Goal: Task Accomplishment & Management: Manage account settings

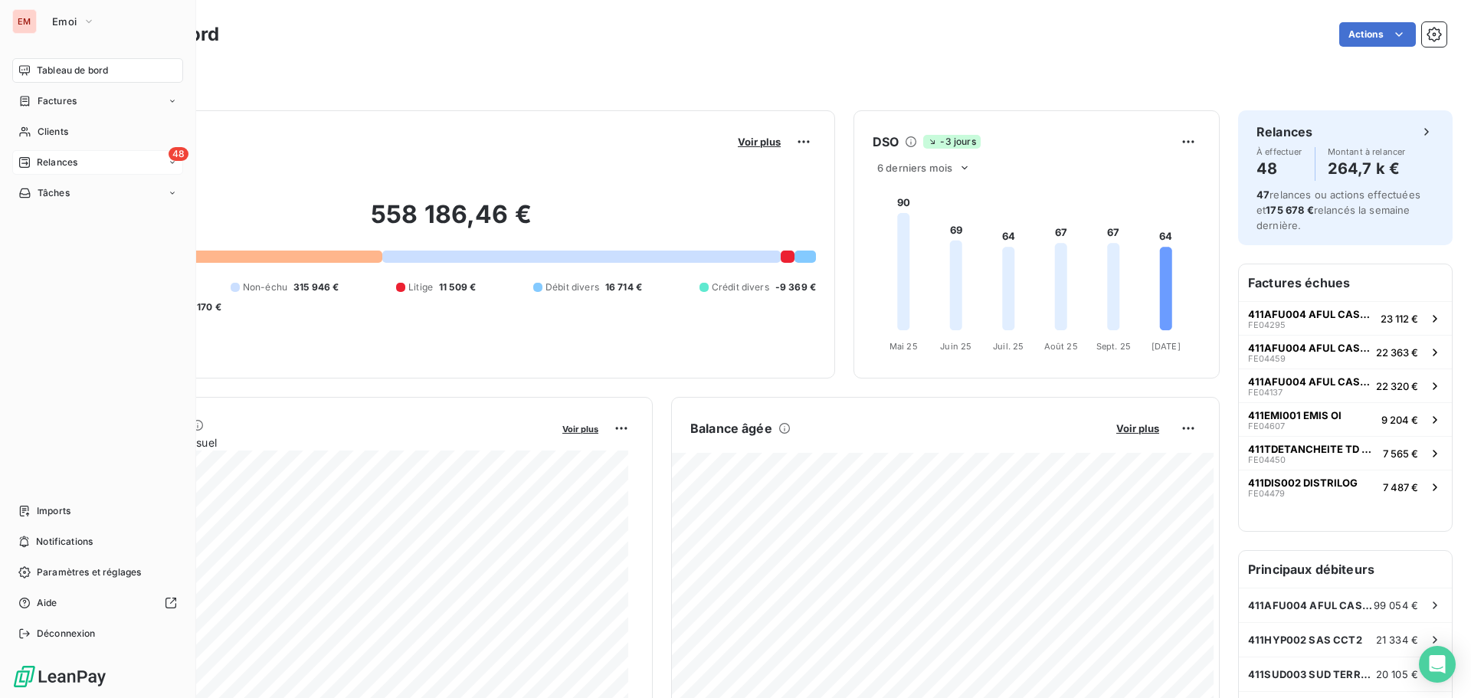
click at [25, 168] on div "Relances" at bounding box center [47, 162] width 59 height 14
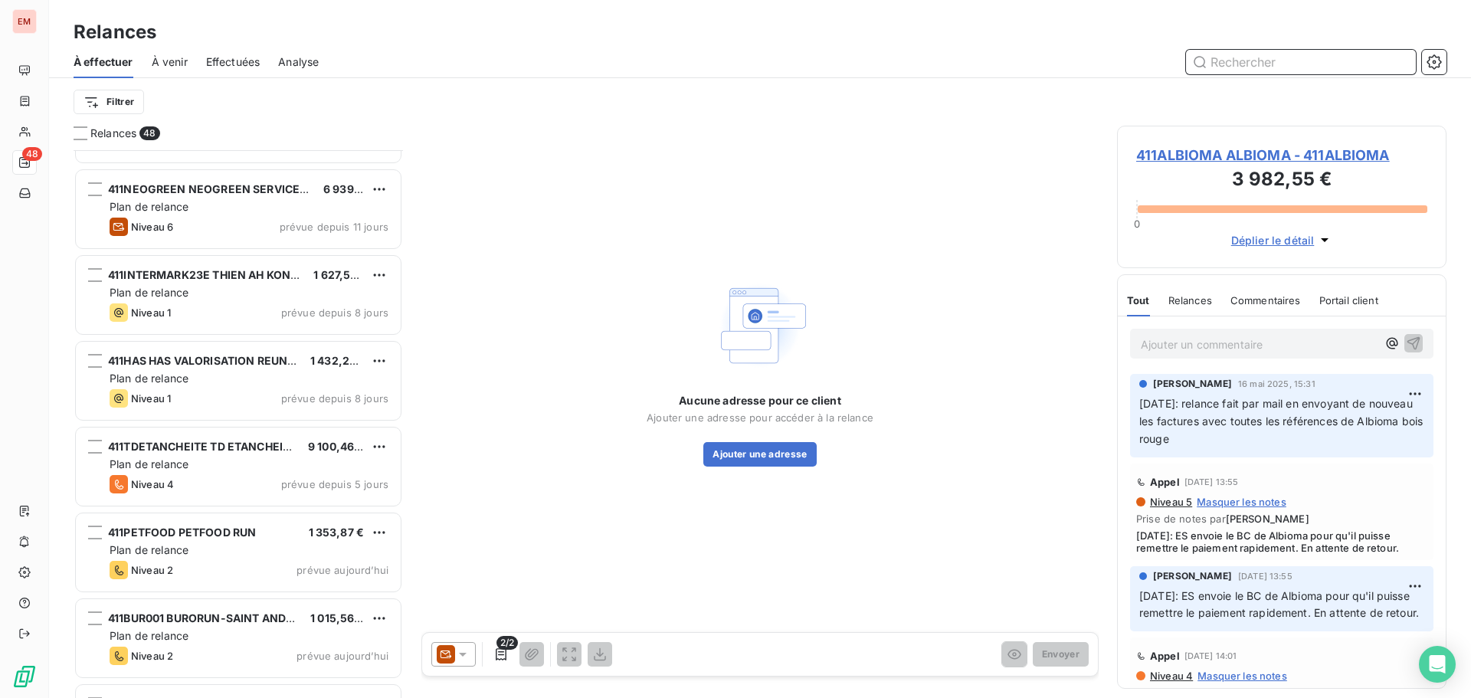
scroll to position [1533, 0]
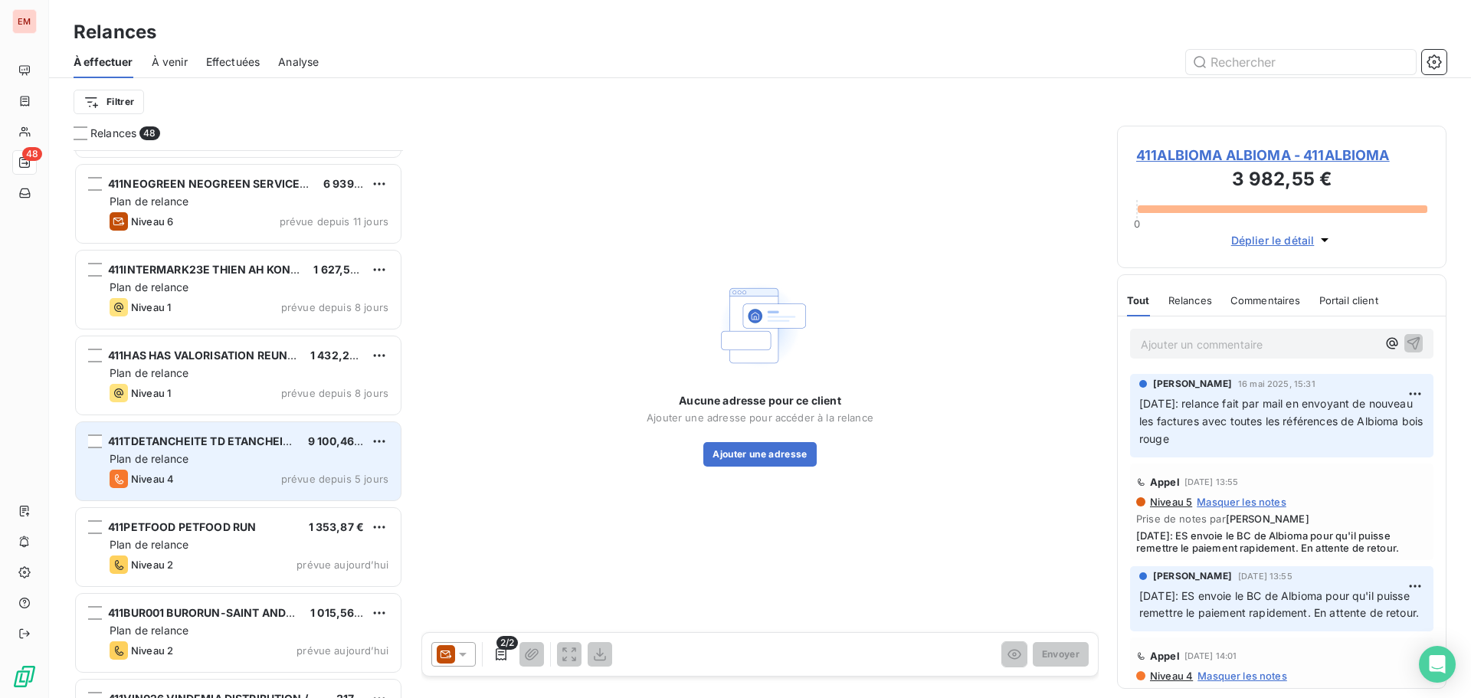
click at [175, 474] on div "Niveau 4 prévue depuis 5 jours" at bounding box center [249, 479] width 279 height 18
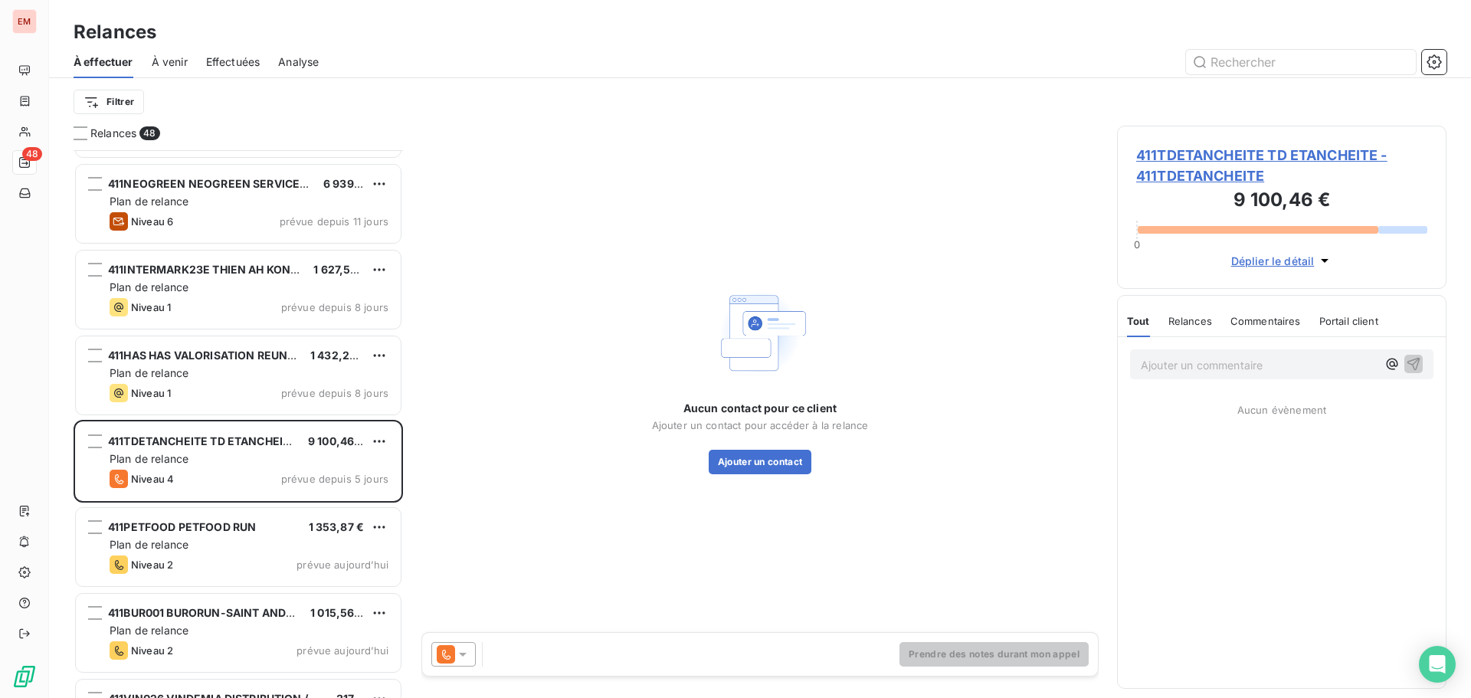
click at [456, 651] on icon at bounding box center [462, 654] width 15 height 15
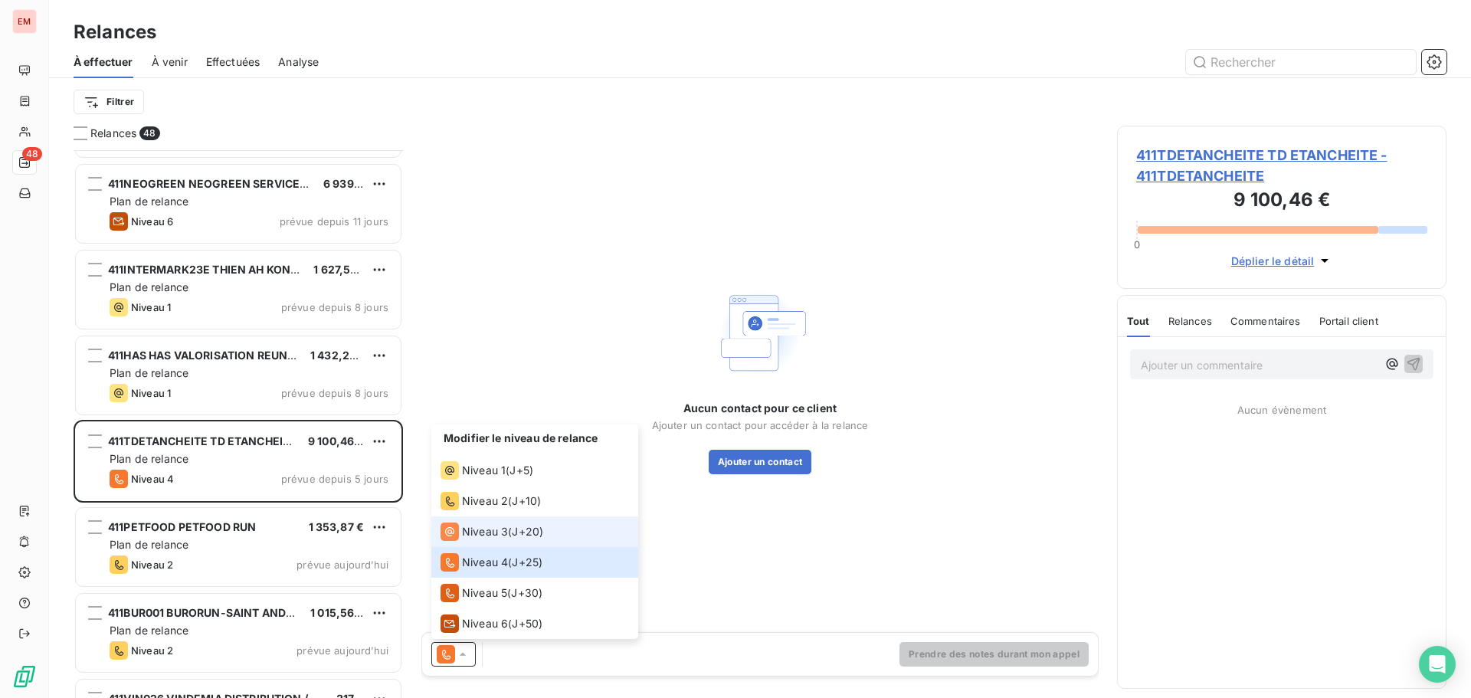
click at [493, 518] on li "Niveau 3 ( J+20 )" at bounding box center [534, 531] width 207 height 31
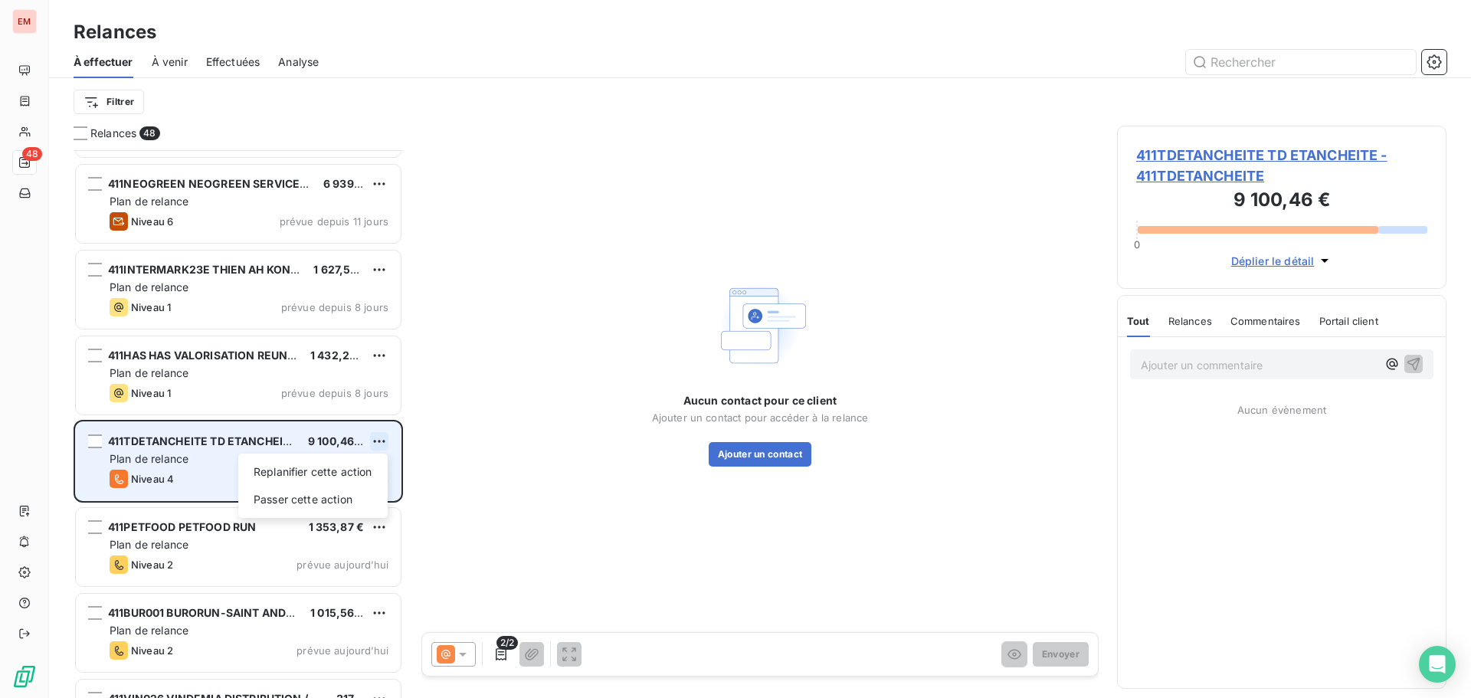
click at [384, 441] on html "EM 48 Relances À effectuer À venir Effectuées Analyse Filtrer Relances 48 411AL…" at bounding box center [735, 349] width 1471 height 698
click at [193, 465] on html "EM 48 Relances À effectuer À venir Effectuées Analyse Filtrer Relances 48 411AL…" at bounding box center [735, 349] width 1471 height 698
click at [159, 455] on span "Plan de relance" at bounding box center [149, 458] width 79 height 13
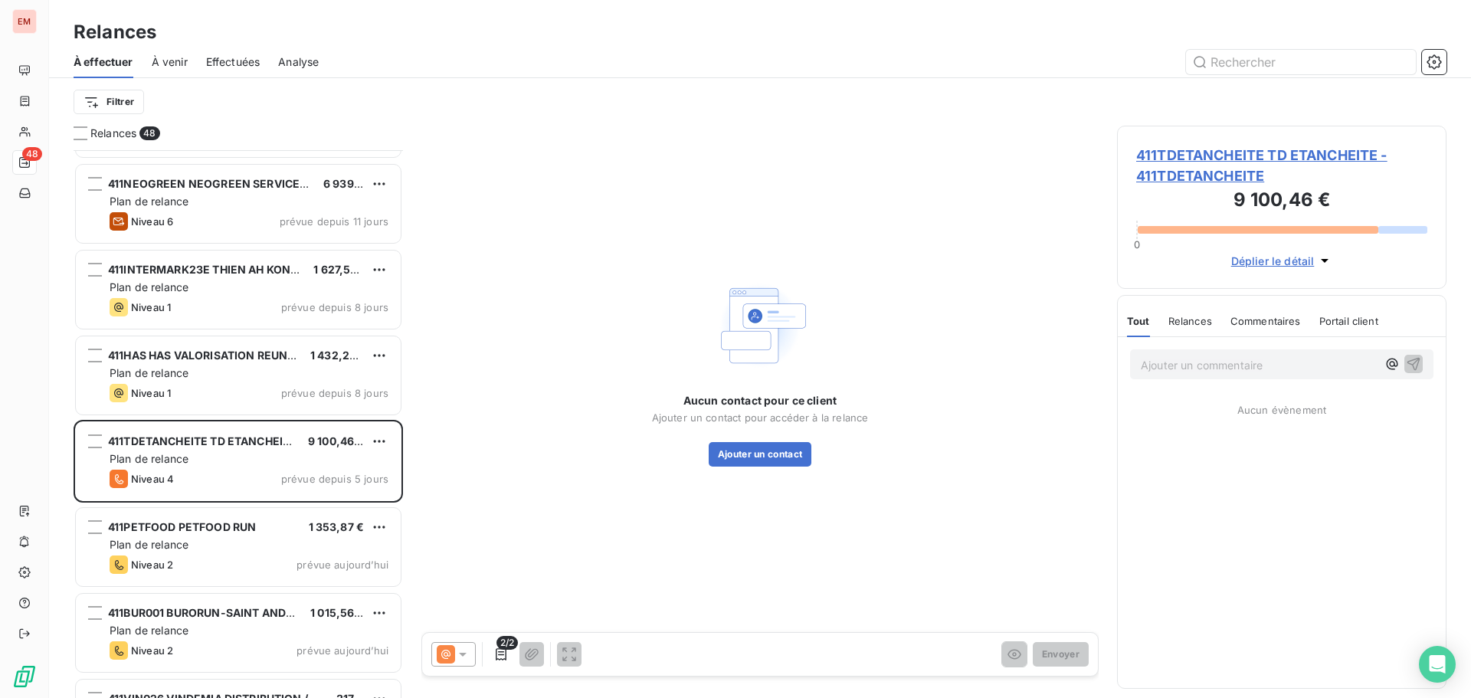
click at [1274, 254] on span "Déplier le détail" at bounding box center [1272, 261] width 83 height 16
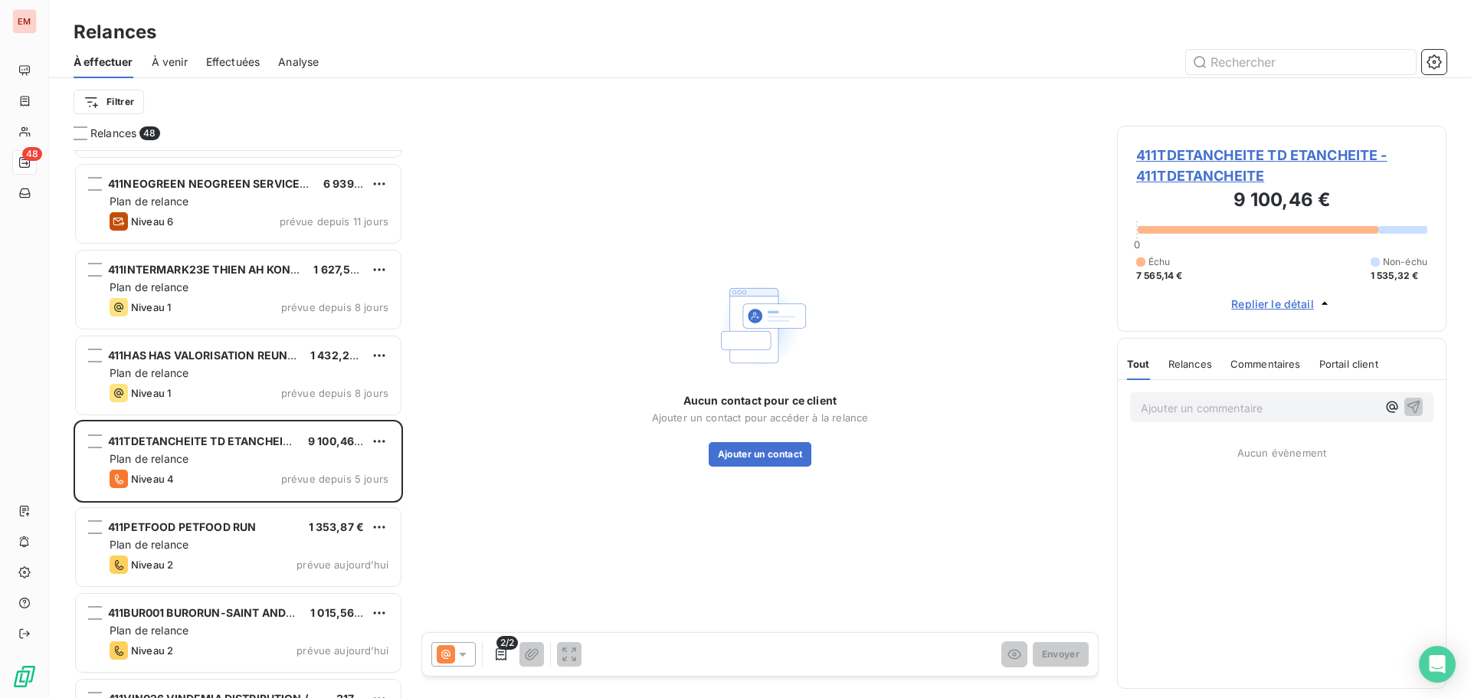
click at [1393, 274] on span "1 535,32 €" at bounding box center [1394, 276] width 48 height 14
click at [1142, 268] on div "Échu" at bounding box center [1153, 262] width 34 height 14
click at [1193, 147] on span "411TDETANCHEITE TD ETANCHEITE - 411TDETANCHEITE" at bounding box center [1281, 165] width 291 height 41
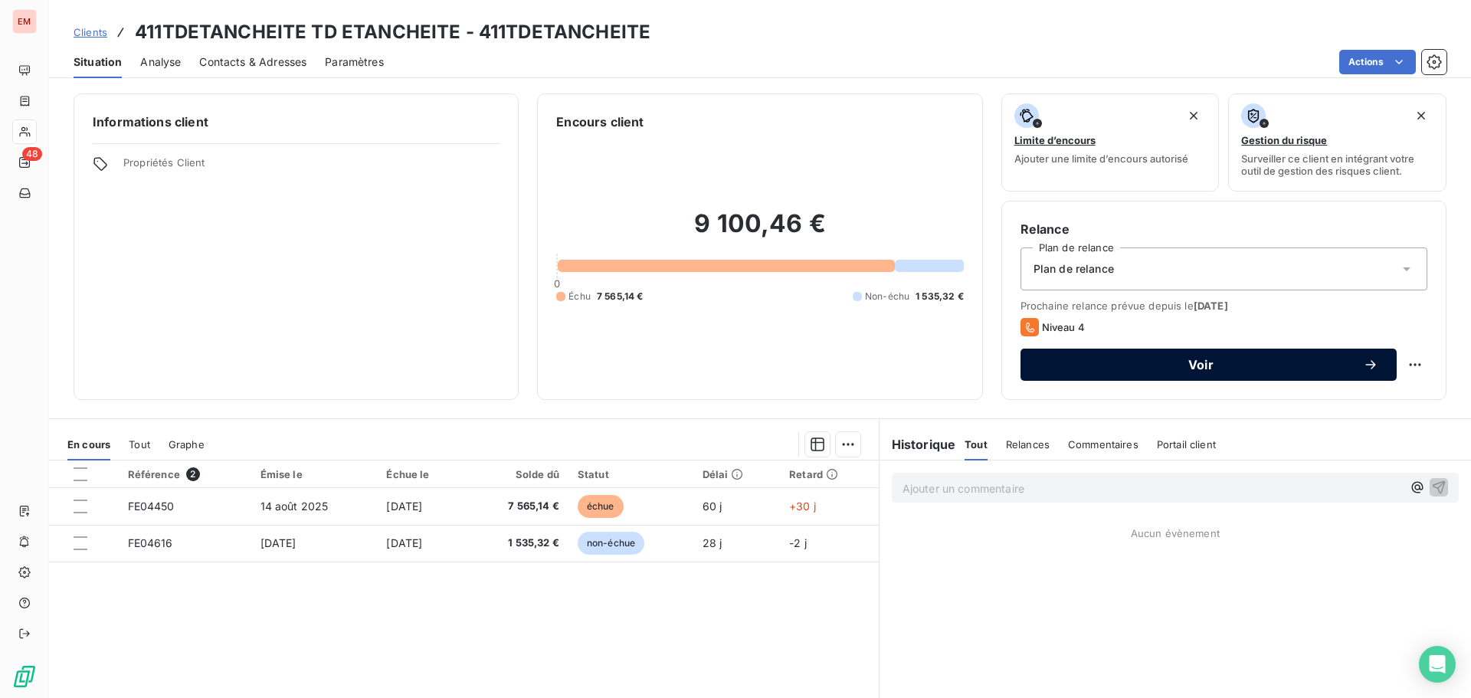
click at [1257, 356] on button "Voir" at bounding box center [1208, 365] width 376 height 32
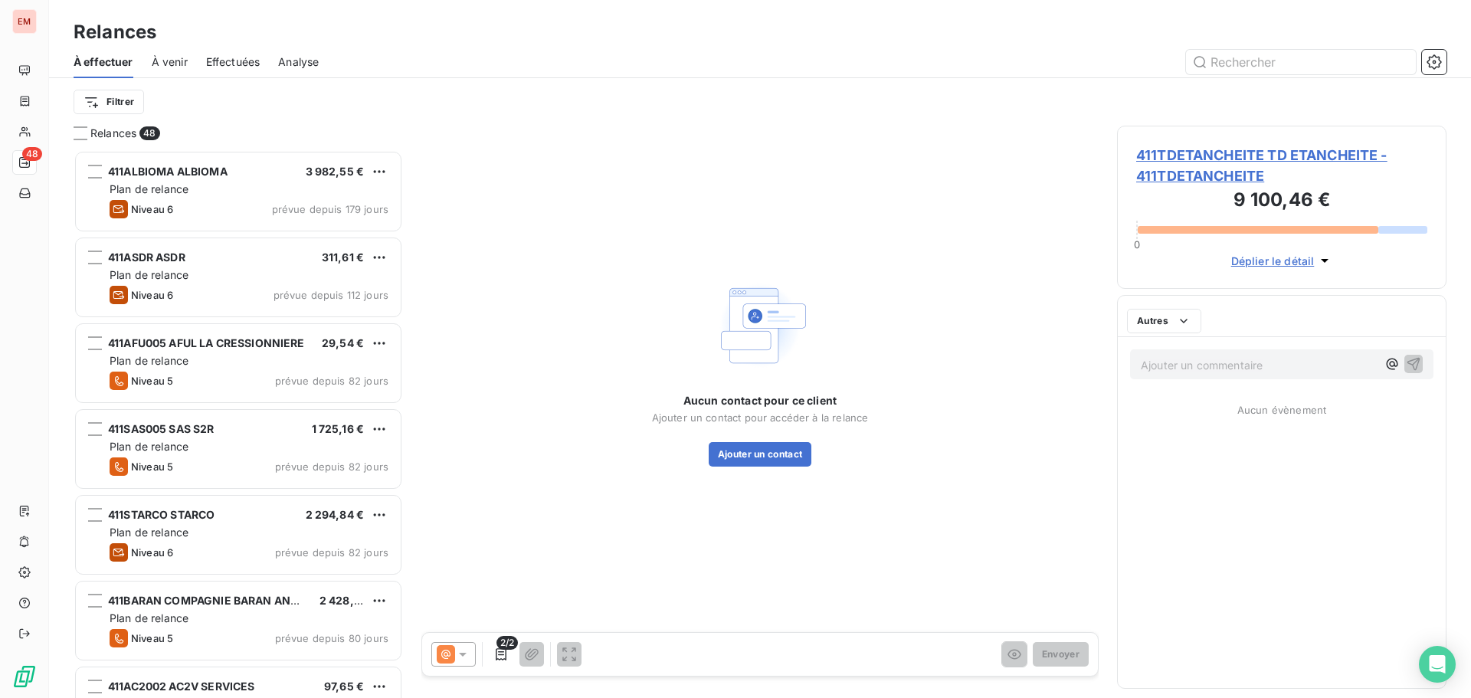
scroll to position [536, 318]
click at [746, 459] on button "Ajouter un contact" at bounding box center [760, 454] width 103 height 25
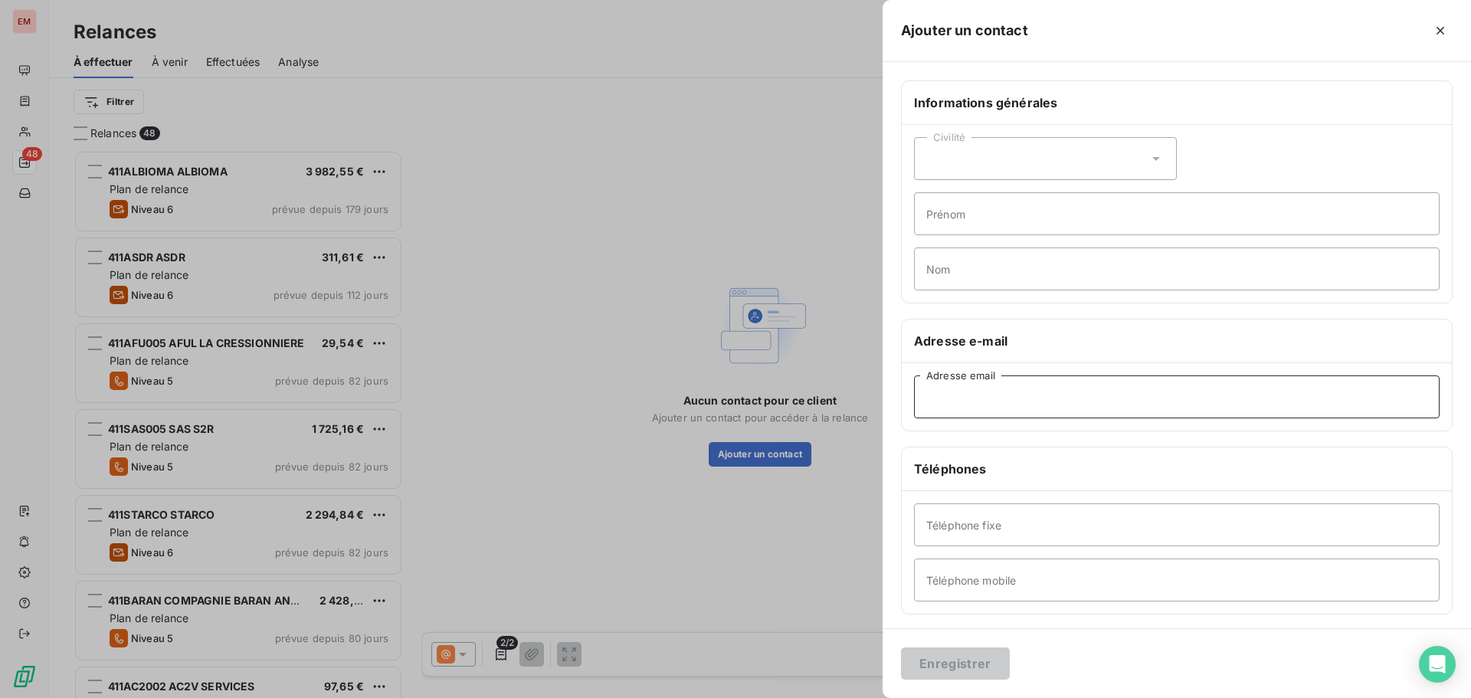
click at [1040, 398] on input "Adresse email" at bounding box center [1176, 396] width 525 height 43
paste input "[EMAIL_ADDRESS][DOMAIN_NAME]"
type input "[EMAIL_ADDRESS][DOMAIN_NAME]"
click at [704, 201] on div at bounding box center [735, 349] width 1471 height 698
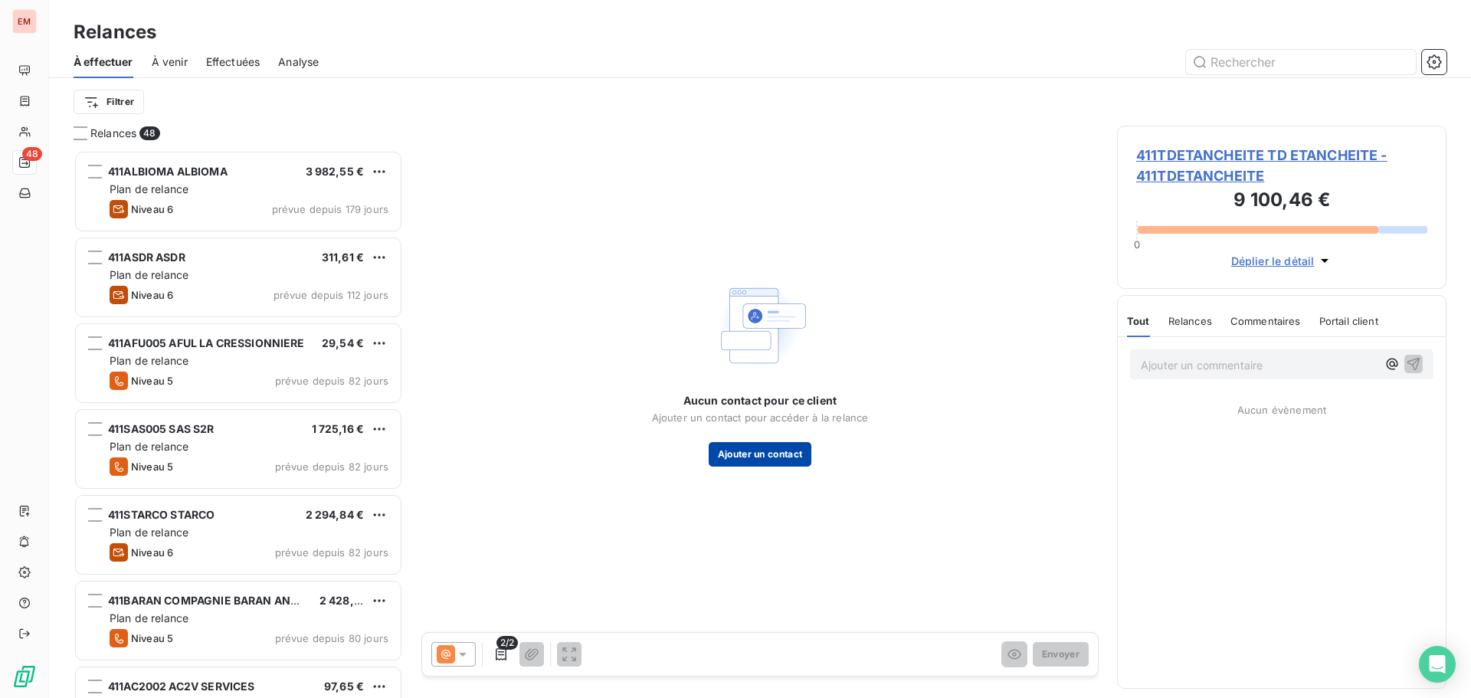
click at [767, 460] on button "Ajouter un contact" at bounding box center [760, 454] width 103 height 25
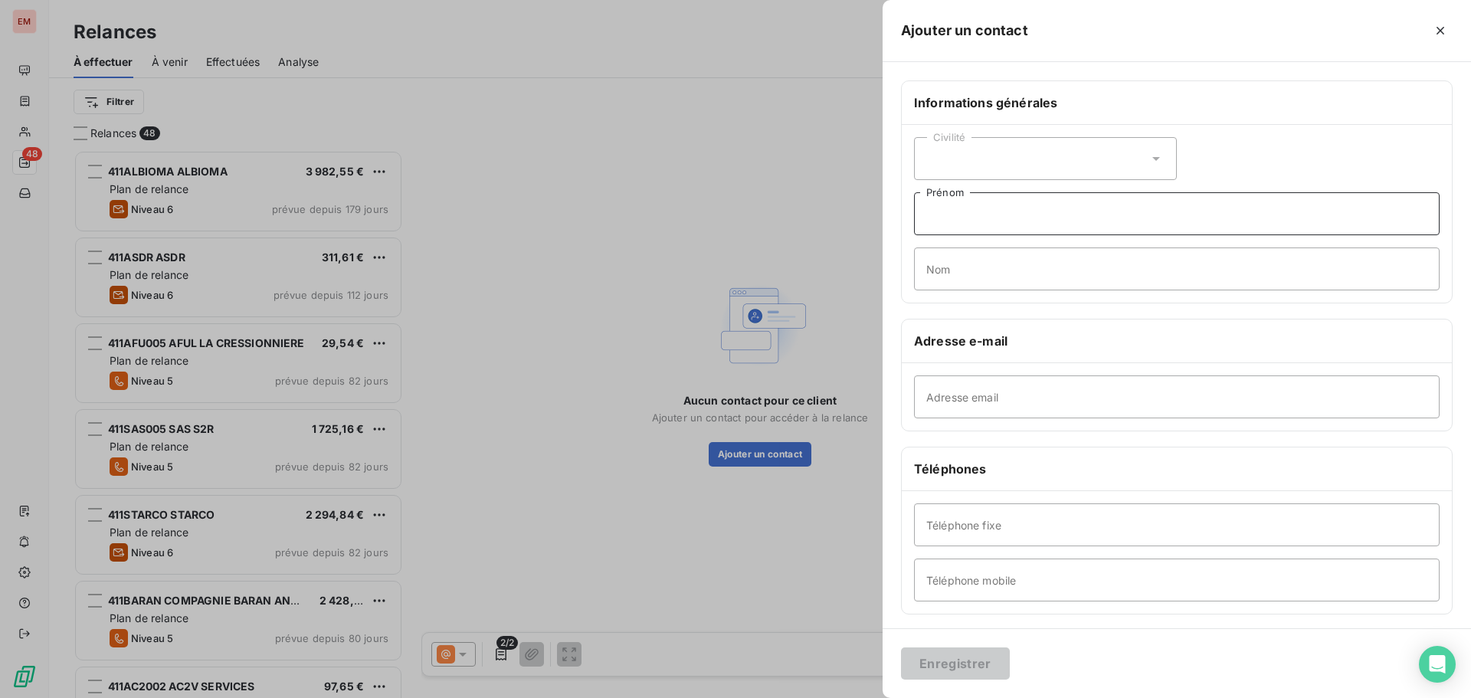
click at [1043, 219] on input "Prénom" at bounding box center [1176, 213] width 525 height 43
click at [951, 409] on input "Adresse email" at bounding box center [1176, 396] width 525 height 43
paste input "[DATE]"
type input "[DATE]"
drag, startPoint x: 1003, startPoint y: 398, endPoint x: 887, endPoint y: 422, distance: 118.8
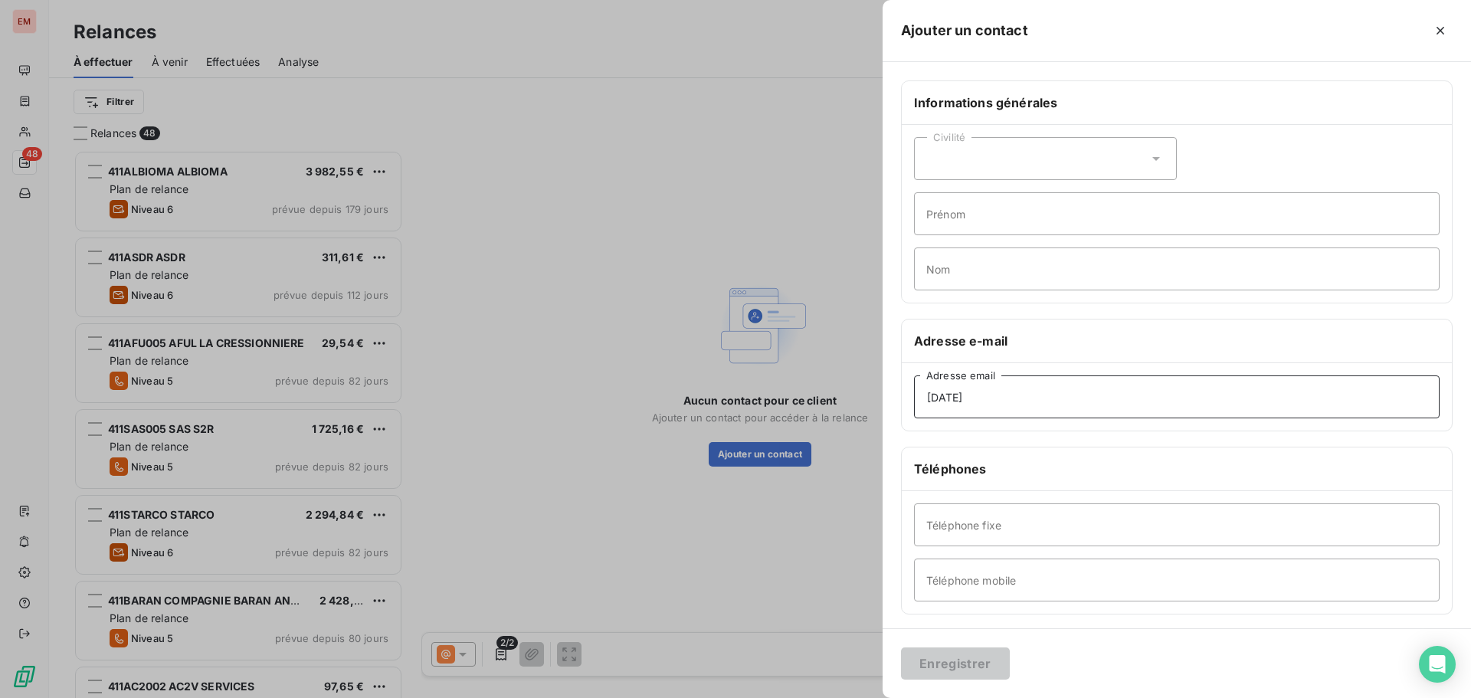
click at [887, 422] on div "Informations générales Civilité Prénom Nom Adresse e-mail [DATE] Adresse email …" at bounding box center [1176, 420] width 588 height 680
click at [946, 404] on input "Adresse email" at bounding box center [1176, 396] width 525 height 43
click at [1037, 368] on div "Adresse email" at bounding box center [1177, 396] width 550 height 67
click at [1035, 385] on input "Adresse email" at bounding box center [1176, 396] width 525 height 43
paste input "[EMAIL_ADDRESS][DOMAIN_NAME]"
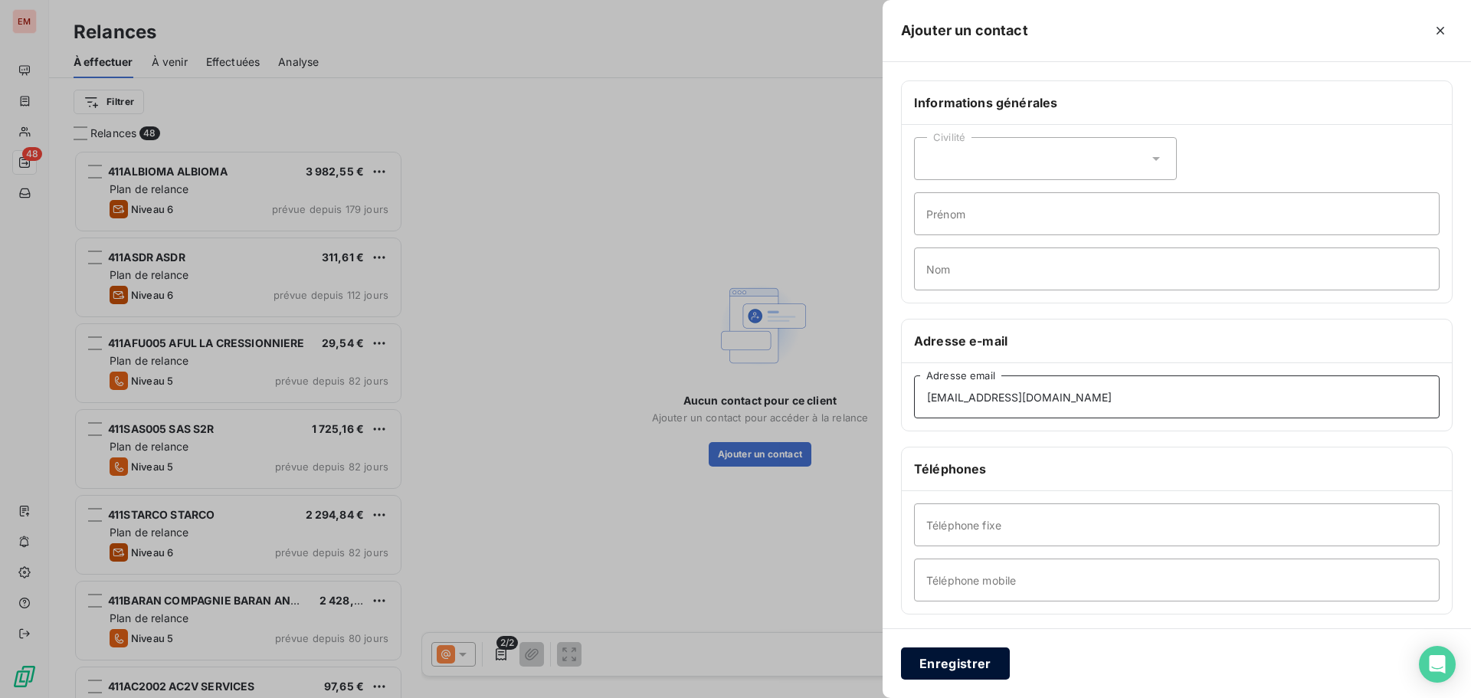
type input "[EMAIL_ADDRESS][DOMAIN_NAME]"
drag, startPoint x: 974, startPoint y: 663, endPoint x: 944, endPoint y: 643, distance: 35.3
click at [972, 663] on button "Enregistrer" at bounding box center [955, 663] width 109 height 32
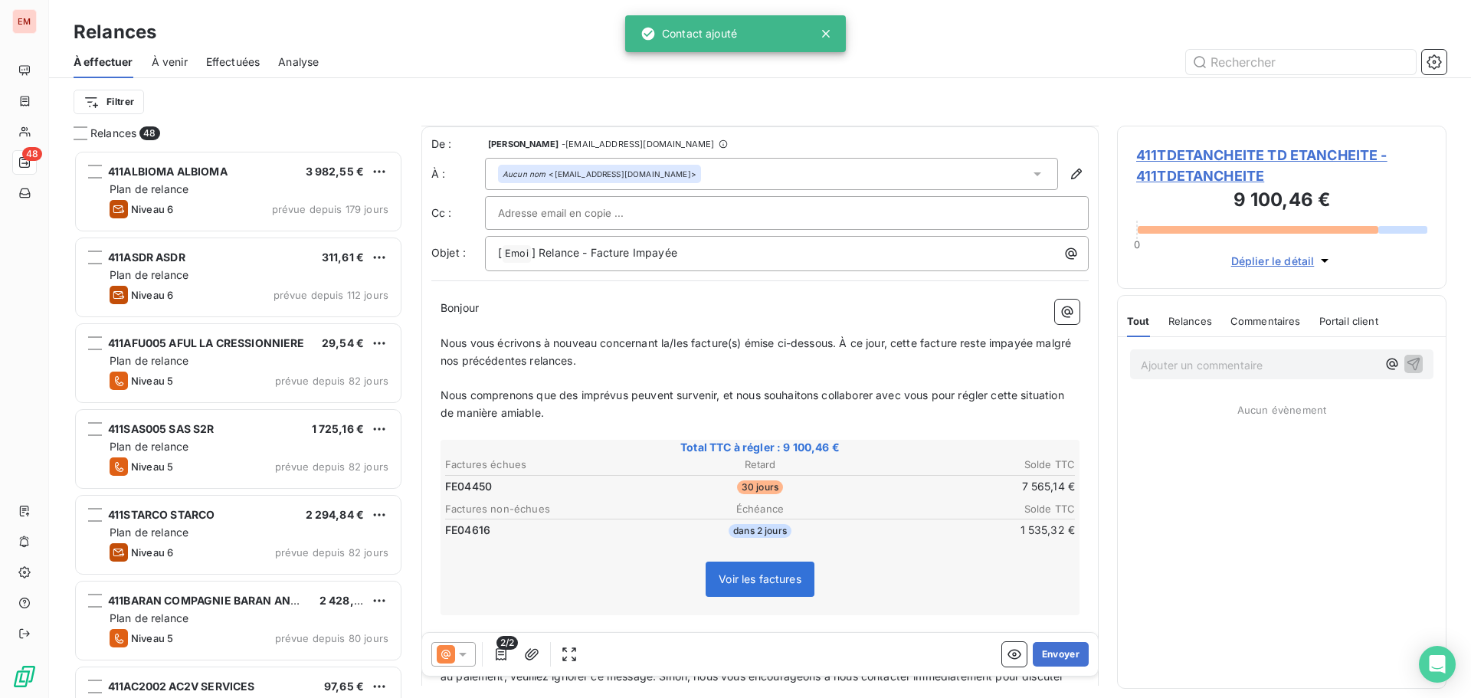
scroll to position [77, 0]
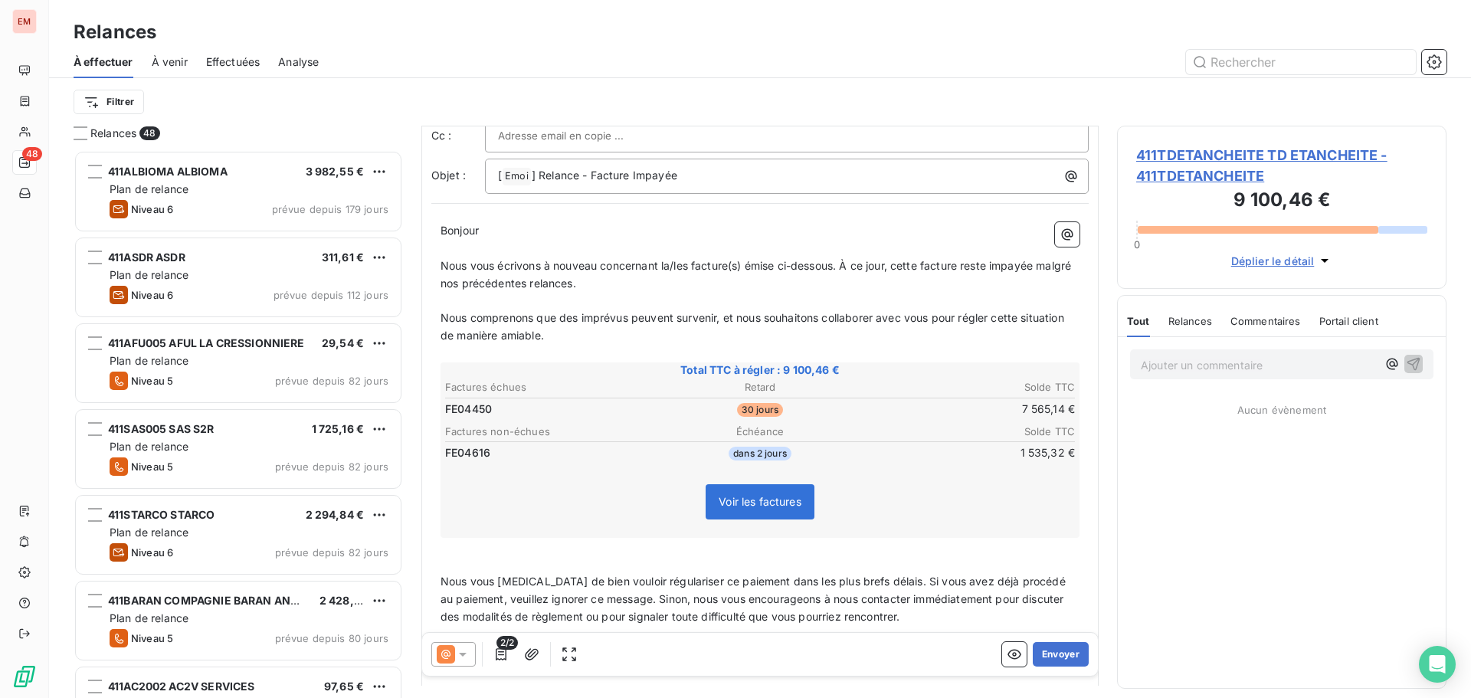
click at [589, 339] on span "Nous comprenons que des imprévus peuvent survenir, et nous souhaitons collabore…" at bounding box center [753, 326] width 627 height 31
click at [566, 586] on span "Nous vous [MEDICAL_DATA] de bien vouloir régulariser ce paiement dans les plus …" at bounding box center [754, 598] width 628 height 48
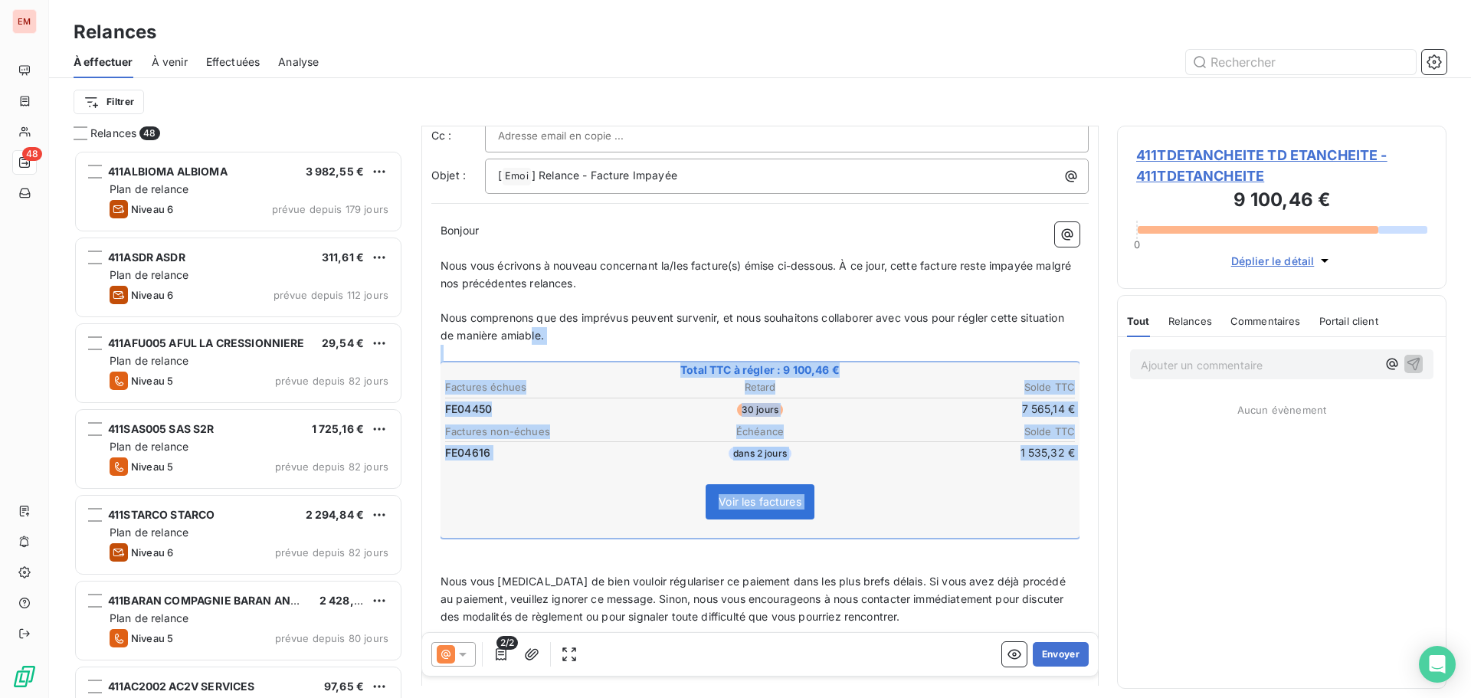
drag, startPoint x: 578, startPoint y: 339, endPoint x: 714, endPoint y: 541, distance: 242.8
click at [714, 541] on div "Bonjour ﻿ ﻿ ﻿ ﻿ Nous vous écrivons à nouveau concernant la/les facture(s) émise…" at bounding box center [759, 555] width 639 height 666
copy div "le. ﻿ Total TTC à régler : 9 100,46 € Factures échues Retard Solde TTC FE04450 …"
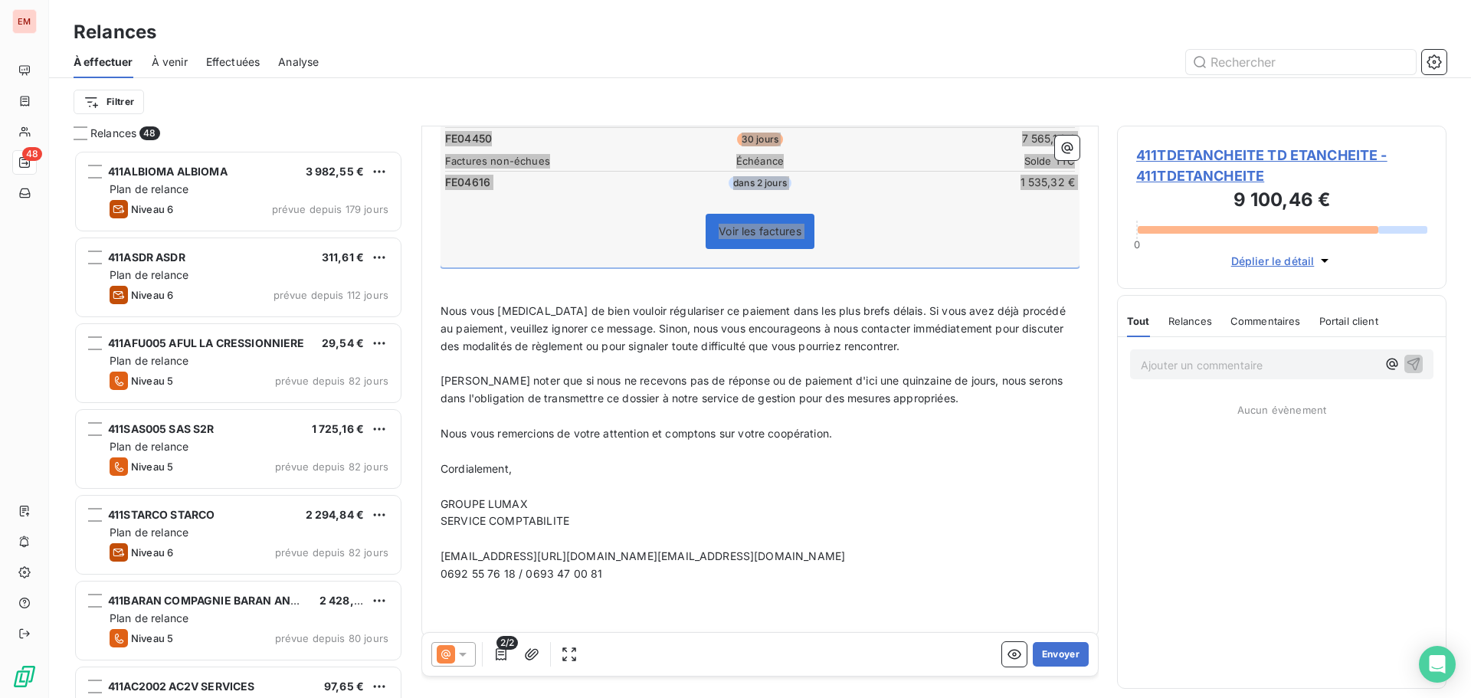
scroll to position [362, 0]
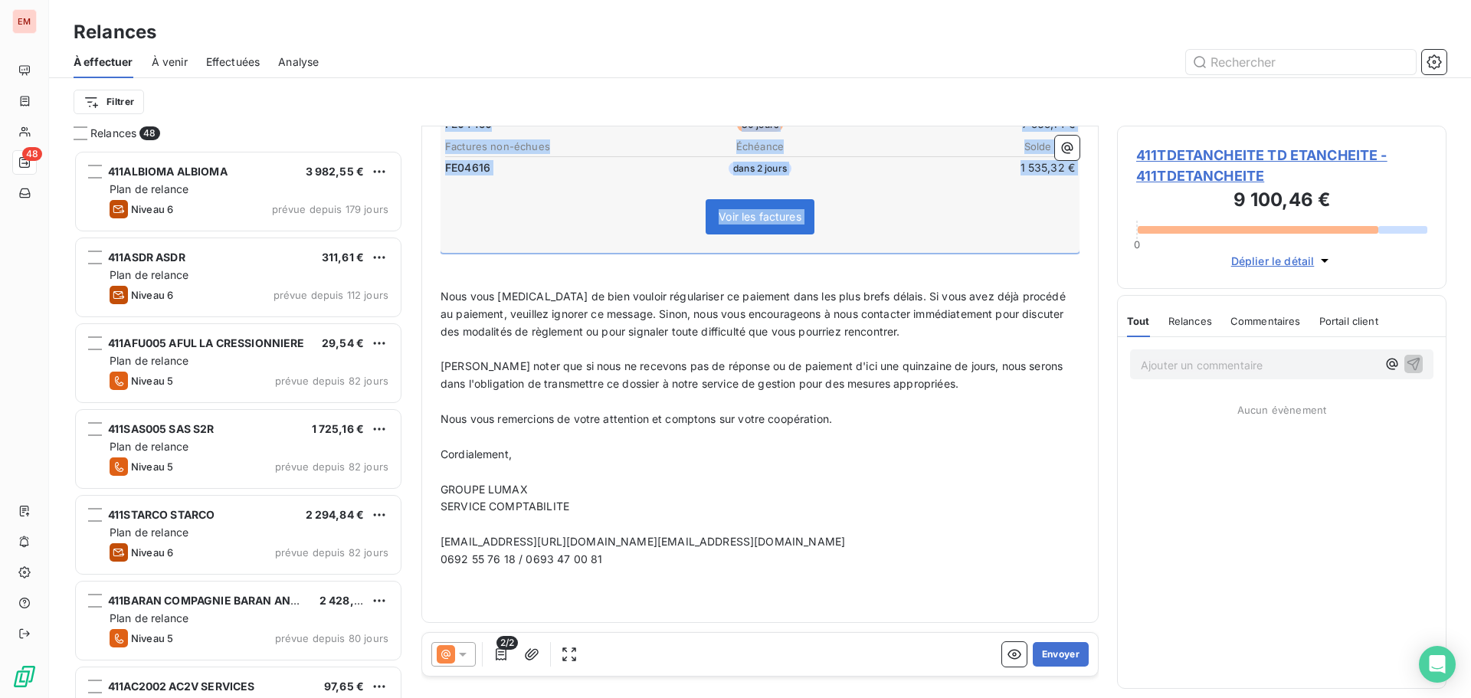
click at [474, 647] on div at bounding box center [453, 654] width 44 height 25
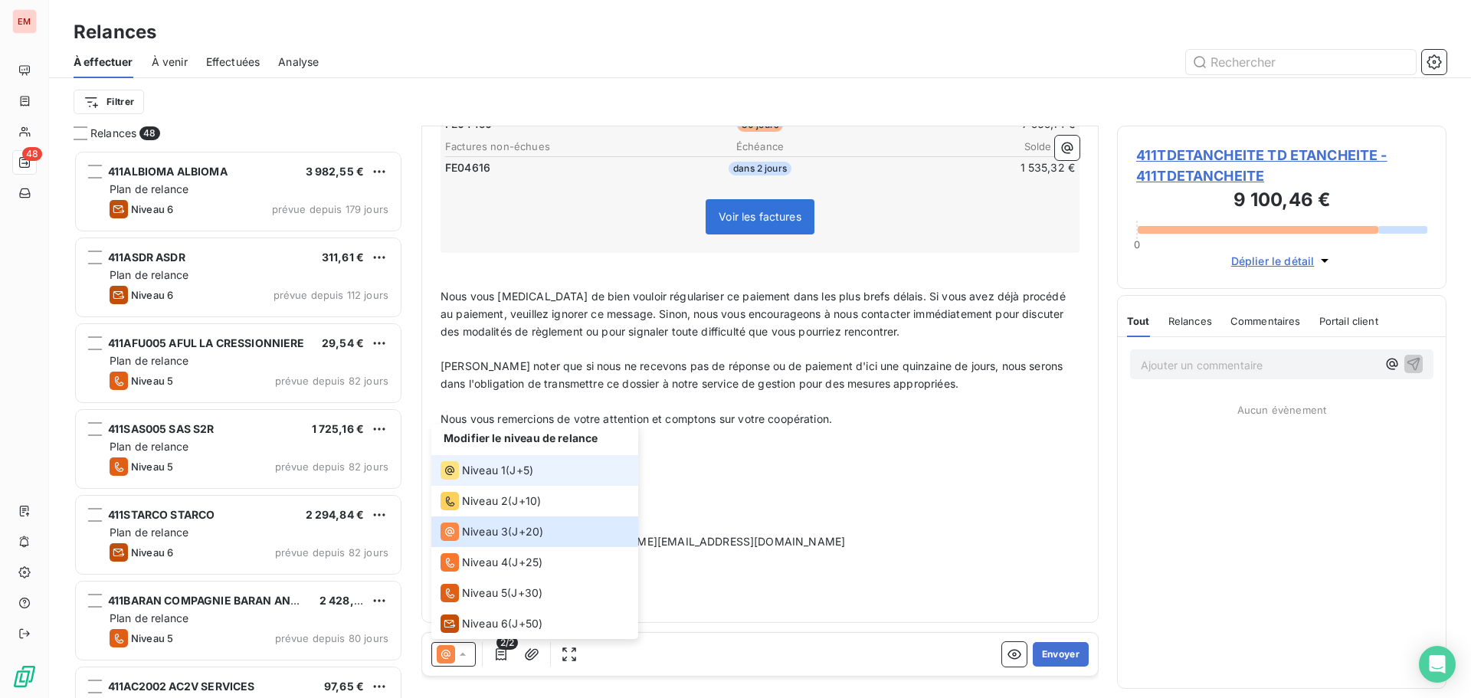
click at [486, 471] on span "Niveau 1" at bounding box center [484, 470] width 44 height 15
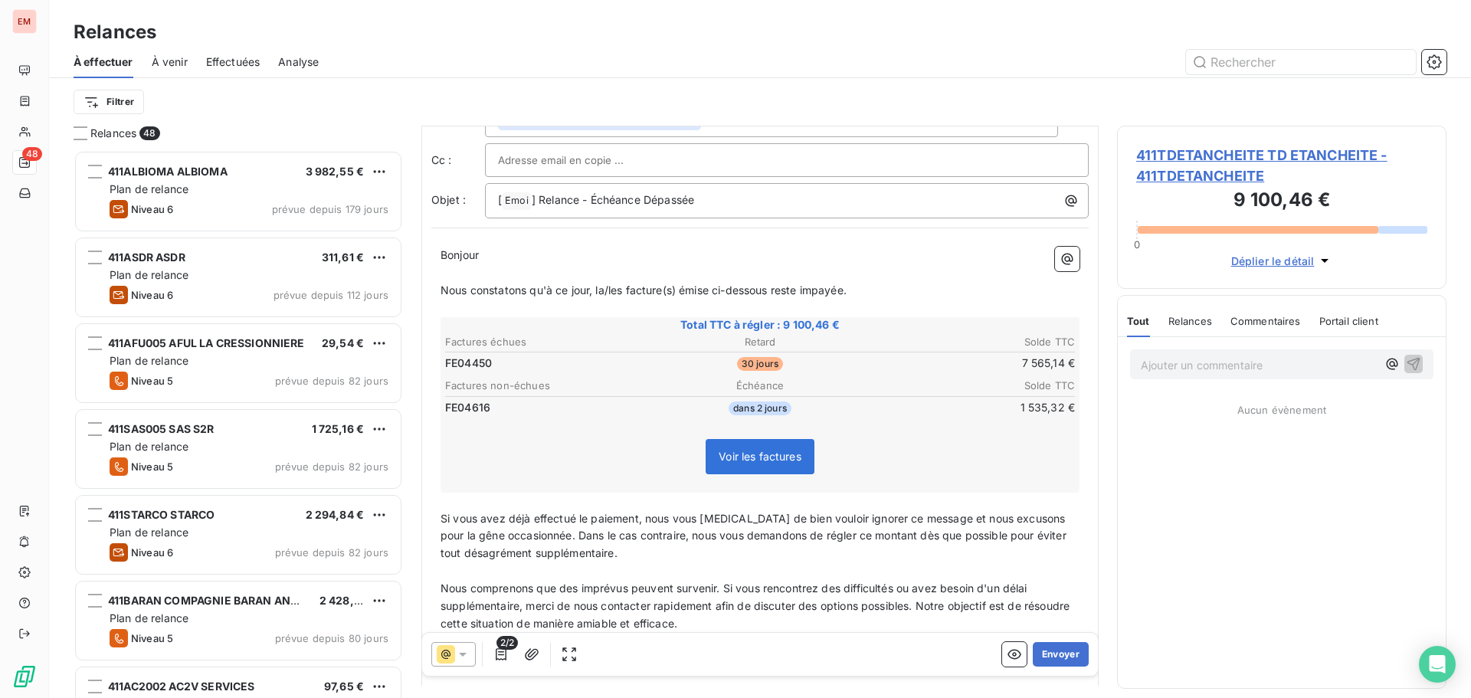
scroll to position [231, 0]
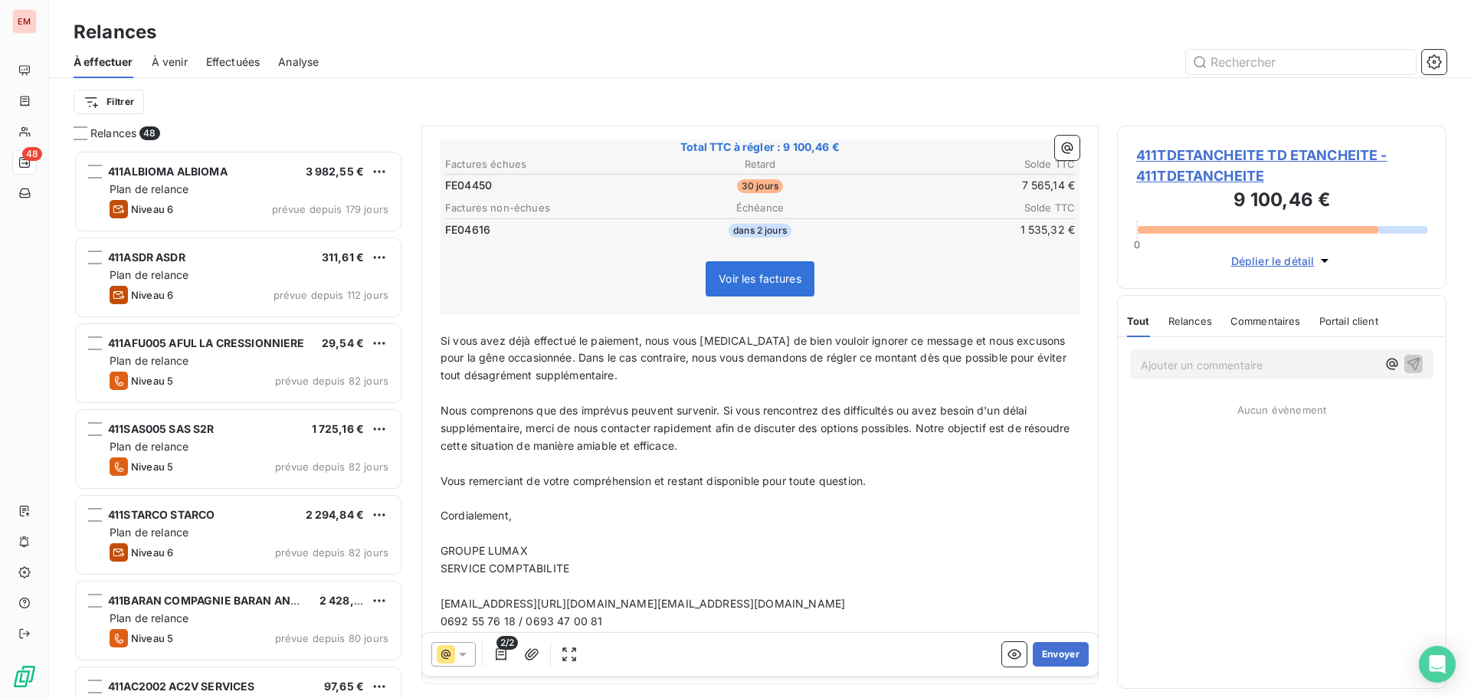
click at [467, 653] on icon at bounding box center [462, 654] width 15 height 15
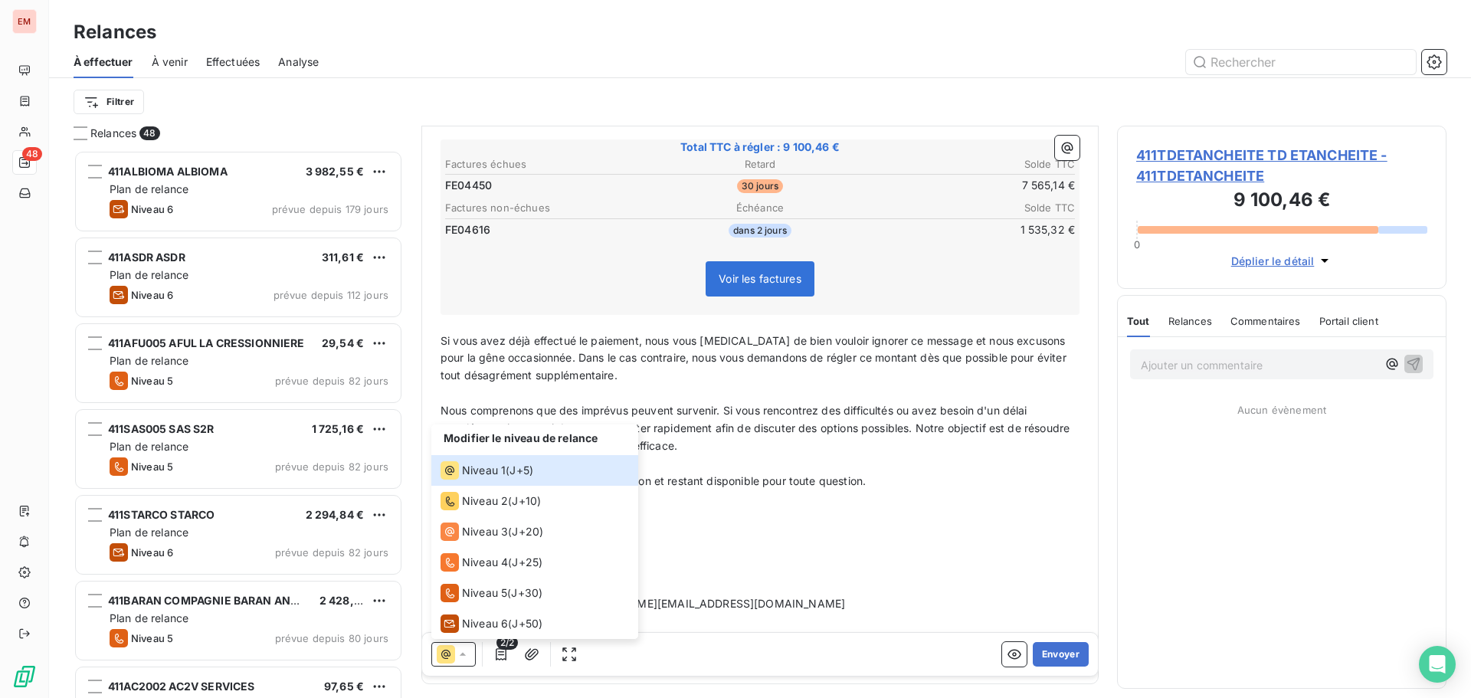
drag, startPoint x: 834, startPoint y: 499, endPoint x: 1114, endPoint y: 377, distance: 305.3
click at [836, 499] on p "﻿" at bounding box center [759, 498] width 639 height 18
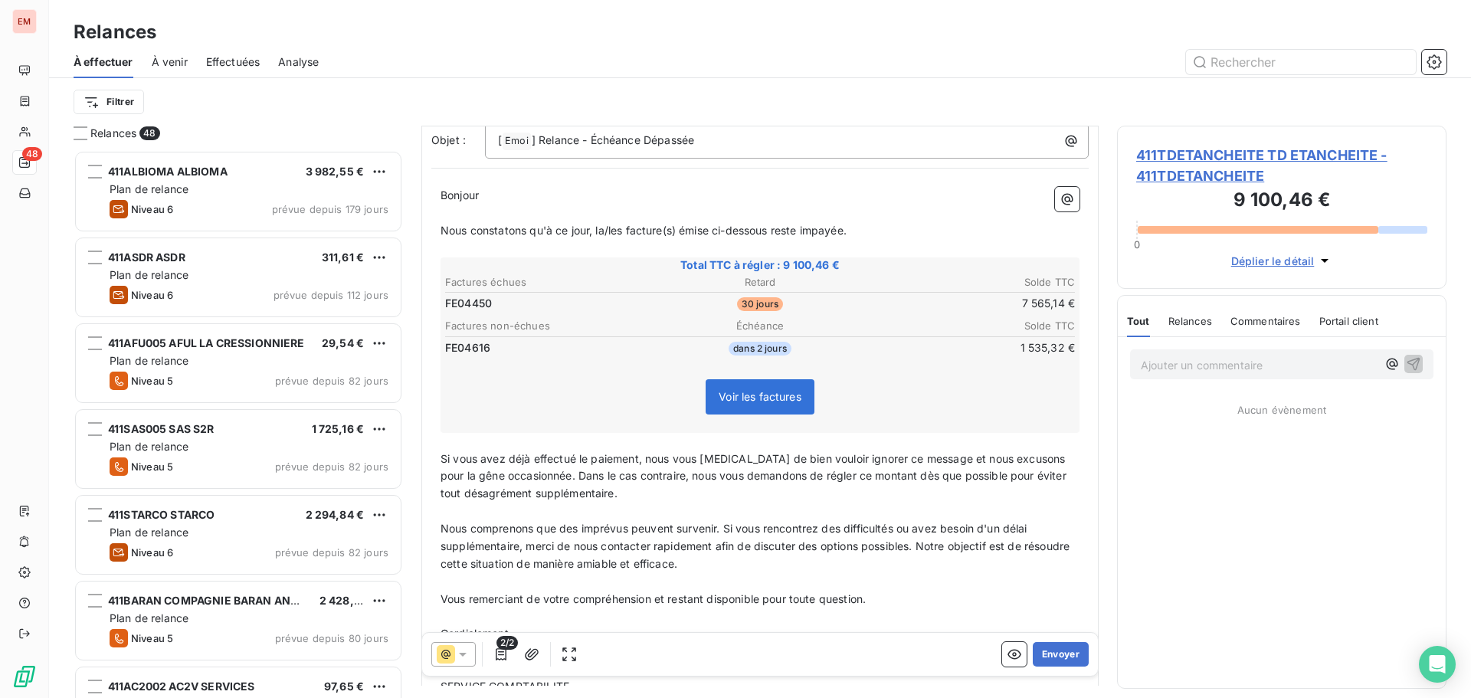
scroll to position [0, 0]
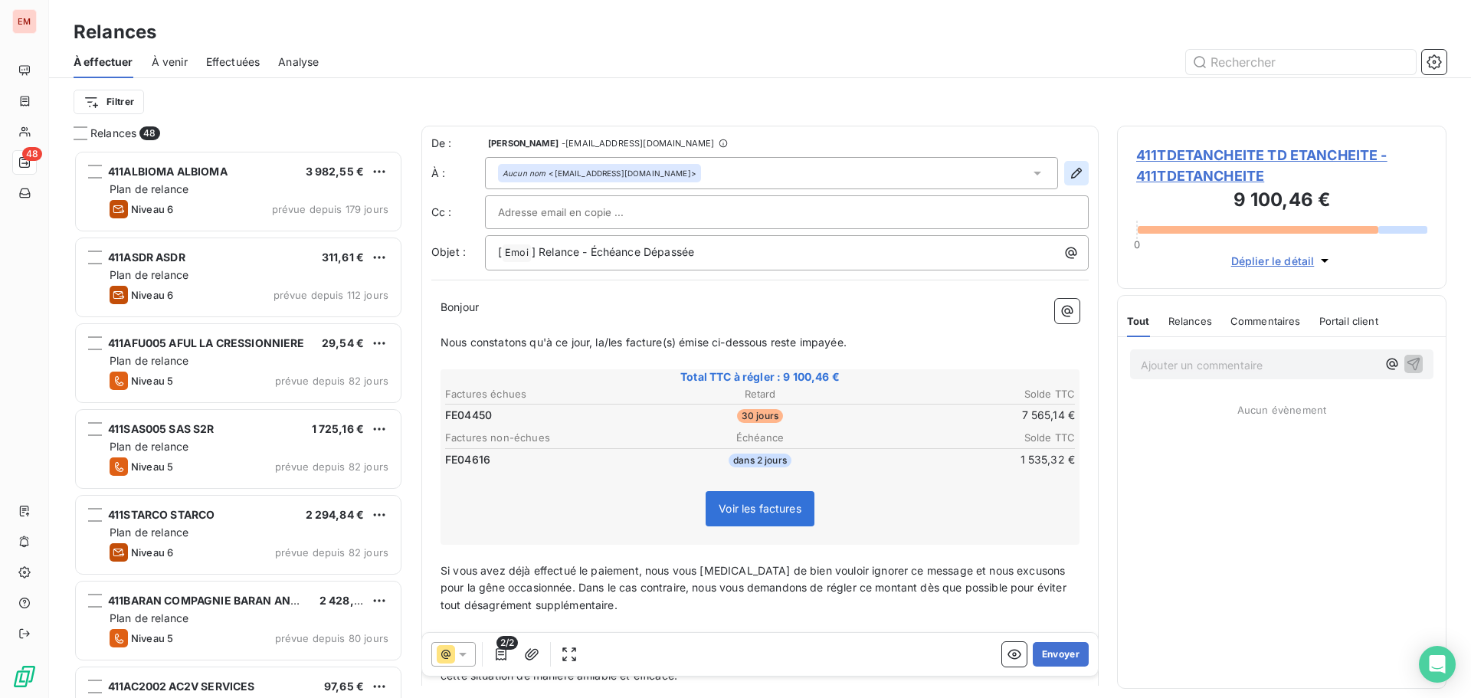
click at [1069, 175] on icon "button" at bounding box center [1076, 172] width 15 height 15
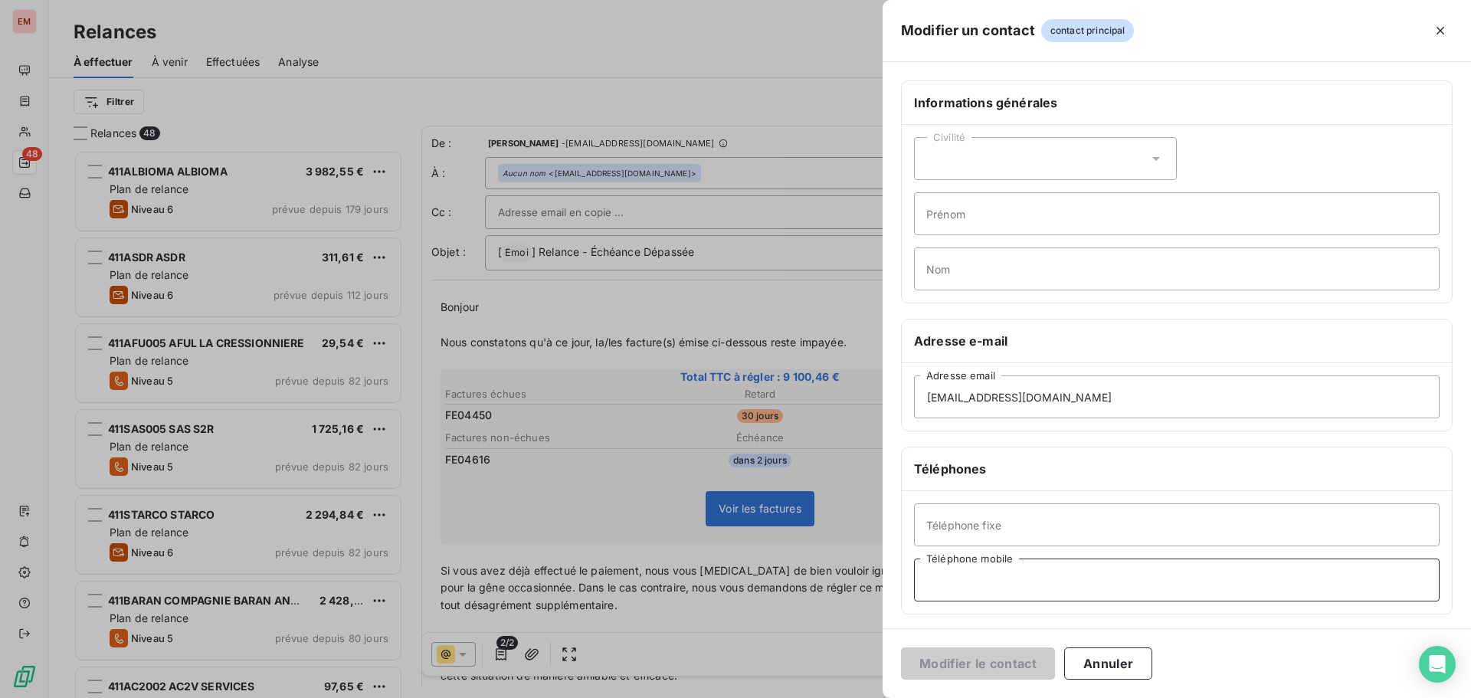
drag, startPoint x: 1021, startPoint y: 591, endPoint x: 1018, endPoint y: 568, distance: 22.4
click at [1021, 591] on input "Téléphone mobile" at bounding box center [1176, 579] width 525 height 43
click at [979, 513] on input "Téléphone fixe" at bounding box center [1176, 524] width 525 height 43
click at [991, 571] on input "Téléphone mobile" at bounding box center [1176, 579] width 525 height 43
paste input "06 92 81 07 36"
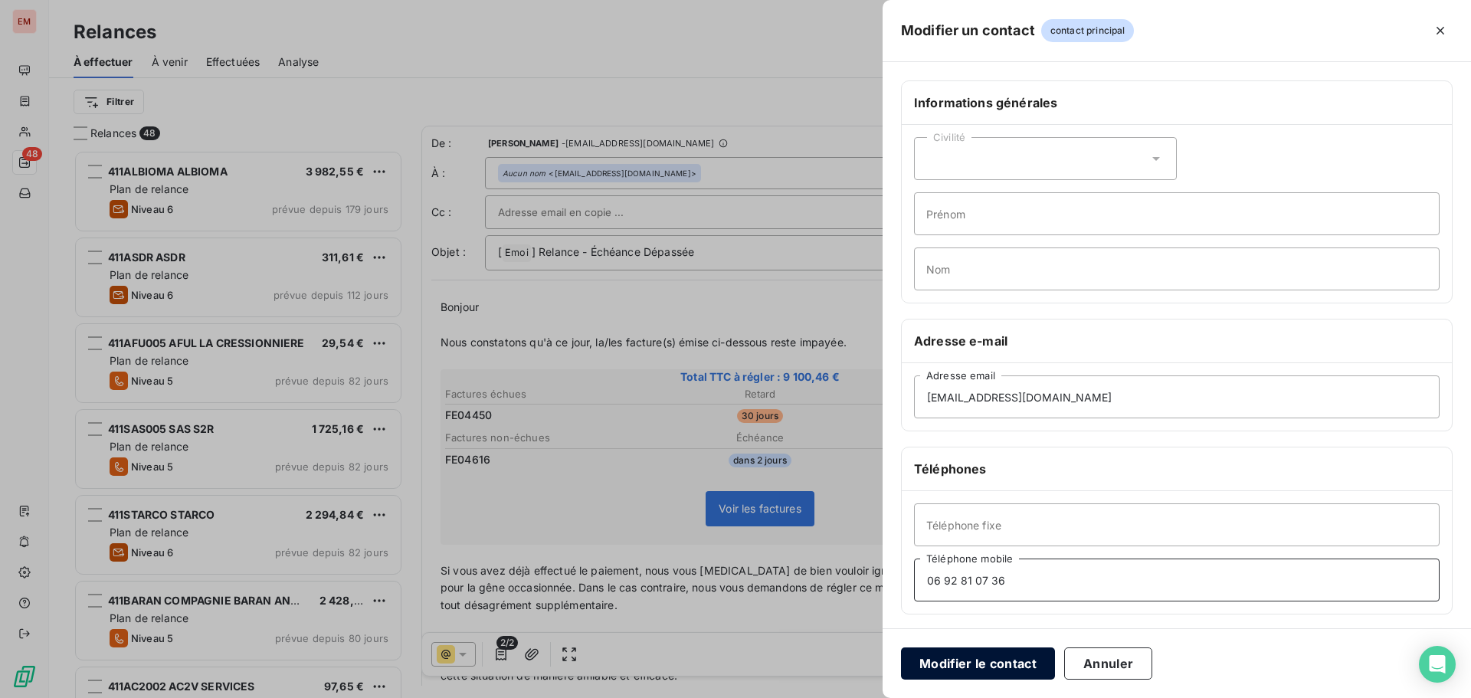
type input "06 92 81 07 36"
click at [971, 676] on button "Modifier le contact" at bounding box center [978, 663] width 154 height 32
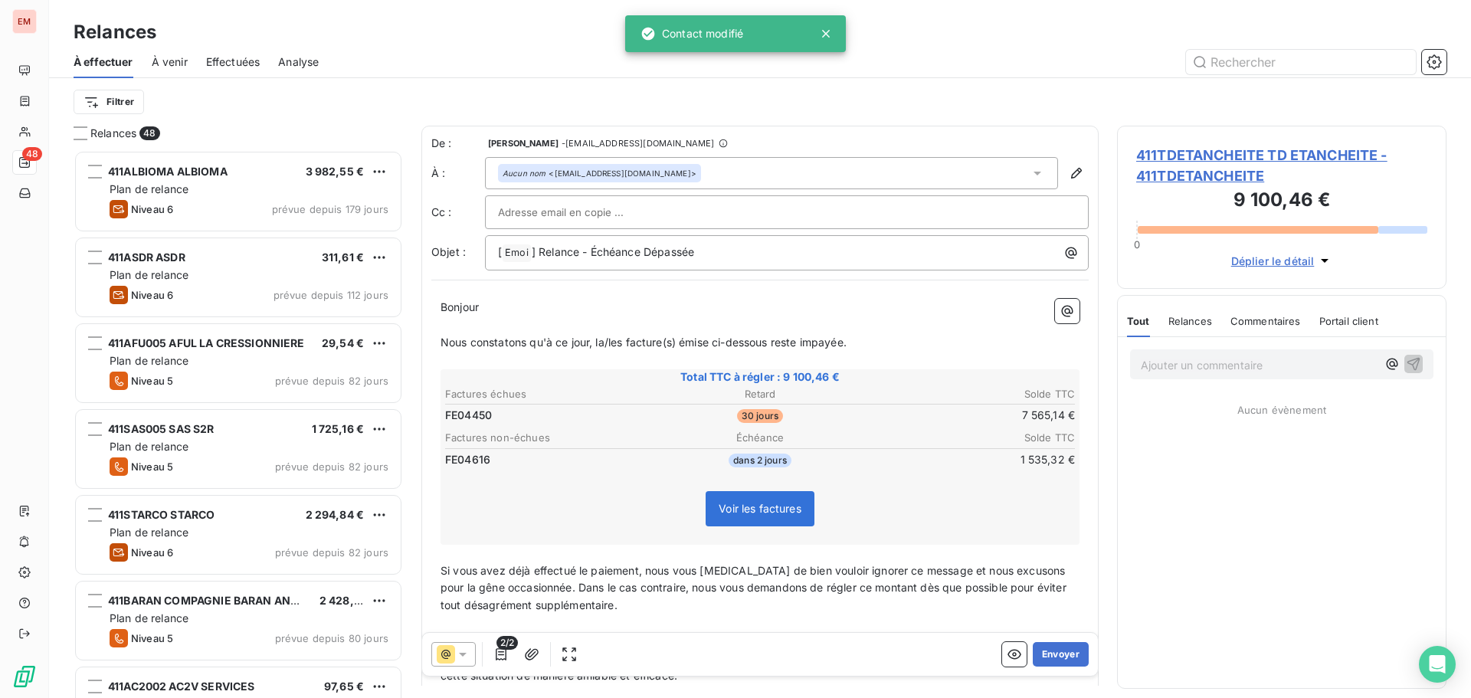
click at [455, 656] on icon at bounding box center [462, 654] width 15 height 15
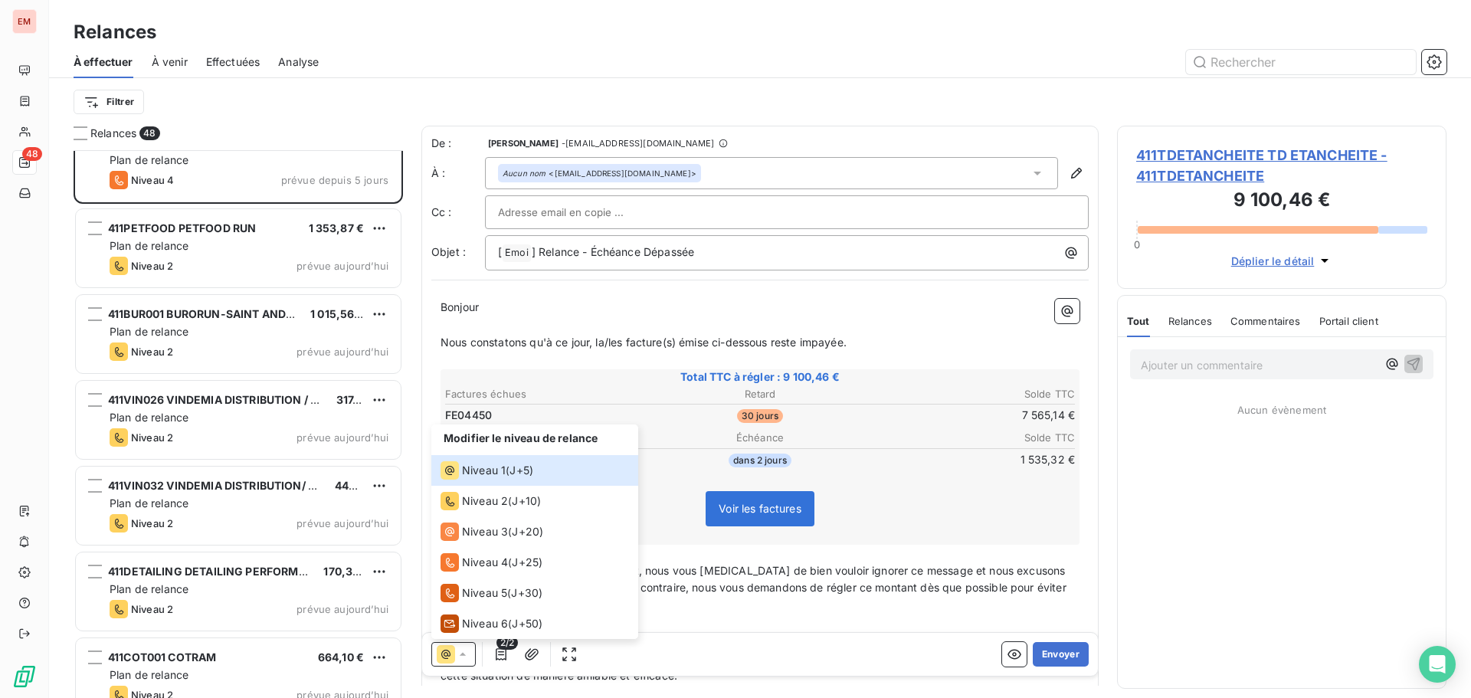
scroll to position [1763, 0]
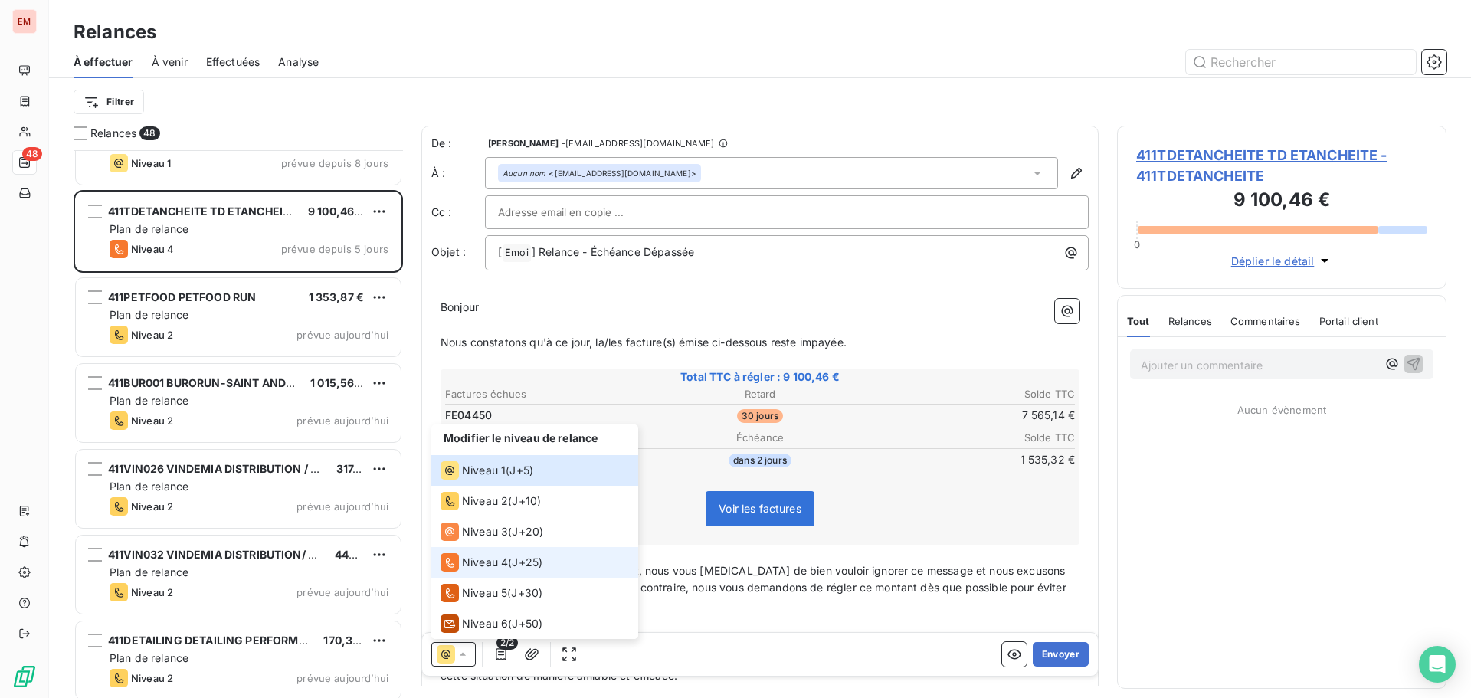
click at [480, 558] on span "Niveau 4" at bounding box center [485, 562] width 46 height 15
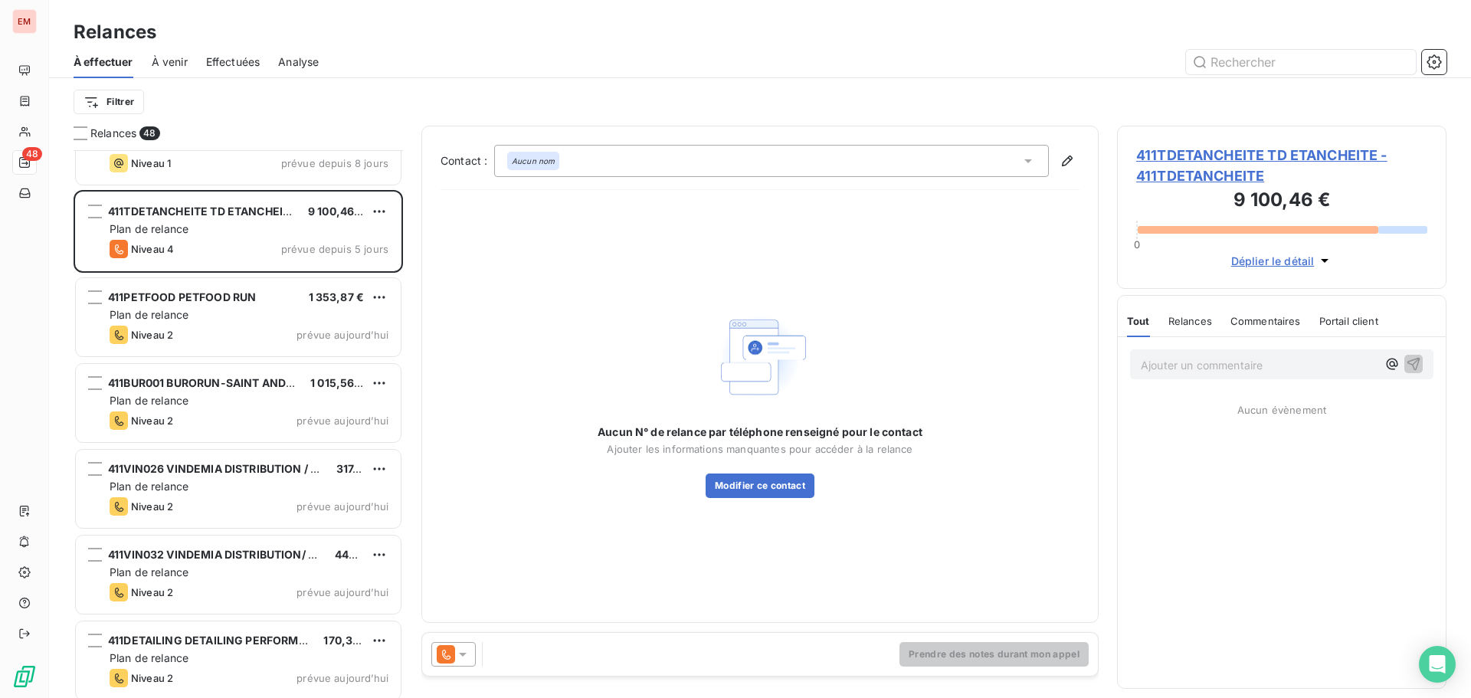
drag, startPoint x: 1199, startPoint y: 360, endPoint x: 1202, endPoint y: 368, distance: 9.0
click at [1199, 360] on p "Ajouter un commentaire ﻿" at bounding box center [1259, 364] width 236 height 19
click at [1202, 368] on p "Ajouter un commentaire ﻿" at bounding box center [1259, 364] width 236 height 19
click at [1339, 358] on p "[DATE]: ES relance les factures" at bounding box center [1259, 364] width 236 height 18
drag, startPoint x: 1295, startPoint y: 386, endPoint x: 1125, endPoint y: 370, distance: 170.0
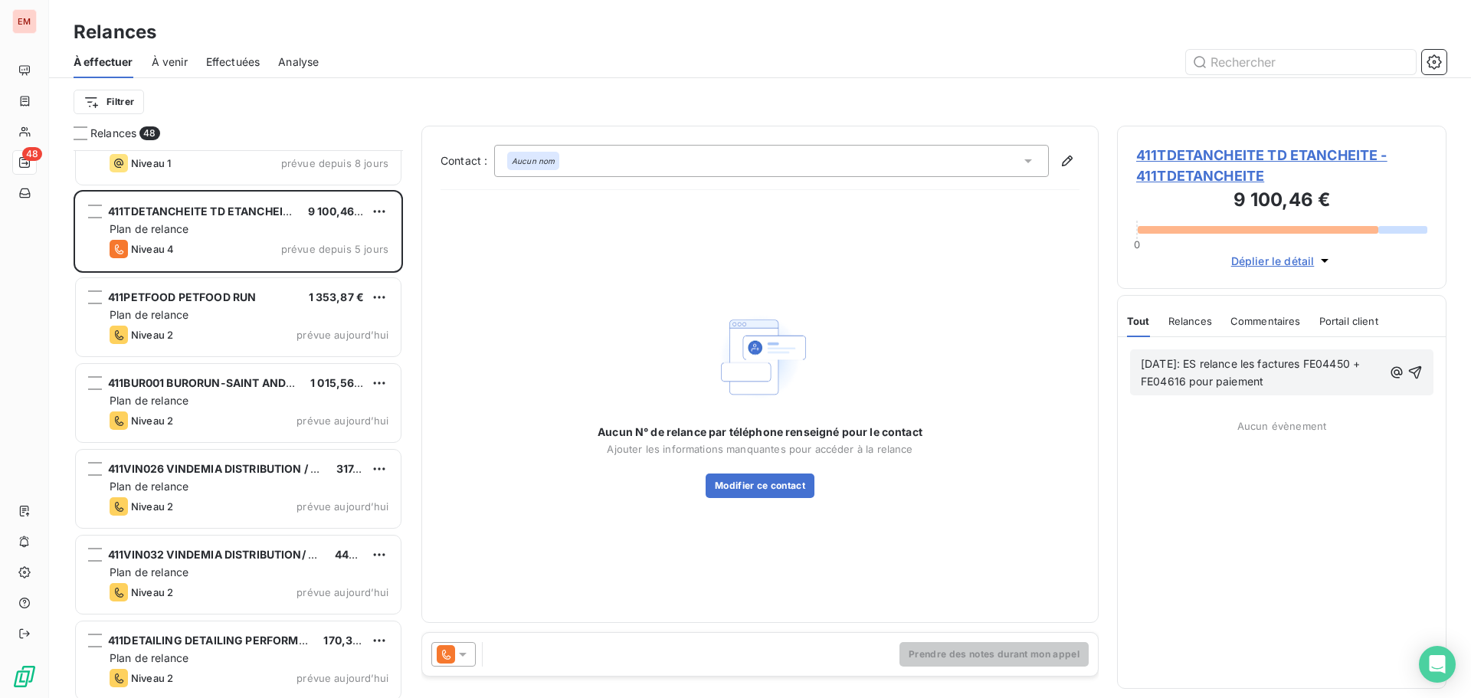
click at [1125, 370] on div "[DATE]: ES relance les factures FE04450 + FE04616 pour paiement" at bounding box center [1282, 372] width 328 height 70
copy span "[DATE]: ES relance les factures FE04450 + FE04616 pour paiement"
click at [1414, 366] on icon "button" at bounding box center [1414, 372] width 15 height 15
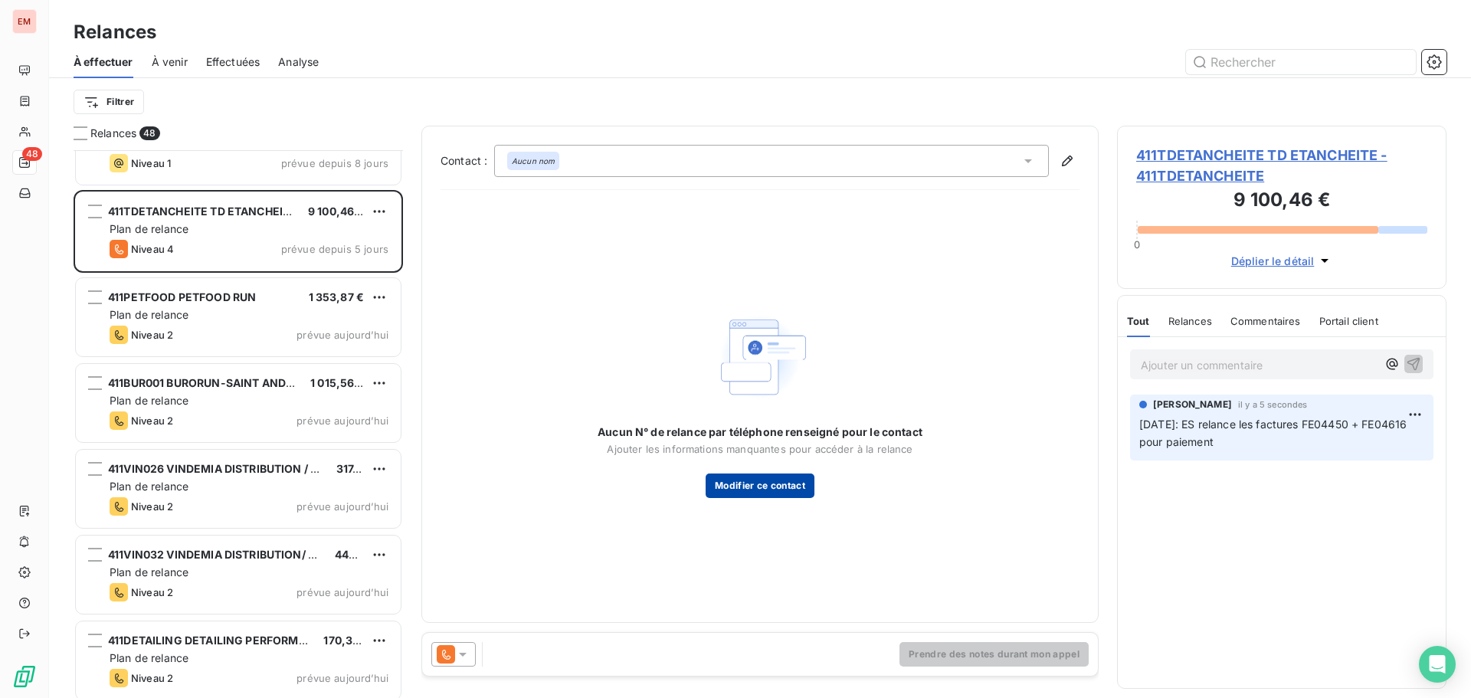
click at [764, 488] on button "Modifier ce contact" at bounding box center [759, 485] width 109 height 25
type input "[EMAIL_ADDRESS][DOMAIN_NAME]"
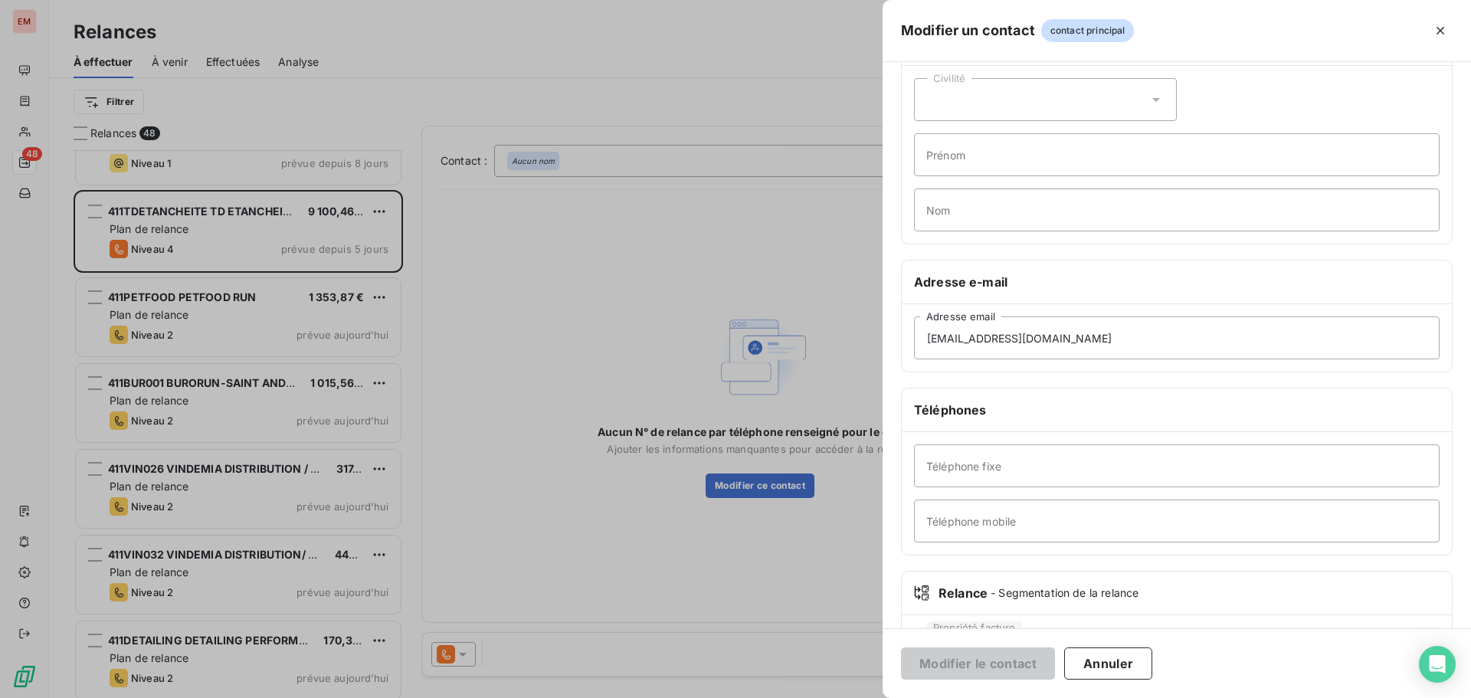
scroll to position [133, 0]
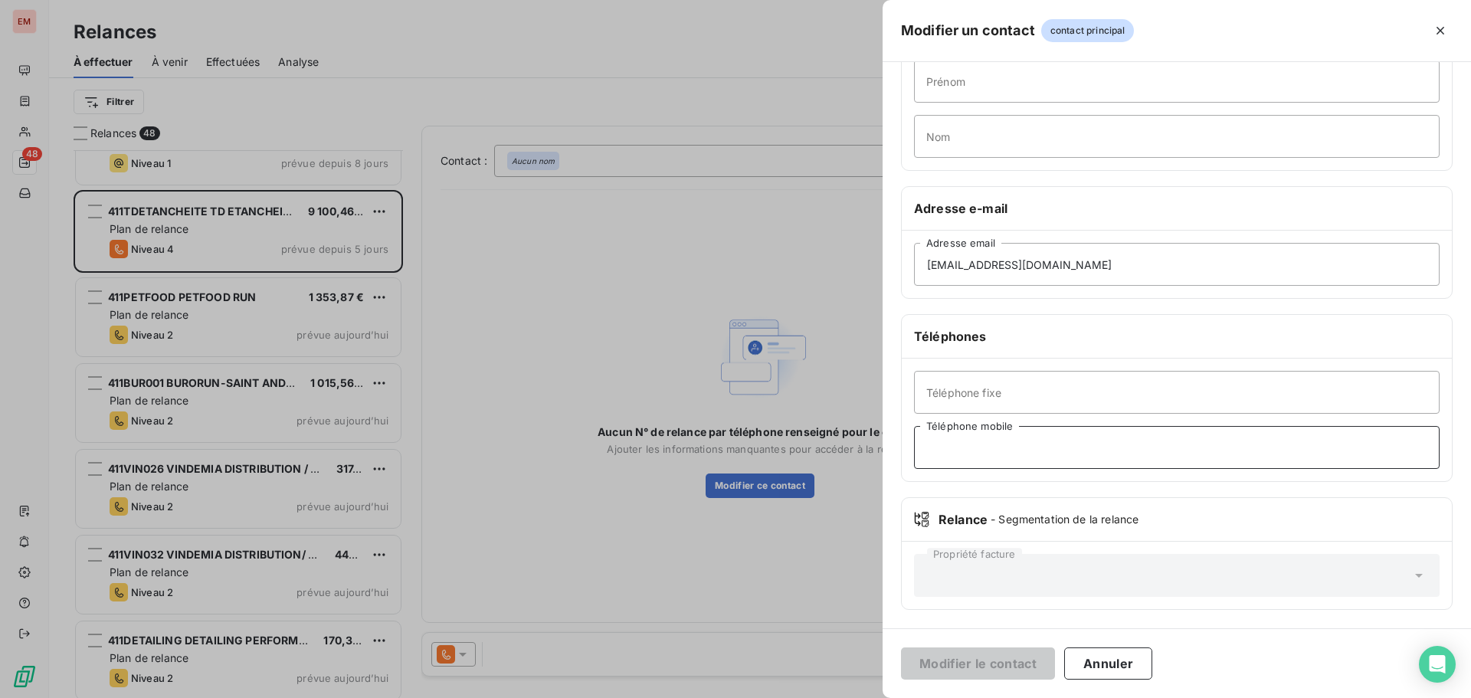
click at [1024, 447] on input "Téléphone mobile" at bounding box center [1176, 447] width 525 height 43
click at [1008, 457] on input "Téléphone mobile" at bounding box center [1176, 447] width 525 height 43
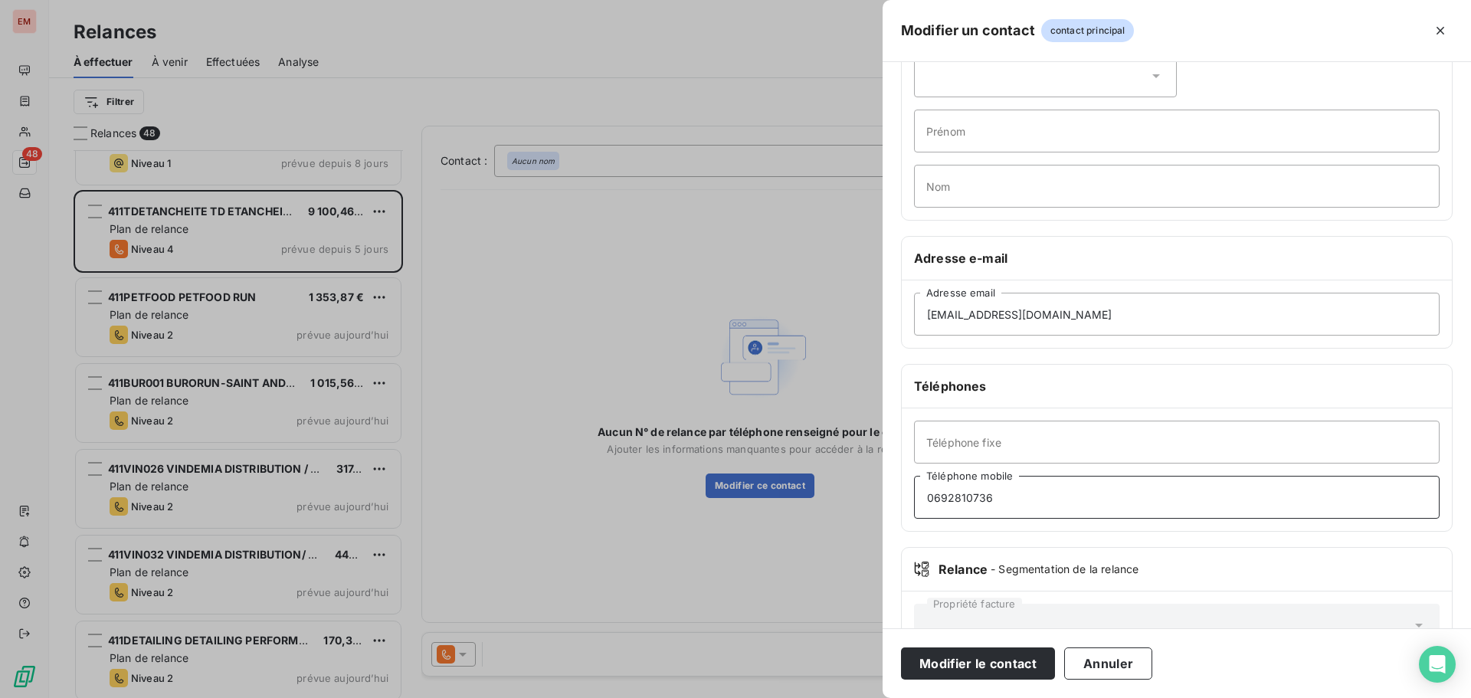
scroll to position [56, 0]
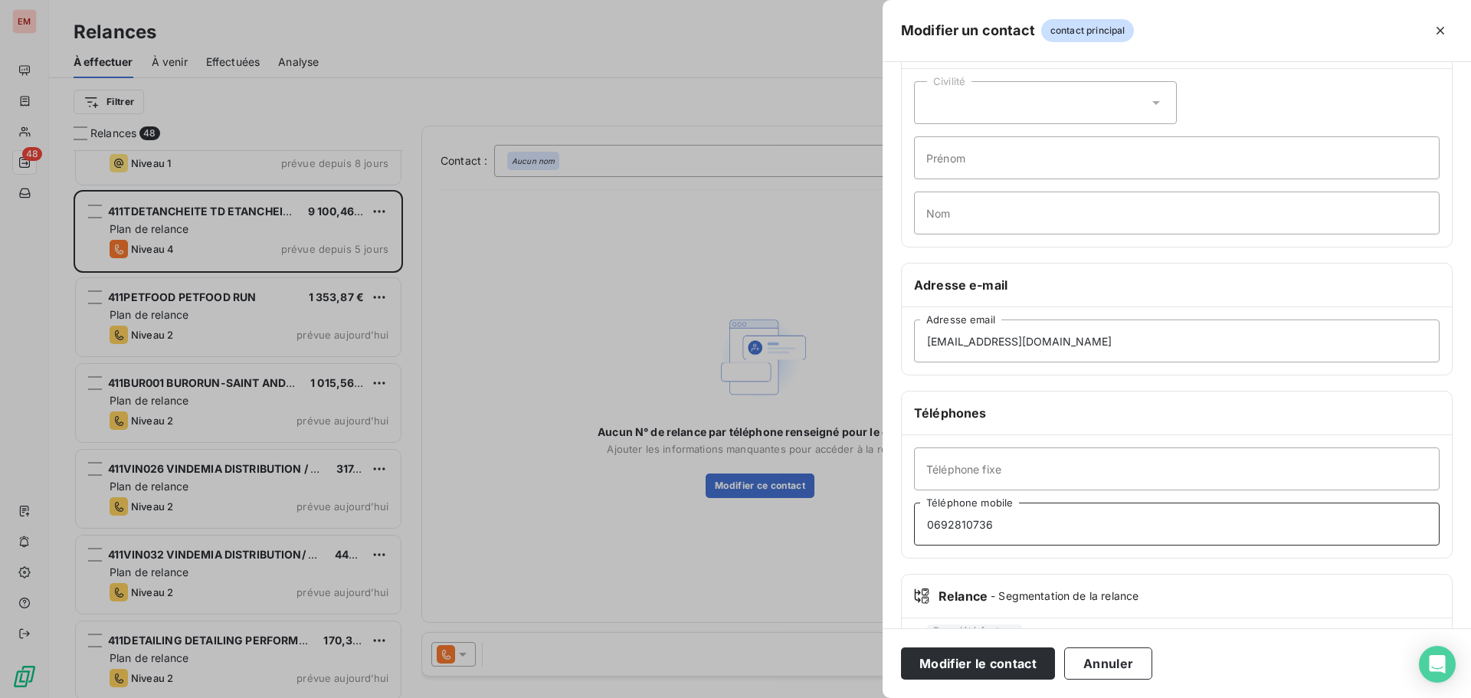
type input "0692810736"
click at [955, 177] on input "Prénom" at bounding box center [1176, 157] width 525 height 43
type input "t"
type input "[PERSON_NAME]"
drag, startPoint x: 947, startPoint y: 207, endPoint x: 956, endPoint y: 211, distance: 10.0
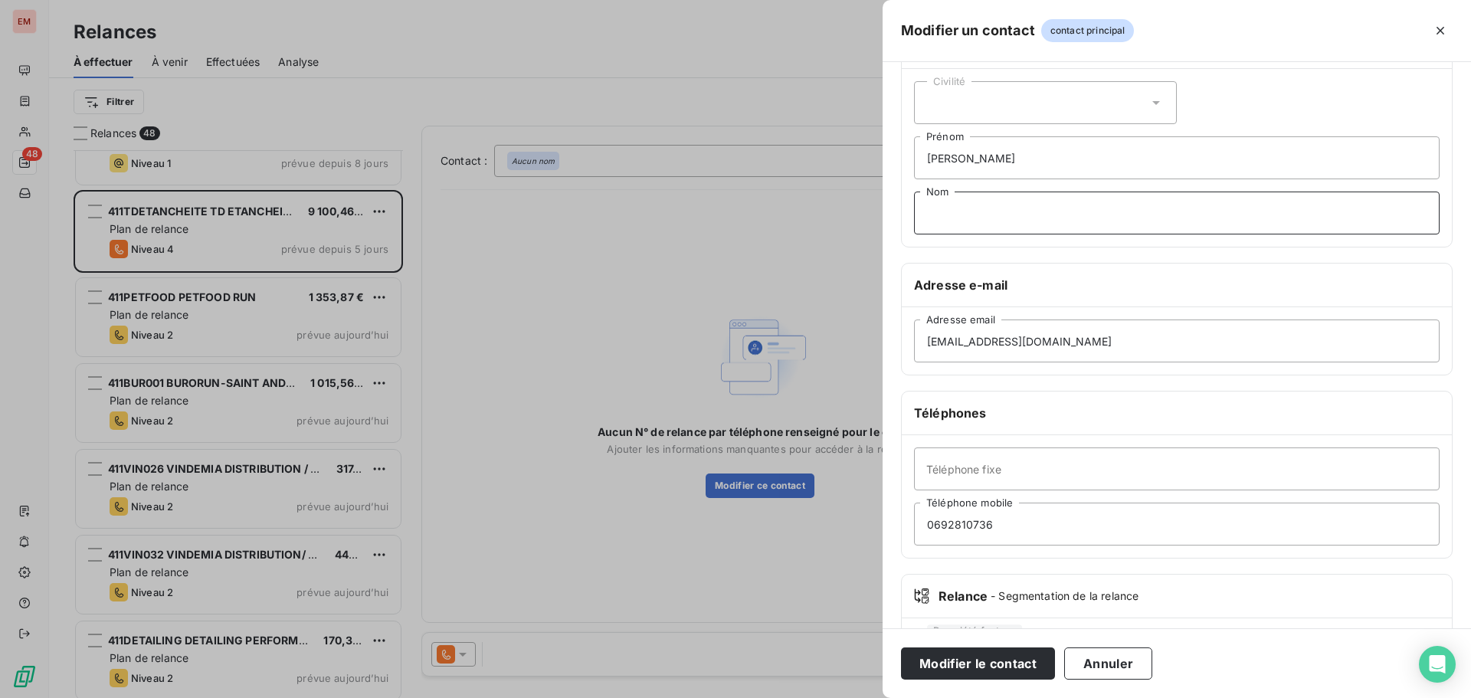
click at [947, 208] on input "Nom" at bounding box center [1176, 212] width 525 height 43
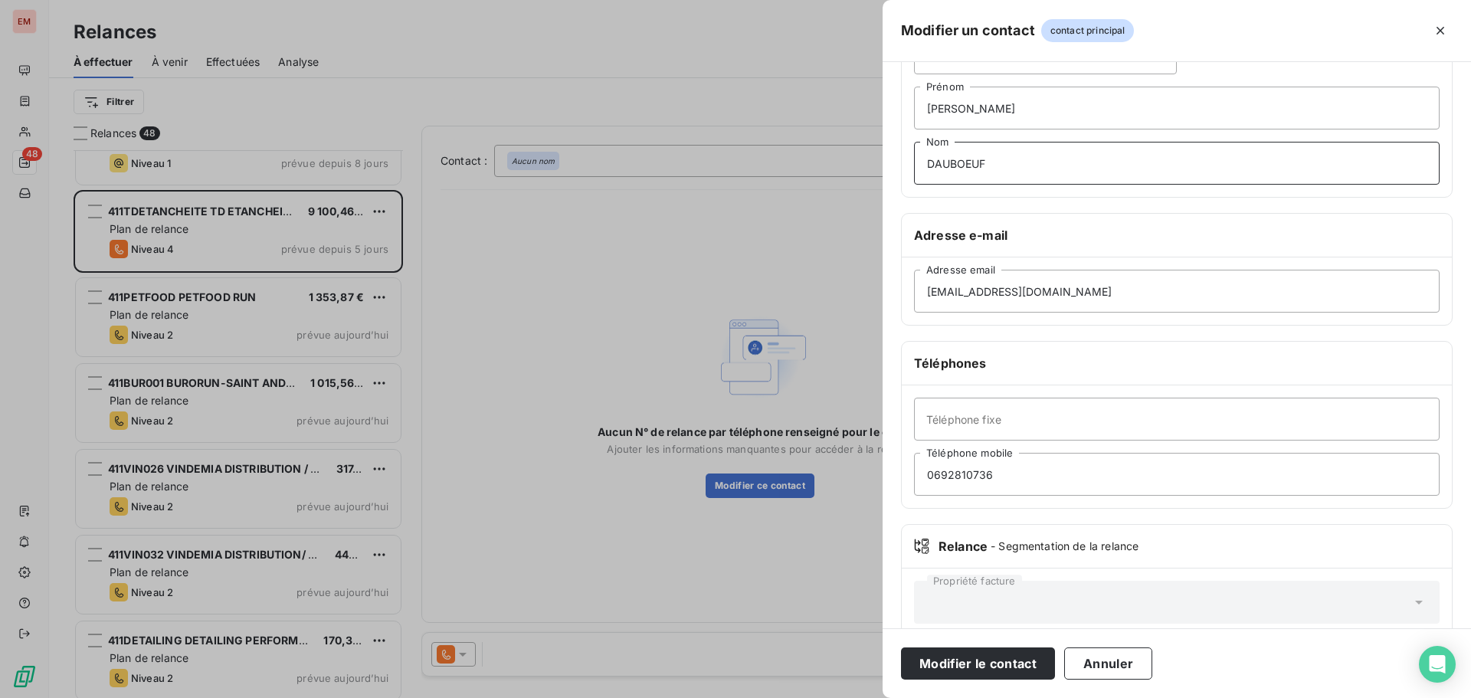
scroll to position [133, 0]
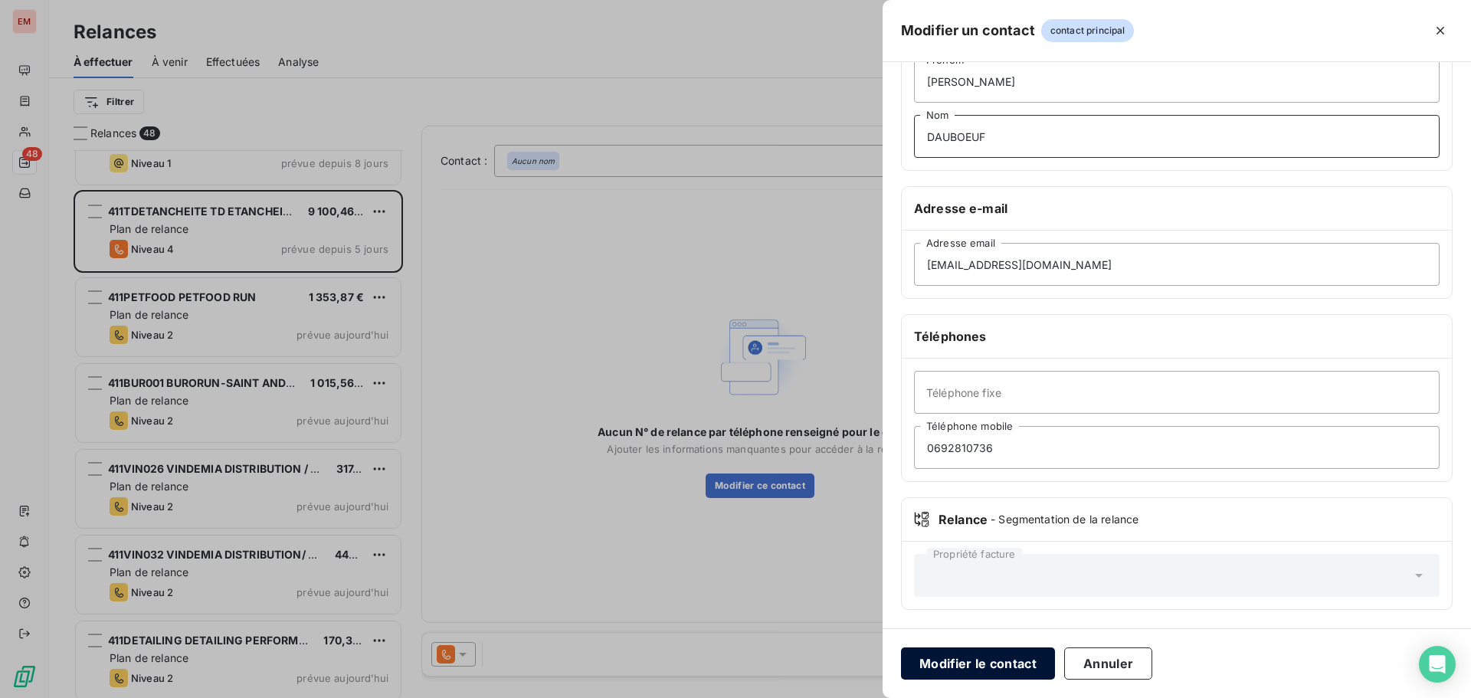
type input "DAUBOEUF"
click at [958, 656] on button "Modifier le contact" at bounding box center [978, 663] width 154 height 32
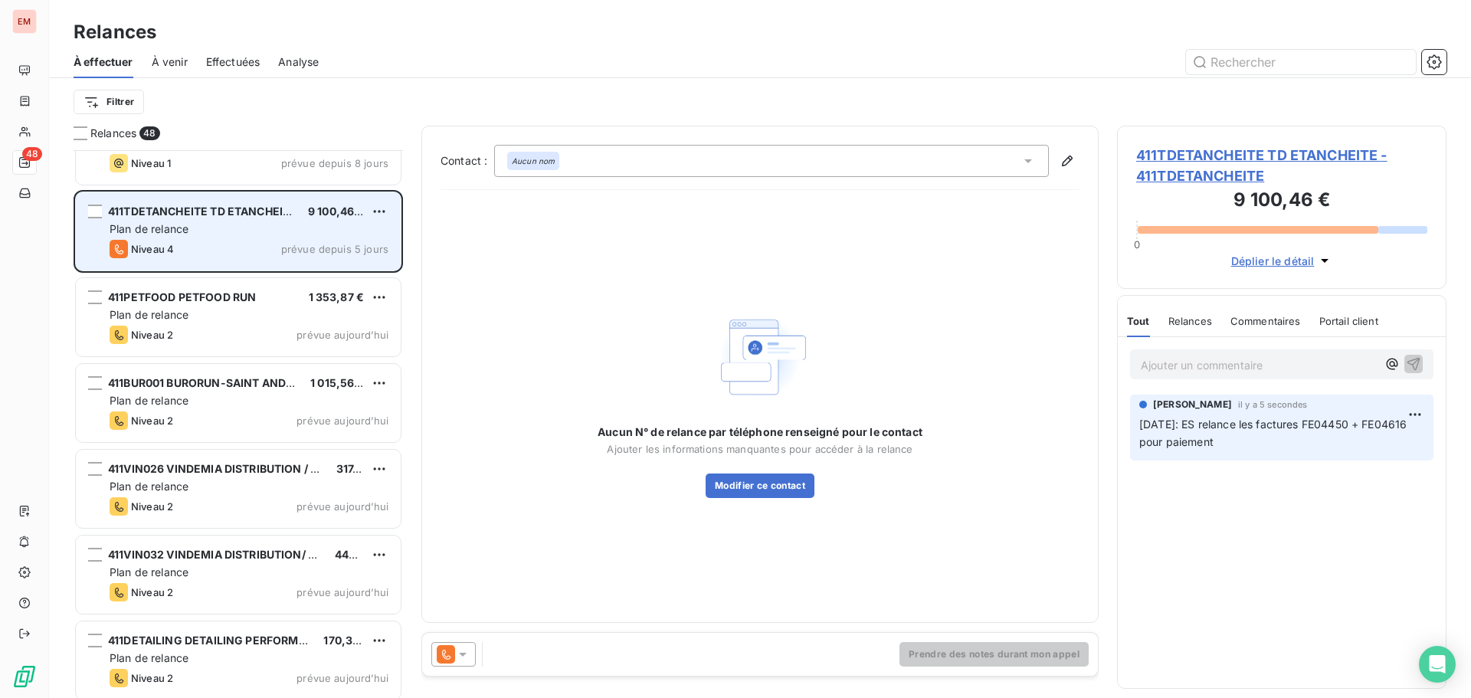
click at [218, 267] on div "411TDETANCHEITE TD ETANCHEITE 9 100,46 € Plan de relance Niveau 4 prévue depuis…" at bounding box center [238, 231] width 325 height 78
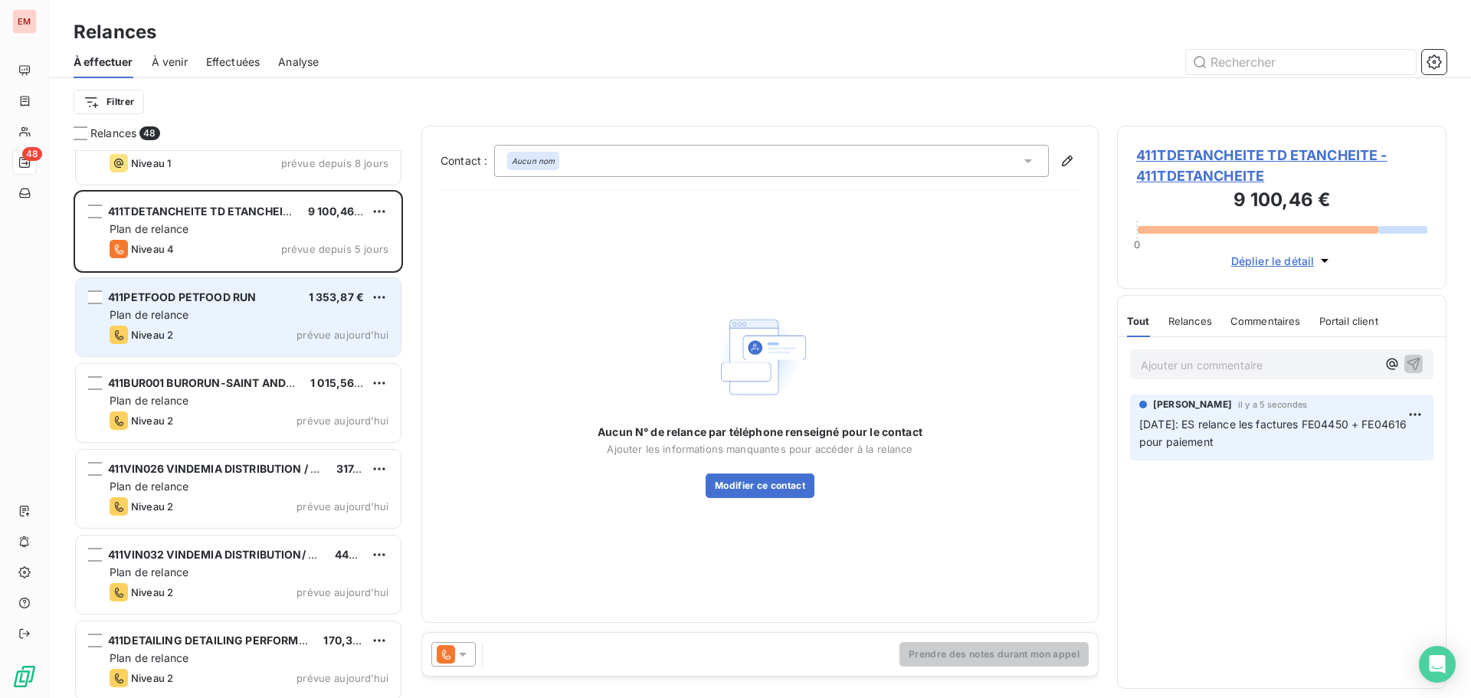
click at [199, 306] on div "411PETFOOD PETFOOD RUN 1 353,87 € Plan de relance Niveau 2 prévue [DATE]" at bounding box center [238, 317] width 325 height 78
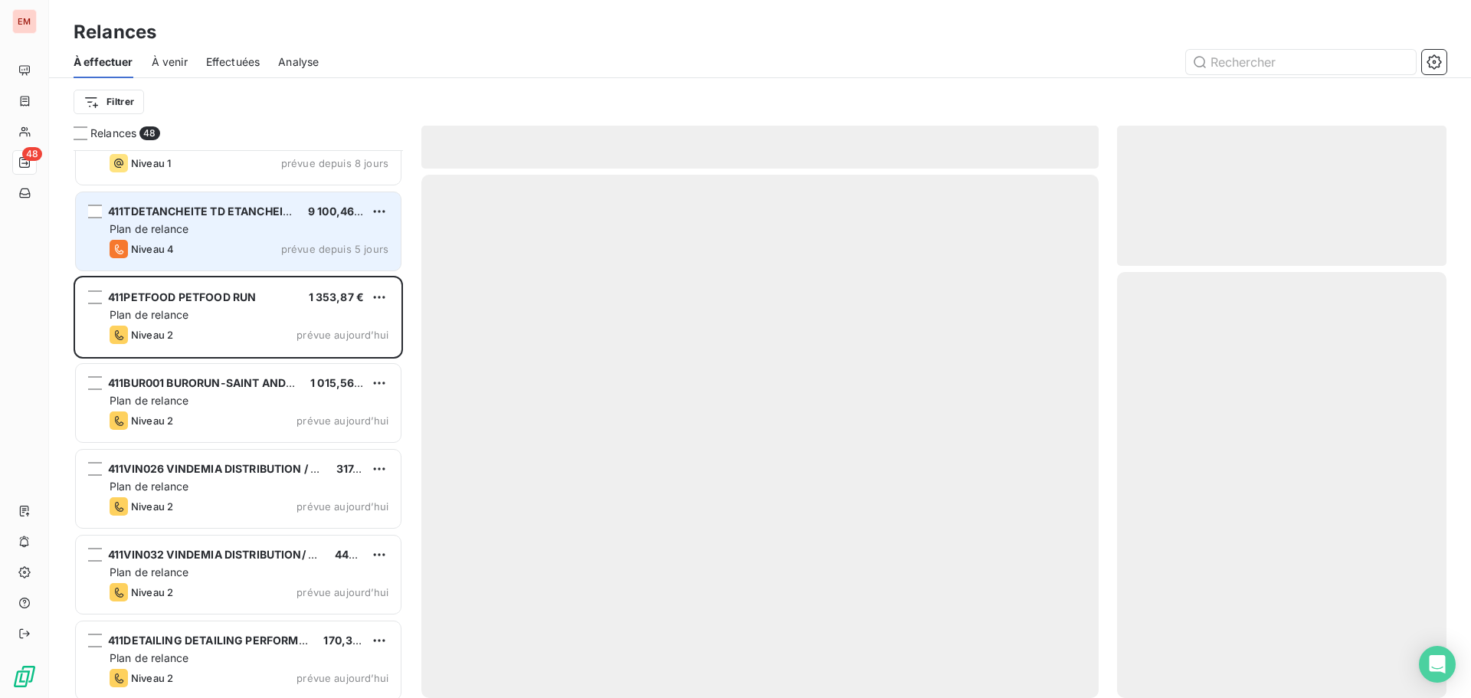
click at [191, 246] on div "Niveau 4 prévue depuis 5 jours" at bounding box center [249, 249] width 279 height 18
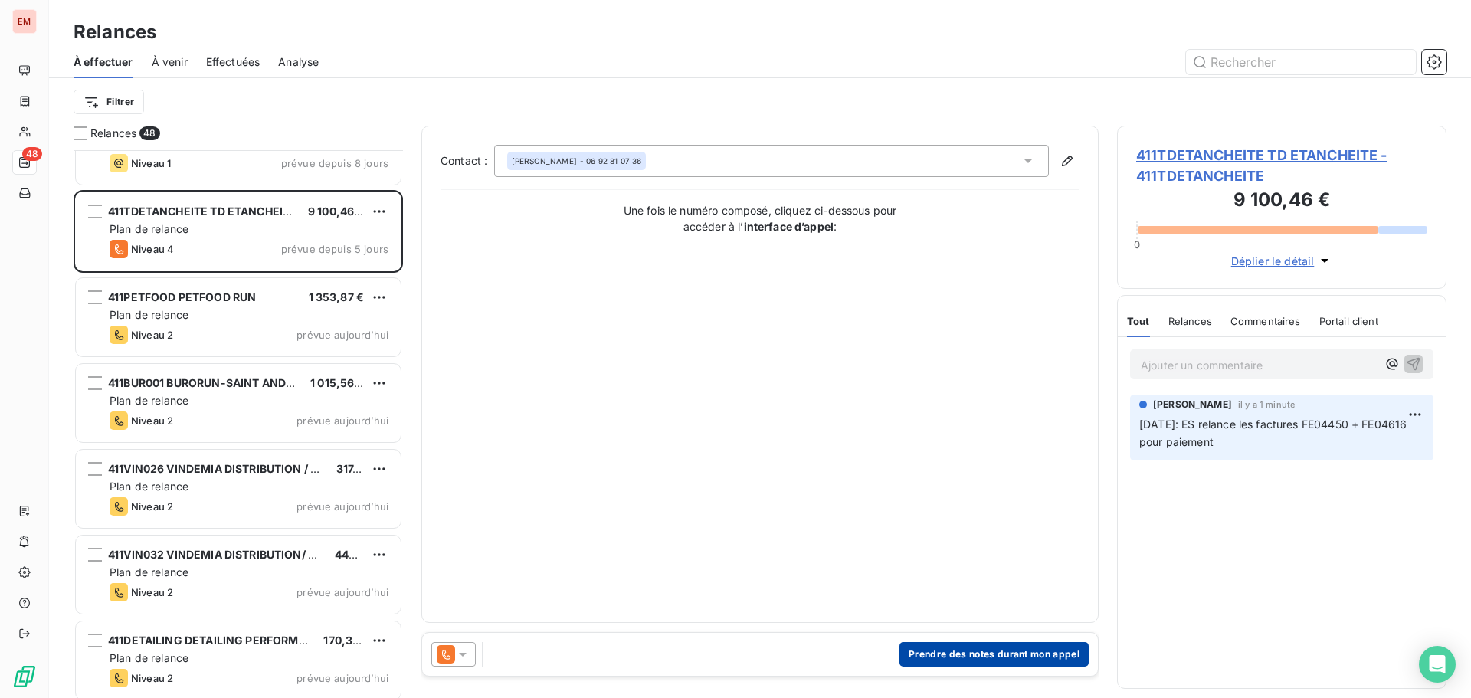
click at [967, 647] on button "Prendre des notes durant mon appel" at bounding box center [993, 654] width 189 height 25
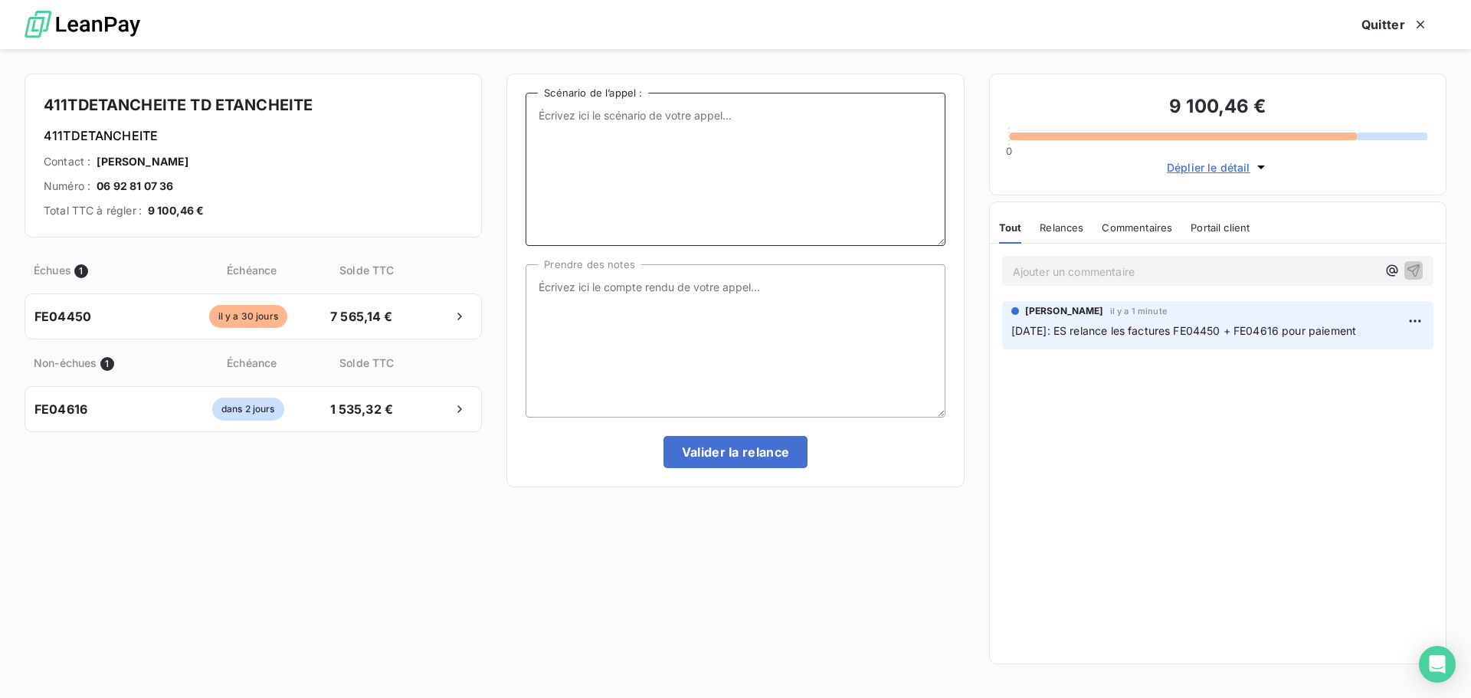
click at [702, 96] on textarea "Scénario de l’appel :" at bounding box center [734, 169] width 419 height 153
paste textarea "[DATE]: ES relance les factures FE04450 + FE04616 pour paiement"
type textarea "[DATE]: ES relance les factures FE04450 + FE04616 pour paiement"
click at [679, 304] on textarea "Prendre des notes" at bounding box center [734, 340] width 419 height 153
paste textarea "[DATE]: ES relance les factures FE04450 + FE04616 pour paiement"
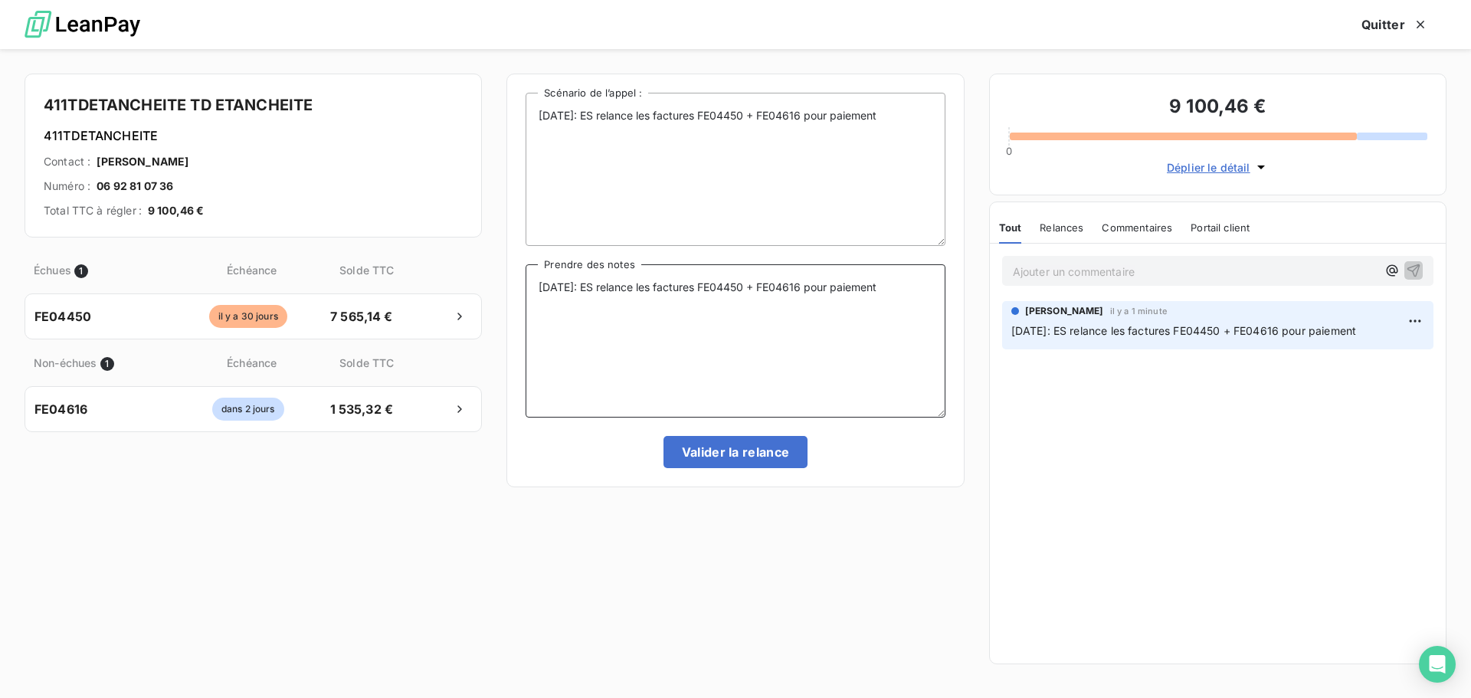
type textarea "[DATE]: ES relance les factures FE04450 + FE04616 pour paiement"
click at [716, 432] on div "[DATE]: ES relance les factures FE04450 + FE04616 pour paiement Scénario de l’a…" at bounding box center [734, 280] width 419 height 375
click at [721, 447] on button "Valider la relance" at bounding box center [735, 452] width 145 height 32
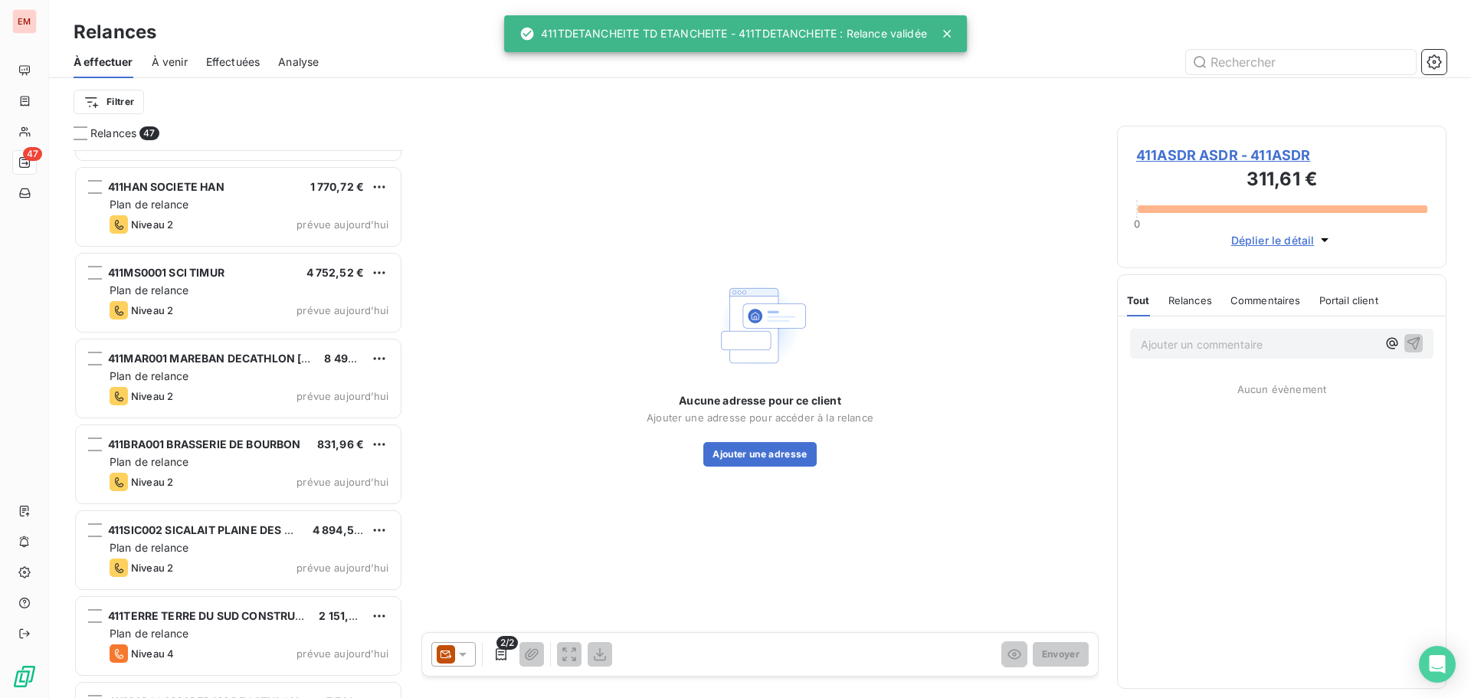
scroll to position [3065, 0]
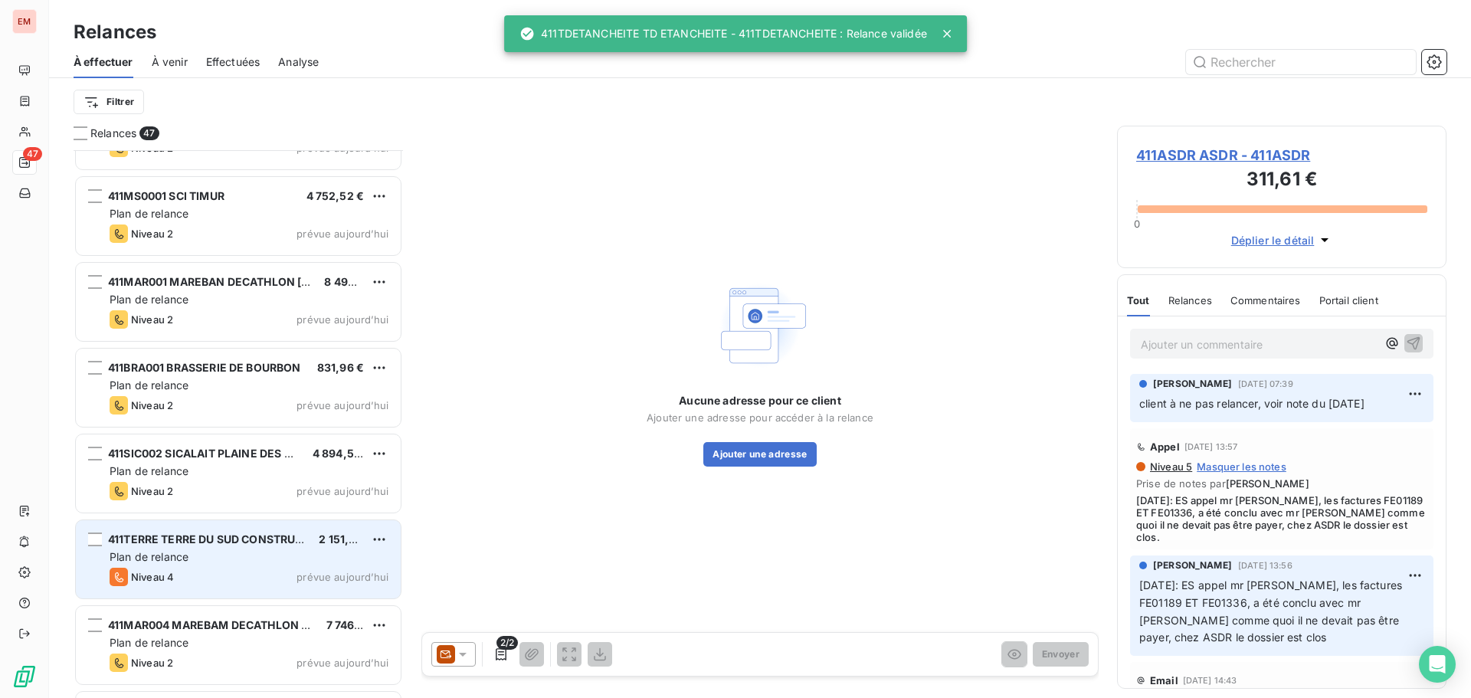
click at [182, 538] on span "411TERRE TERRE DU SUD CONSTRUCTIONS" at bounding box center [222, 538] width 229 height 13
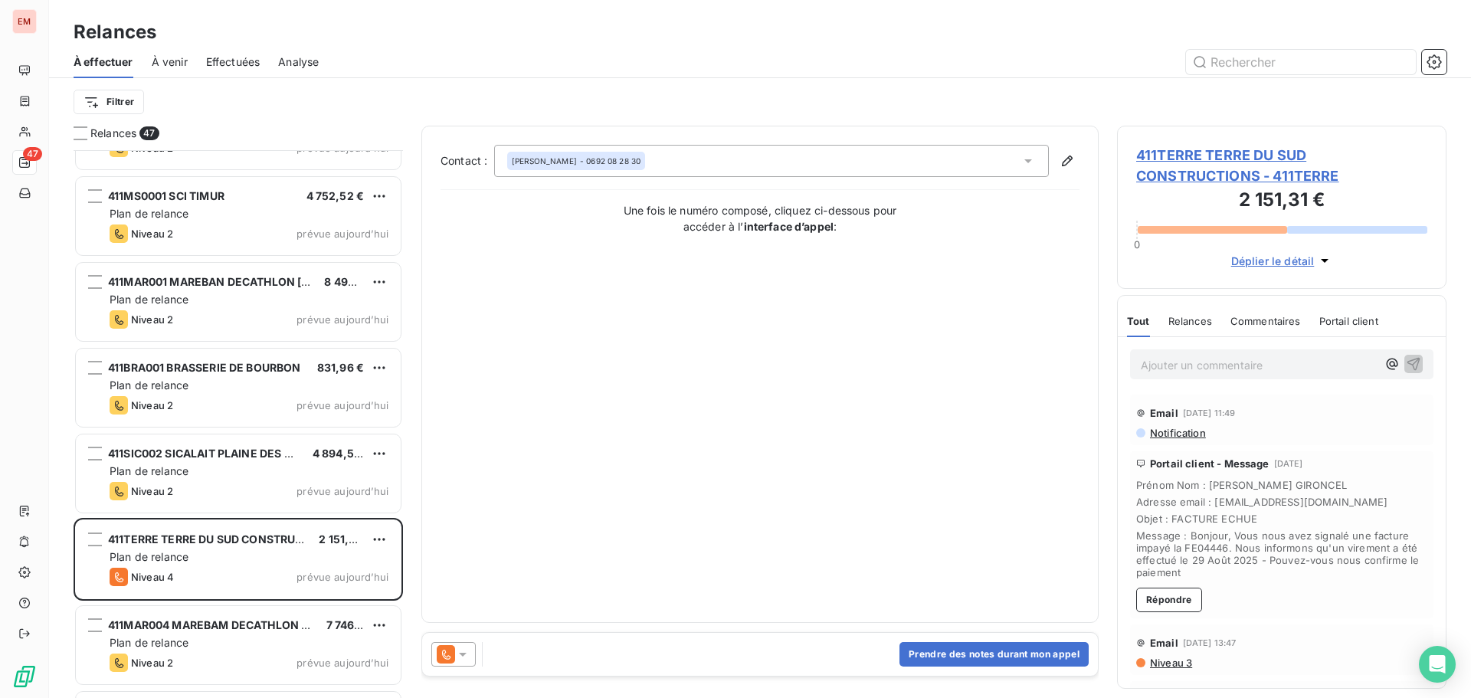
click at [1183, 365] on p "Ajouter un commentaire ﻿" at bounding box center [1259, 364] width 236 height 19
click at [1003, 655] on button "Prendre des notes durant mon appel" at bounding box center [993, 654] width 189 height 25
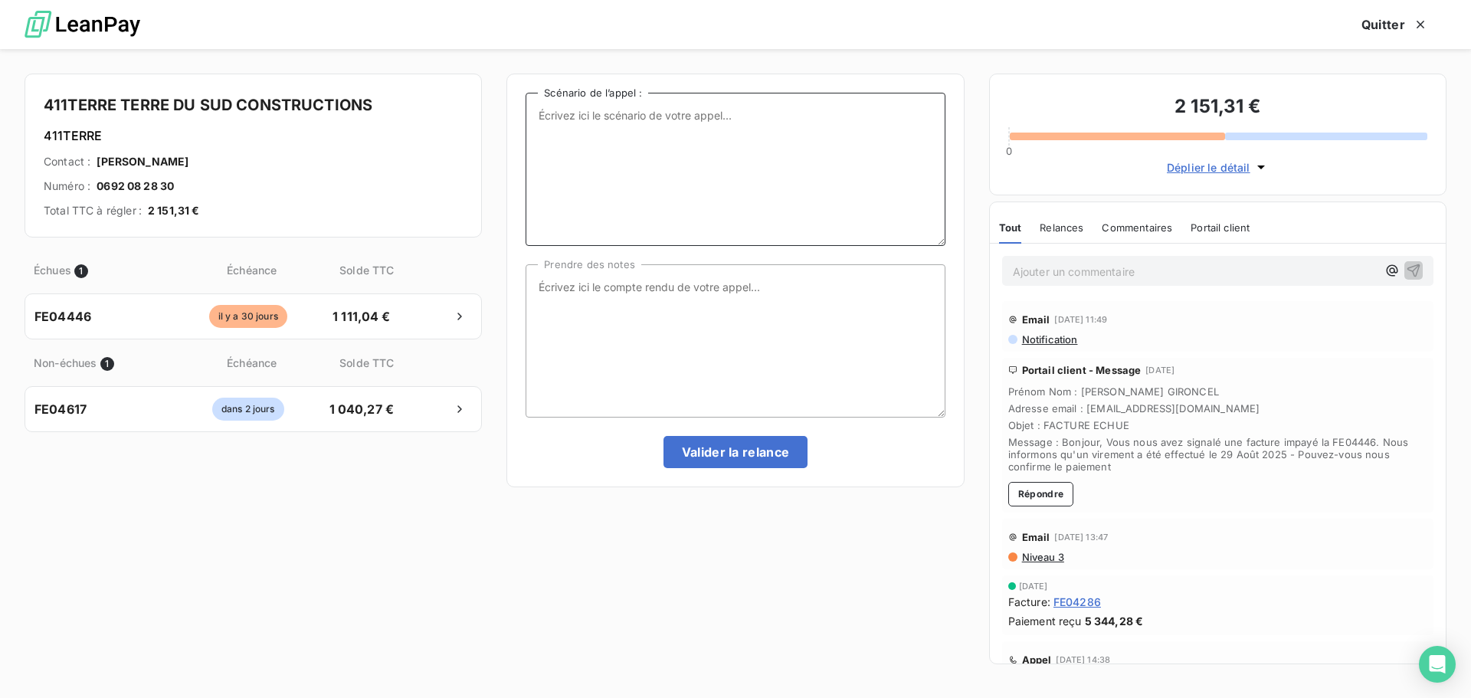
click at [614, 104] on textarea "Scénario de l’appel :" at bounding box center [734, 169] width 419 height 153
type textarea "[DATE]: MR [PERSON_NAME], aurait fait un paiement le [DATE] m"
type textarea "i"
click at [893, 128] on textarea "[DATE]: MR [PERSON_NAME], aurait fait un paiement le [DATE] m" at bounding box center [734, 169] width 419 height 153
drag, startPoint x: 866, startPoint y: 129, endPoint x: 522, endPoint y: 107, distance: 345.4
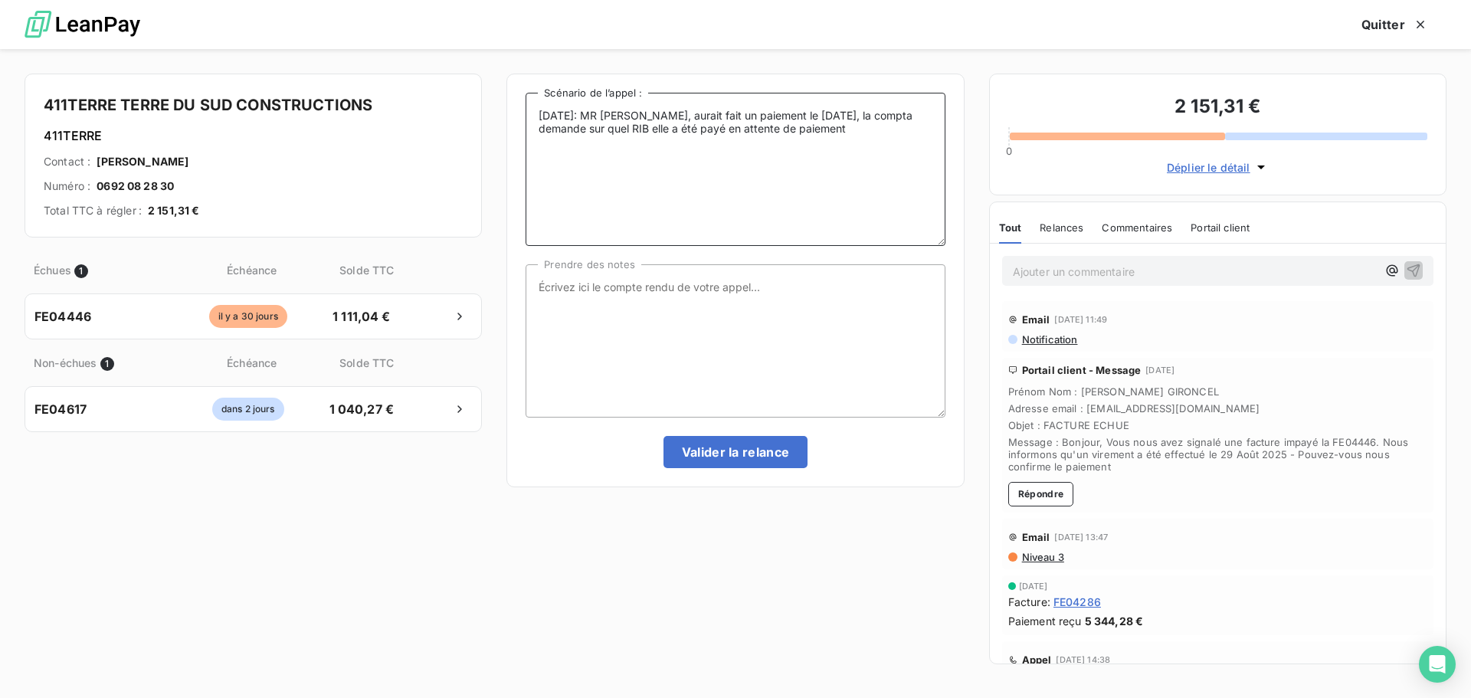
click at [522, 107] on div "[DATE]: MR [PERSON_NAME], aurait fait un paiement le [DATE], la compta demande …" at bounding box center [734, 281] width 457 height 414
click at [837, 134] on textarea "[DATE]: MR [PERSON_NAME], aurait fait un paiement le [DATE], la compta demande …" at bounding box center [734, 169] width 419 height 153
drag, startPoint x: 850, startPoint y: 130, endPoint x: 509, endPoint y: 112, distance: 342.1
click at [509, 112] on div "[DATE]: MR [PERSON_NAME], aurait fait un paiement le [DATE], la compta demande …" at bounding box center [734, 281] width 457 height 414
type textarea "[DATE]: MR [PERSON_NAME], aurait fait un paiement le [DATE], la compta demande …"
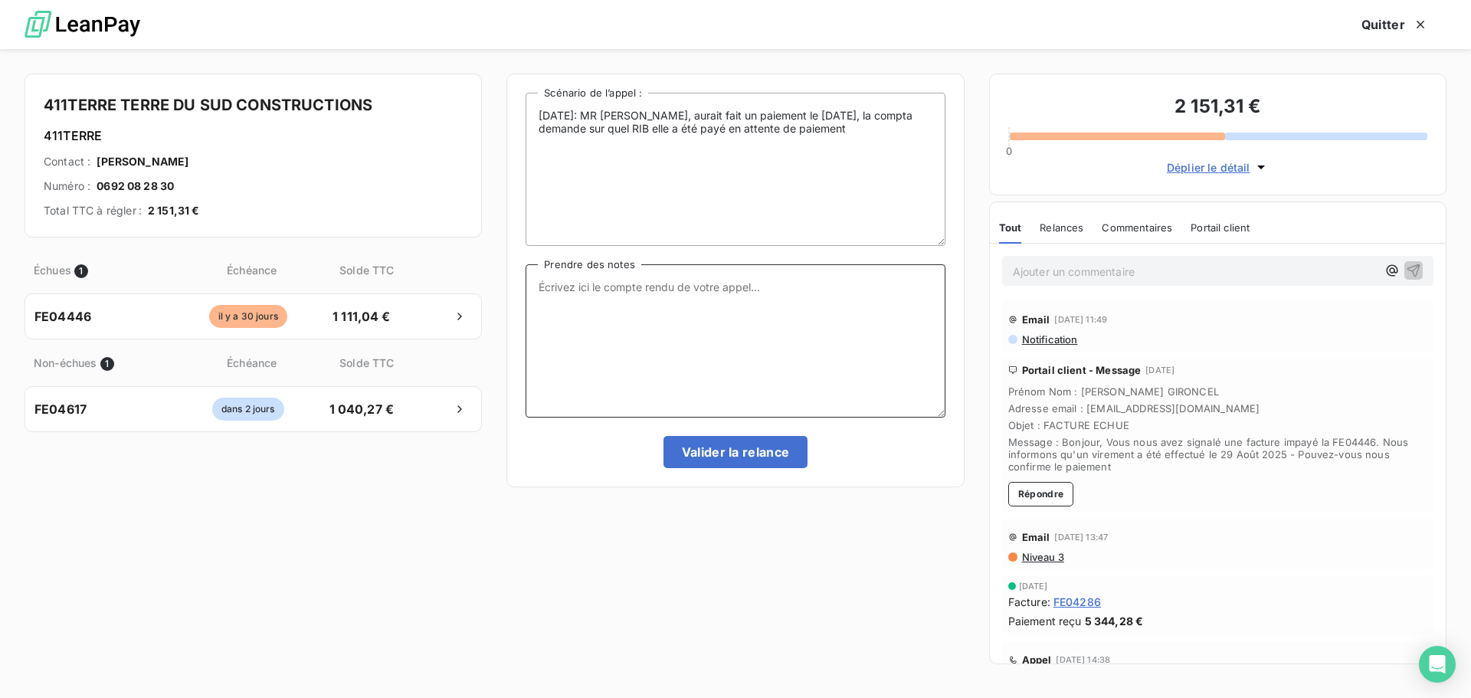
click at [606, 303] on textarea "Prendre des notes" at bounding box center [734, 340] width 419 height 153
paste textarea "[DATE]: MR [PERSON_NAME], aurait fait un paiement le [DATE], la compta demande …"
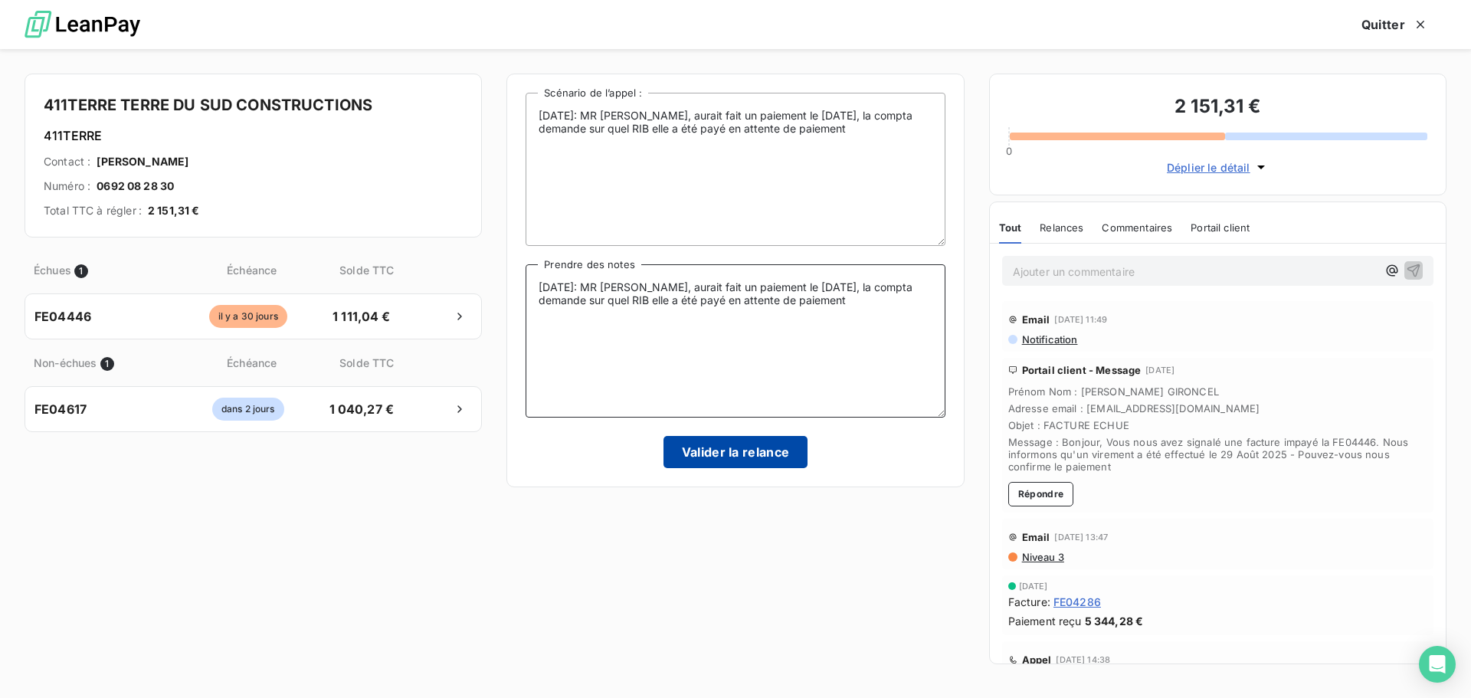
type textarea "[DATE]: MR [PERSON_NAME], aurait fait un paiement le [DATE], la compta demande …"
click at [715, 453] on button "Valider la relance" at bounding box center [735, 452] width 145 height 32
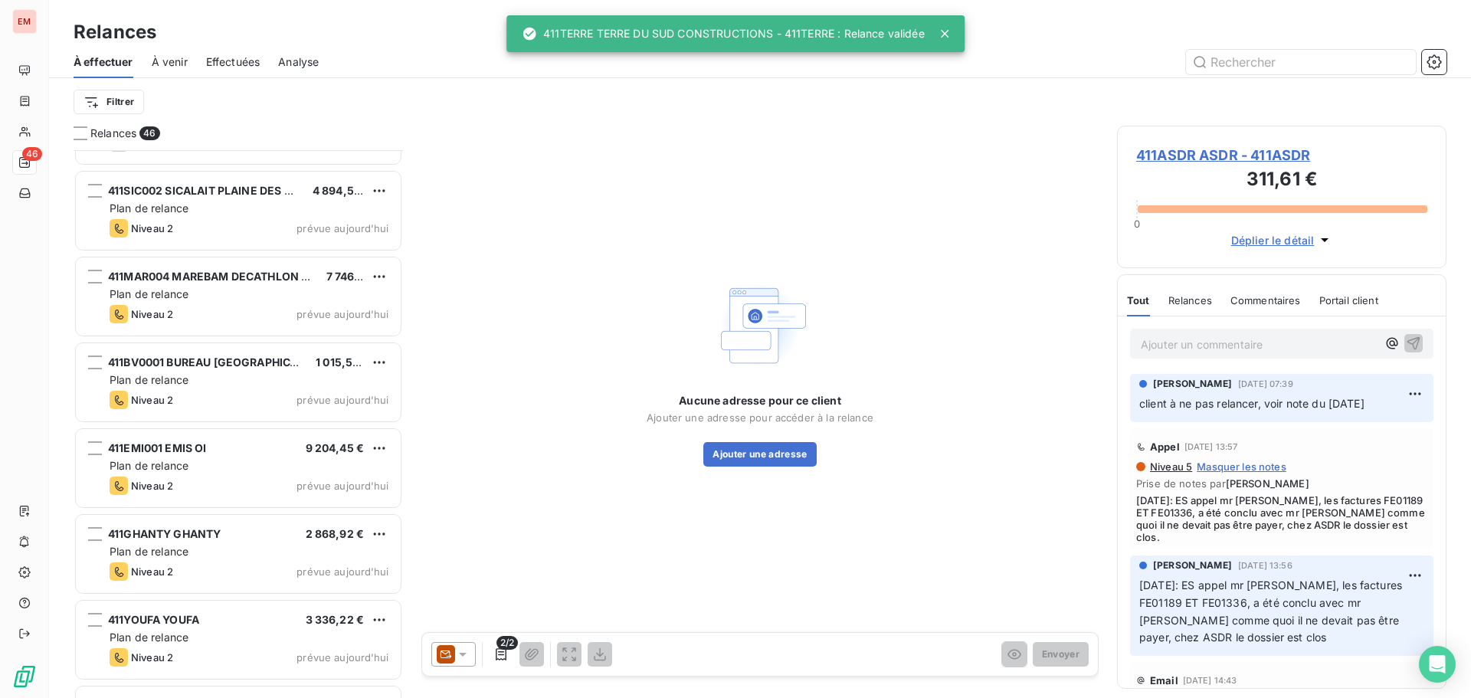
scroll to position [3400, 0]
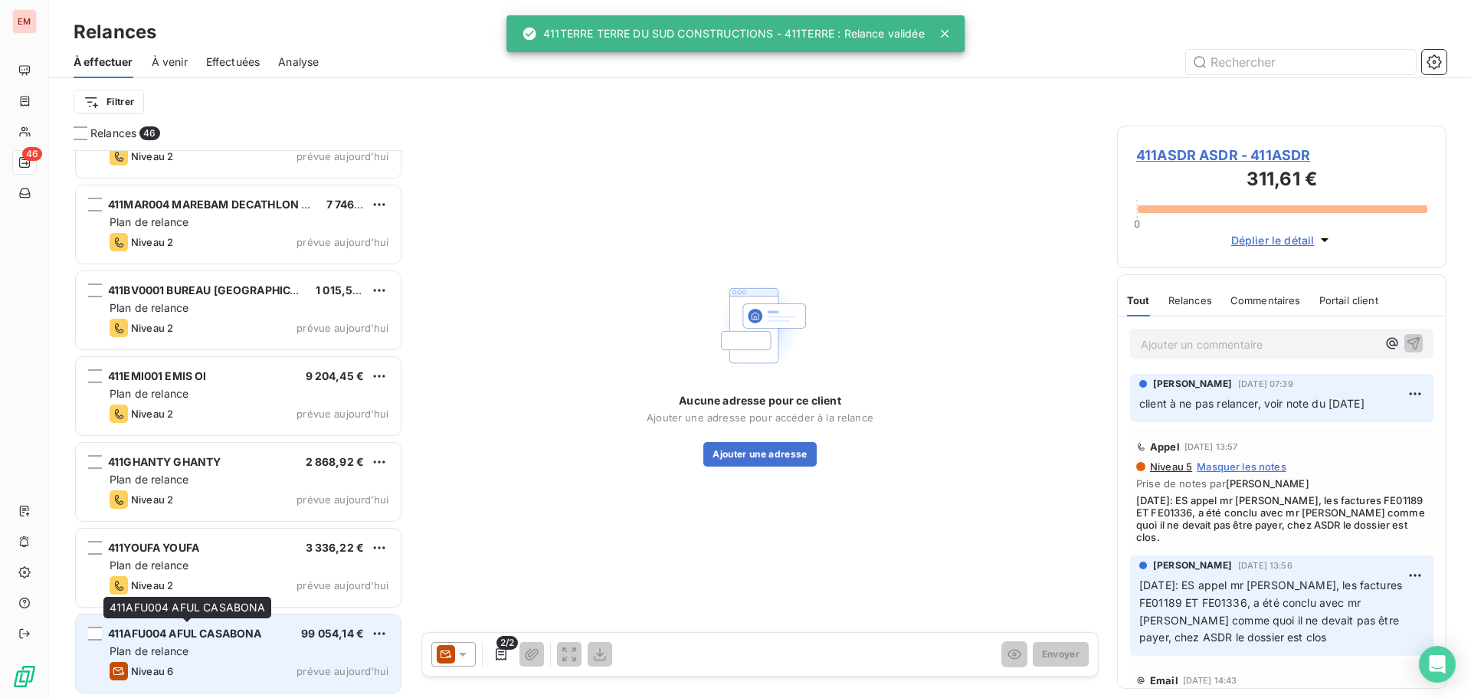
click at [237, 637] on span "411AFU004 AFUL CASABONA" at bounding box center [184, 633] width 153 height 13
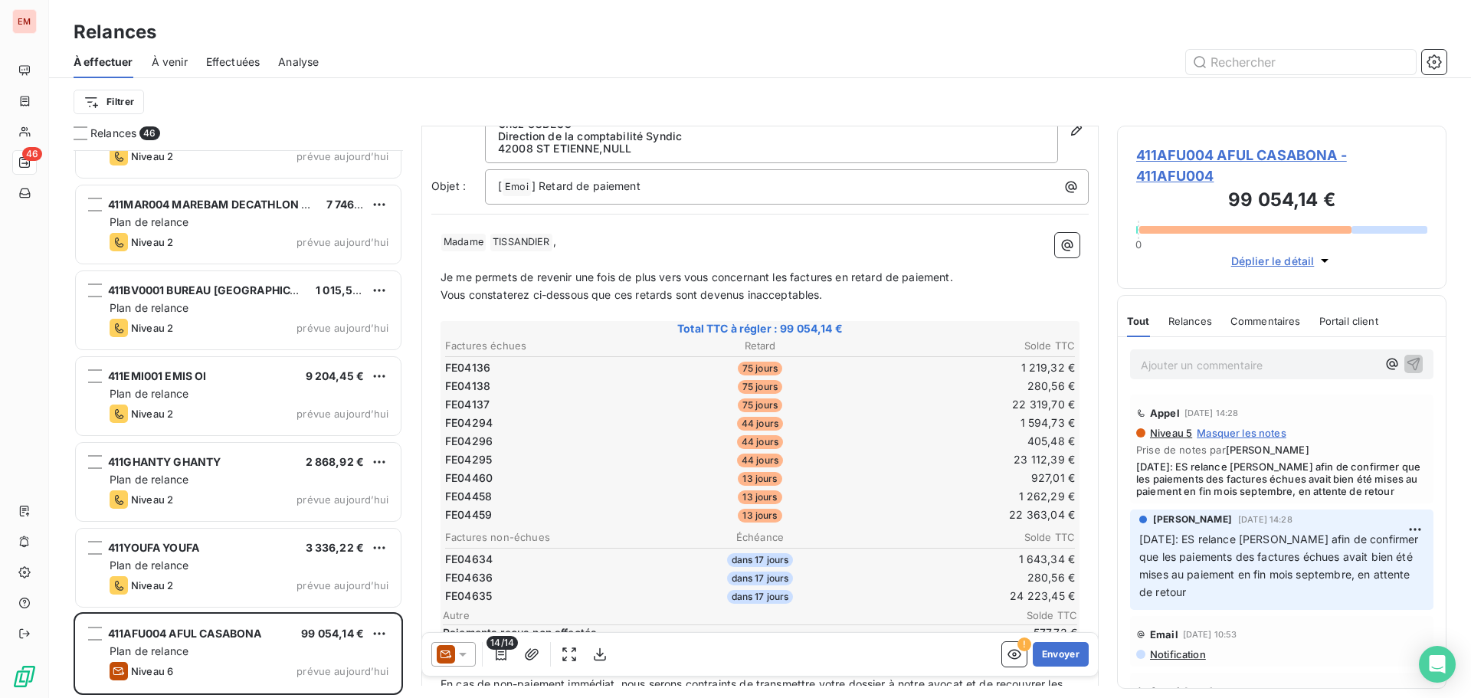
scroll to position [154, 0]
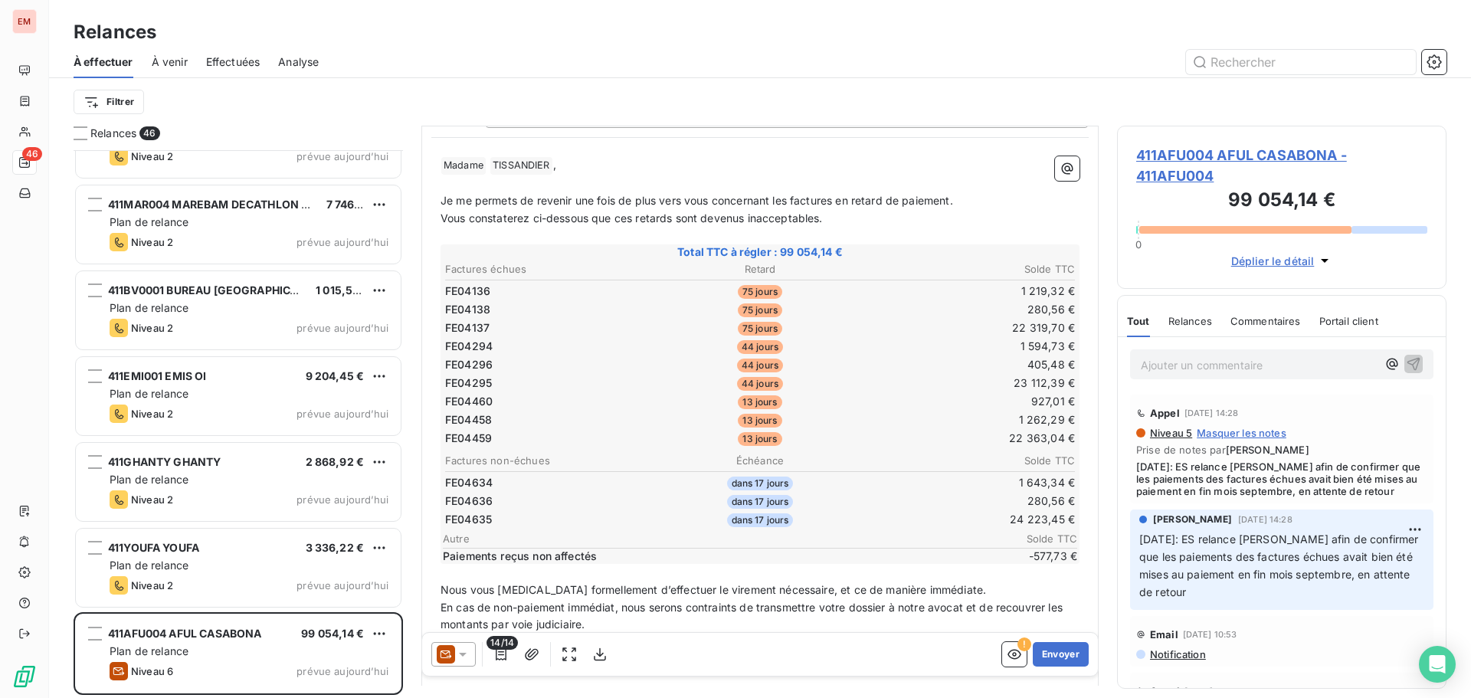
click at [1152, 373] on p "Ajouter un commentaire ﻿" at bounding box center [1259, 364] width 236 height 19
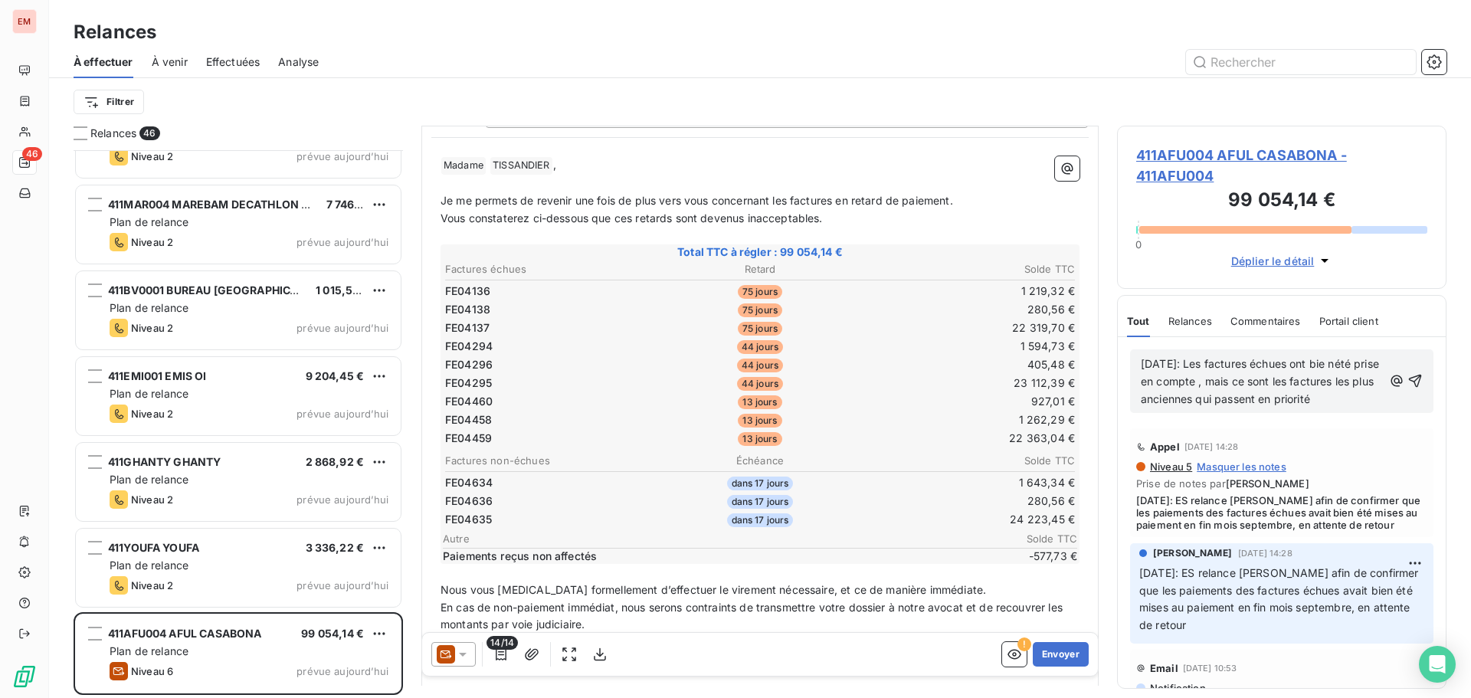
click at [1350, 366] on span "[DATE]: Les factures échues ont bie nété prise en compte , mais ce sont les fac…" at bounding box center [1261, 381] width 241 height 48
click at [1344, 364] on span "[DATE]: Les factures échues ont bie nété prise en compte , mais ce sont les fac…" at bounding box center [1261, 381] width 241 height 48
click at [1286, 403] on span "[DATE]: Les factures échues ont bien nété prise en compte , mais ce sont les fa…" at bounding box center [1261, 381] width 240 height 48
click at [1148, 375] on span "[DATE]: Les factures échues ont bien nété prise en compte , mais ce sont les fa…" at bounding box center [1261, 381] width 240 height 48
click at [1181, 408] on p "[DATE]: Les factures échues ont bien été prise en compte , mais ce sont les fac…" at bounding box center [1262, 381] width 242 height 53
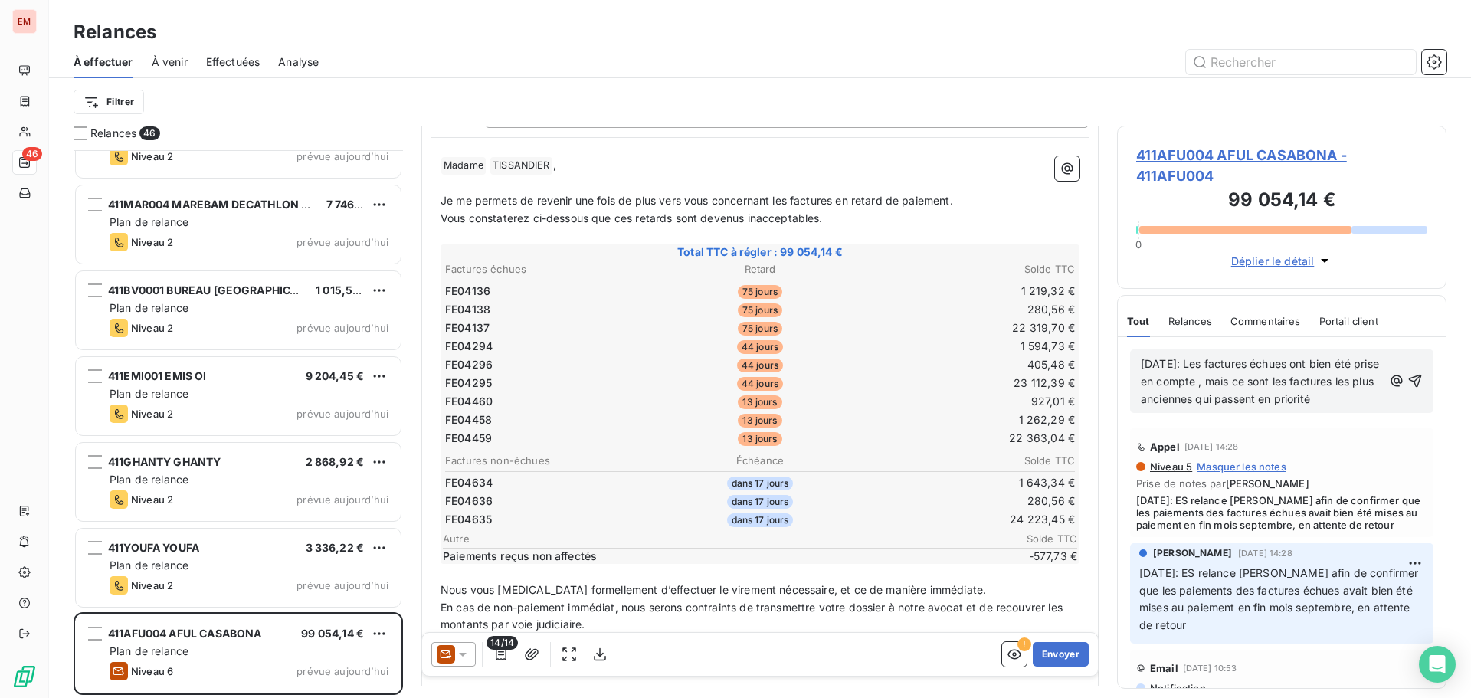
click at [1200, 363] on span "[DATE]: Les factures échues ont bien été prise en compte , mais ce sont les fac…" at bounding box center [1261, 381] width 241 height 48
click at [1204, 367] on span "[DATE]: Les factures échues ont bien été prise en compte , mais ce sont les fac…" at bounding box center [1261, 381] width 241 height 48
click at [1203, 362] on span "[DATE]: Les factures échues ont bien été prise en compte , mais ce sont les fac…" at bounding box center [1261, 381] width 241 height 48
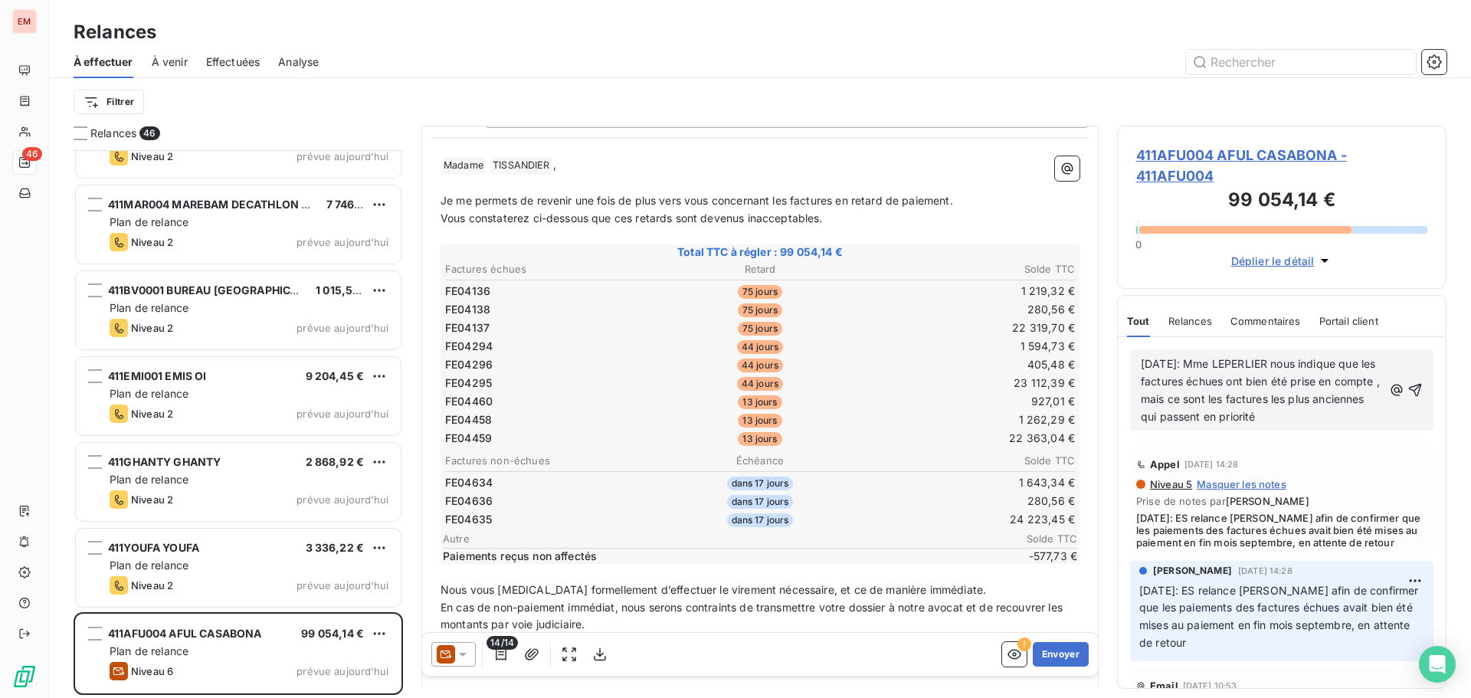
drag, startPoint x: 1354, startPoint y: 417, endPoint x: 1123, endPoint y: 368, distance: 235.6
click at [1123, 368] on div "[DATE]: Mme LEPERLIER nous indique que les factures échues ont bien été prise e…" at bounding box center [1282, 390] width 328 height 106
copy span "[DATE]: Mme LEPERLIER nous indique que les factures échues ont bien été prise e…"
click at [1409, 386] on icon "button" at bounding box center [1415, 389] width 13 height 13
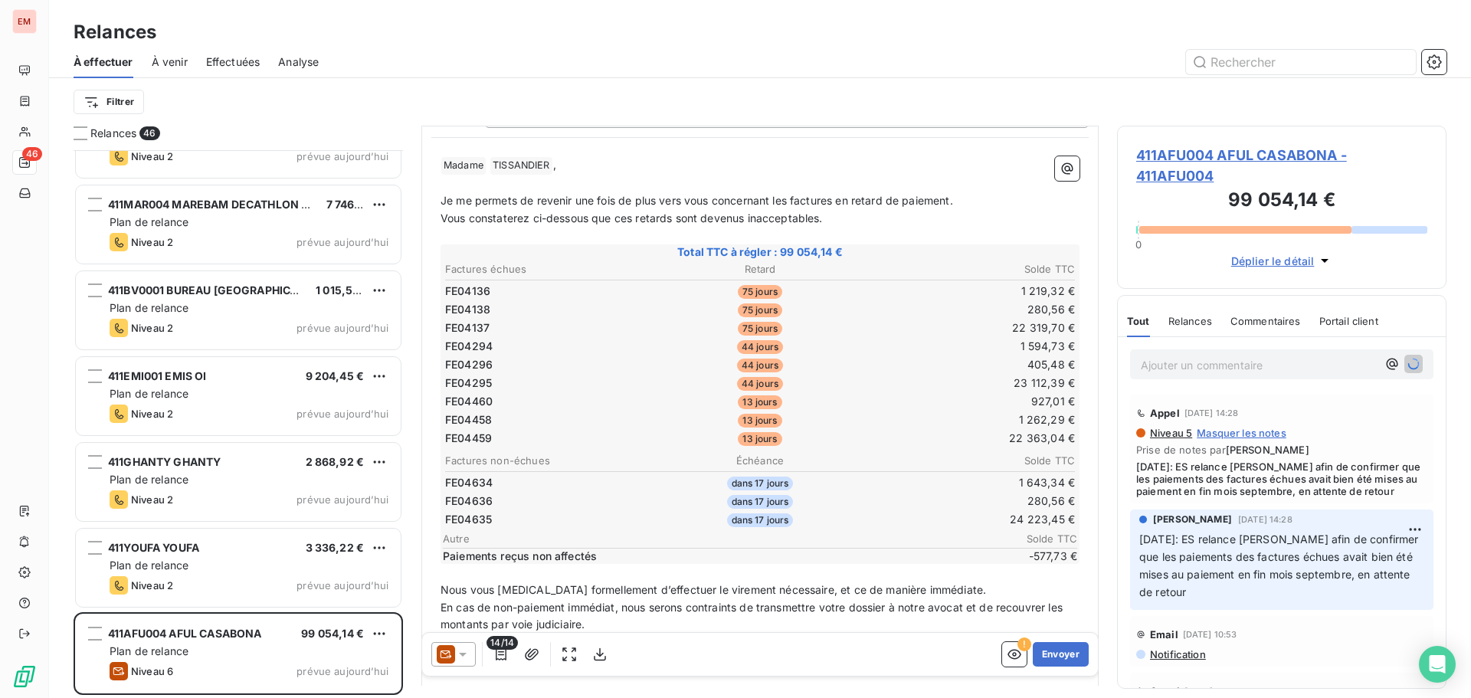
click at [456, 656] on icon at bounding box center [462, 654] width 15 height 15
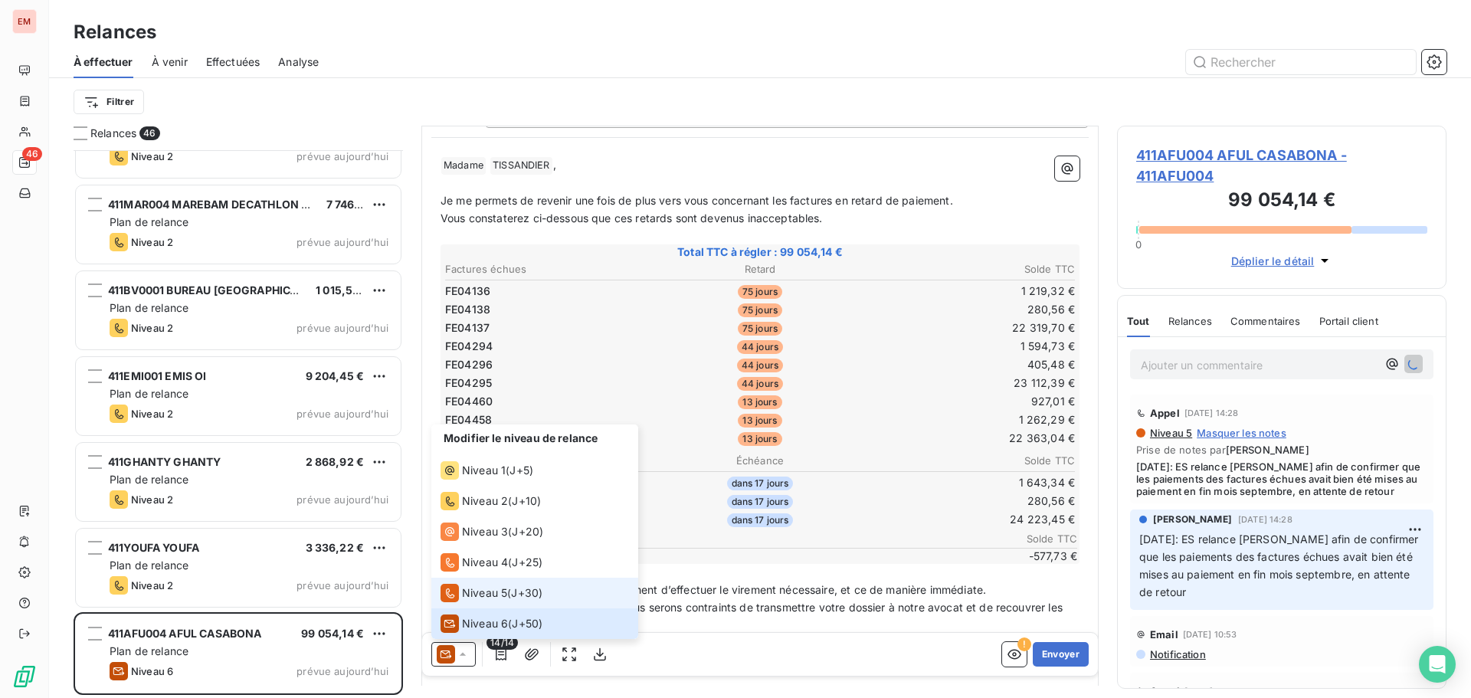
click at [470, 601] on div "Niveau 5" at bounding box center [473, 593] width 67 height 18
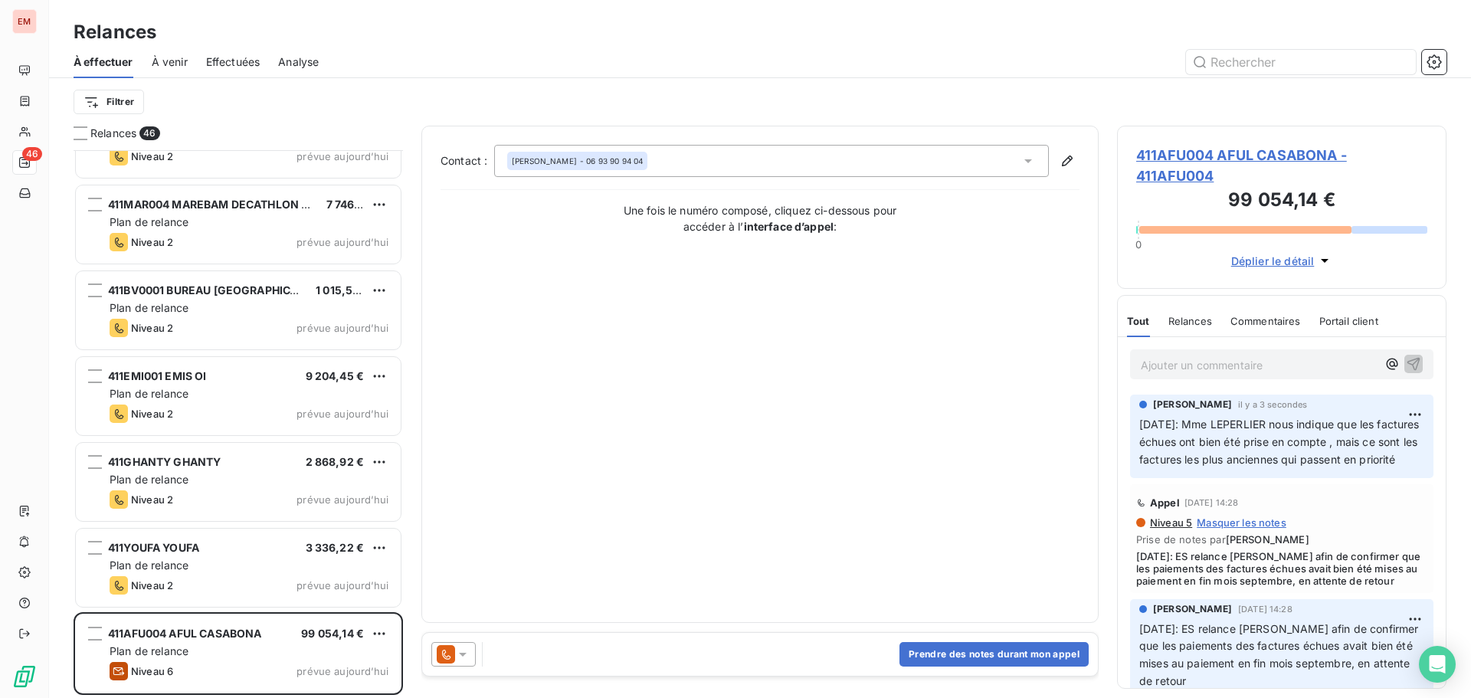
click at [1201, 370] on p "Ajouter un commentaire ﻿" at bounding box center [1259, 364] width 236 height 19
drag, startPoint x: 889, startPoint y: 635, endPoint x: 902, endPoint y: 638, distance: 13.4
click at [891, 637] on div "Prendre des notes durant mon appel" at bounding box center [760, 654] width 676 height 43
click at [934, 641] on div "Prendre des notes durant mon appel" at bounding box center [760, 654] width 676 height 43
click at [938, 652] on button "Prendre des notes durant mon appel" at bounding box center [993, 654] width 189 height 25
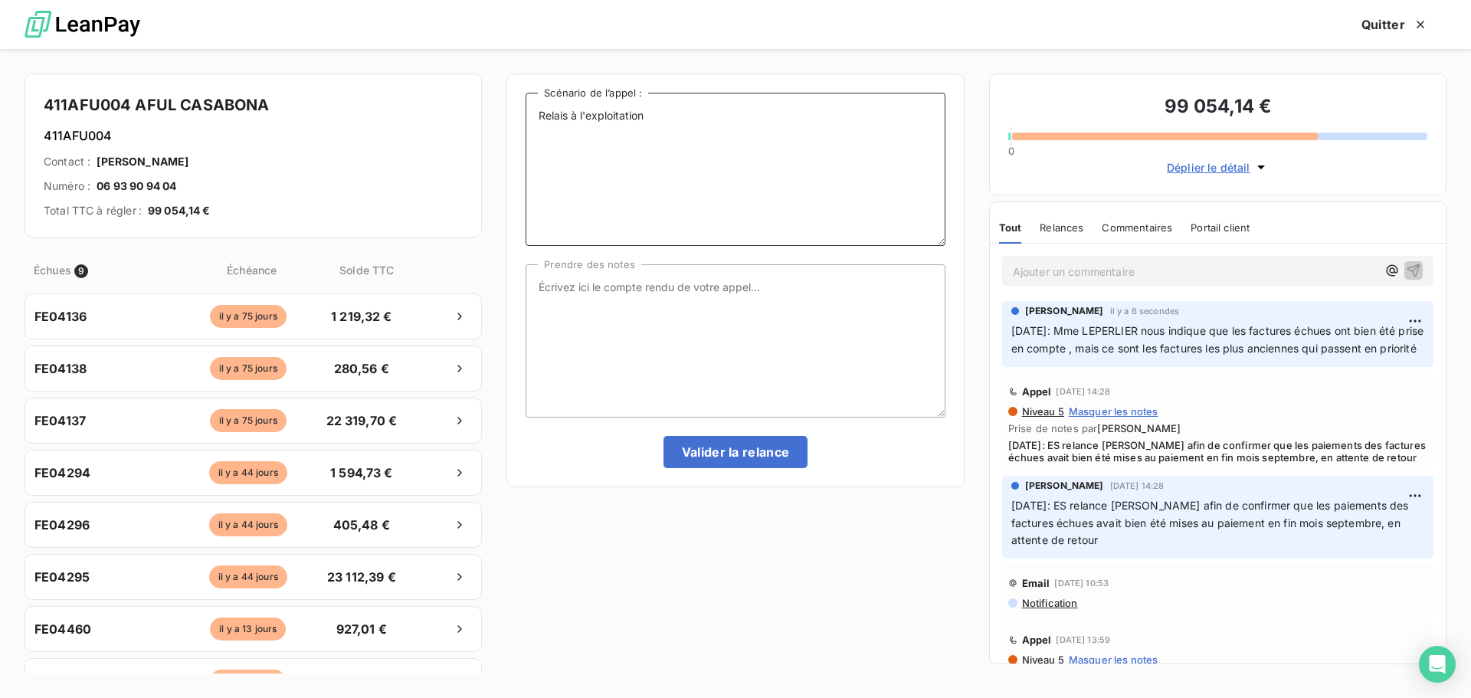
click at [723, 123] on textarea "Relais à l'exploitation" at bounding box center [734, 169] width 419 height 153
type textarea "Relais à l'exploitation"
drag, startPoint x: 656, startPoint y: 126, endPoint x: 532, endPoint y: 119, distance: 125.0
click at [532, 119] on textarea "Relais à l'exploitation" at bounding box center [734, 169] width 419 height 153
paste textarea "[DATE]: Mme LEPERLIER nous indique que les factures échues ont bien été prise e…"
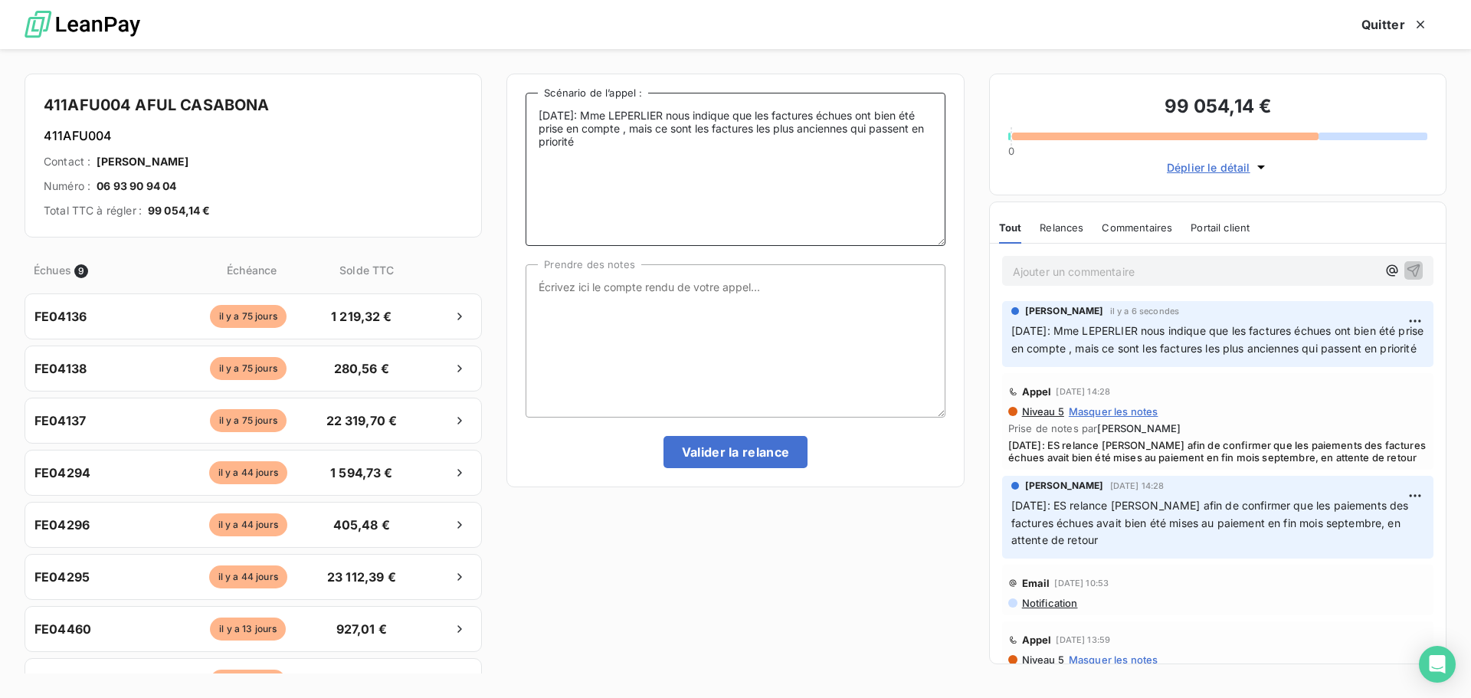
type textarea "[DATE]: Mme LEPERLIER nous indique que les factures échues ont bien été prise e…"
click at [598, 304] on textarea "Prendre des notes" at bounding box center [734, 340] width 419 height 153
paste textarea "[DATE]: Mme LEPERLIER nous indique que les factures échues ont bien été prise e…"
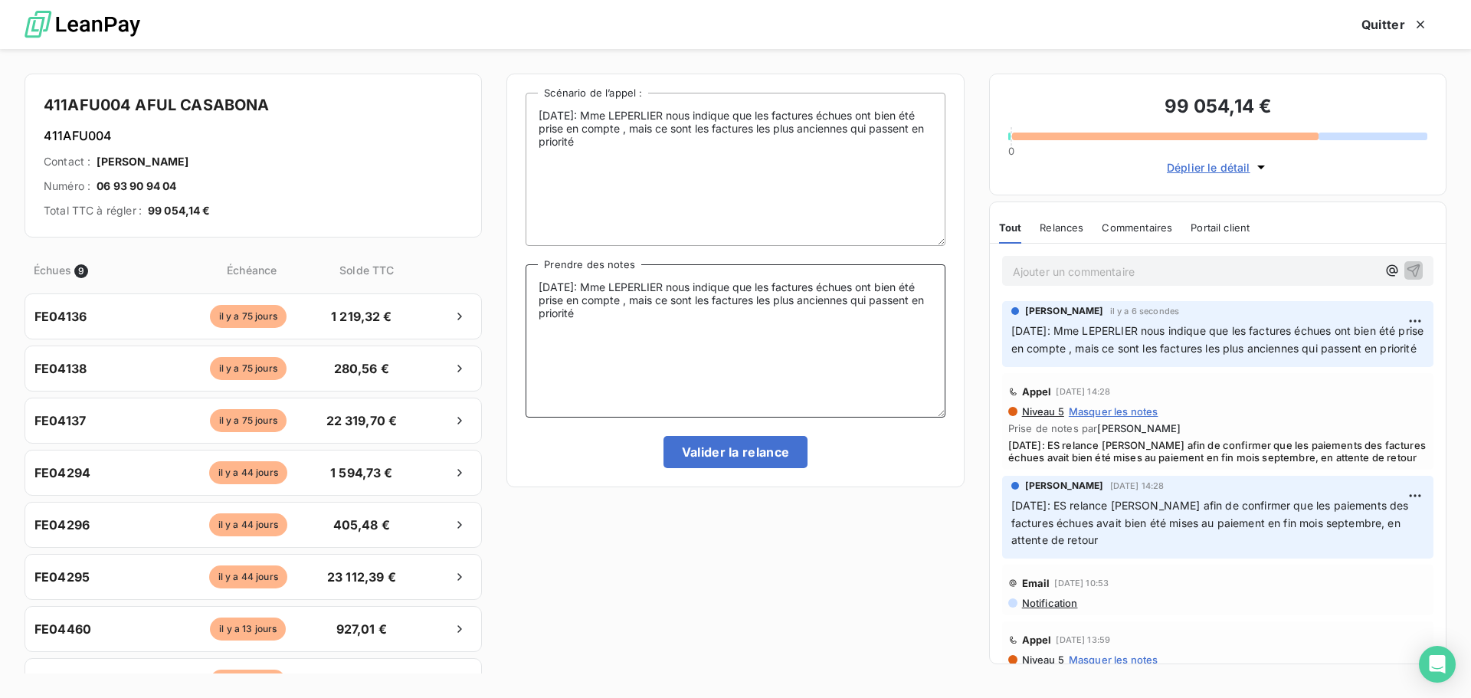
type textarea "[DATE]: Mme LEPERLIER nous indique que les factures échues ont bien été prise e…"
click at [699, 474] on div "[DATE]: Mme LEPERLIER nous indique que les factures échues ont bien été prise e…" at bounding box center [734, 281] width 457 height 414
click at [700, 467] on button "Valider la relance" at bounding box center [735, 452] width 145 height 32
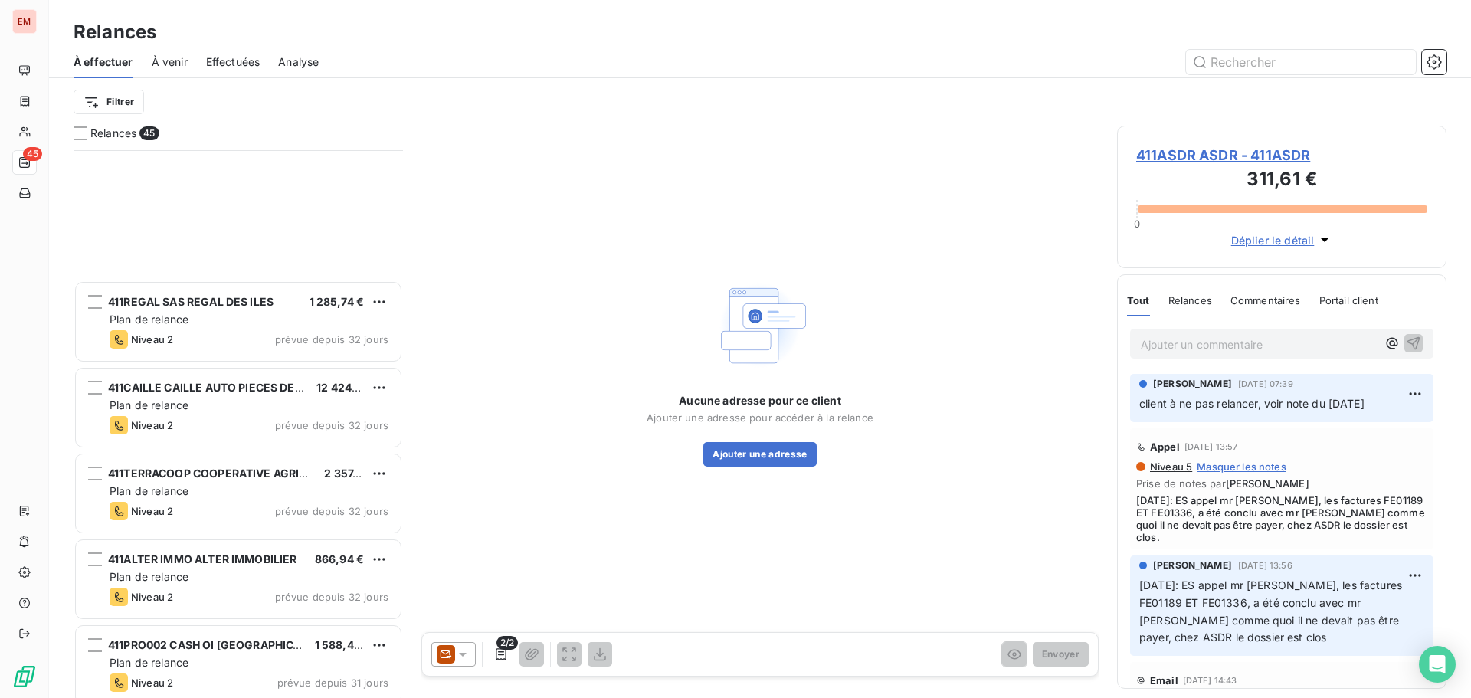
scroll to position [1380, 0]
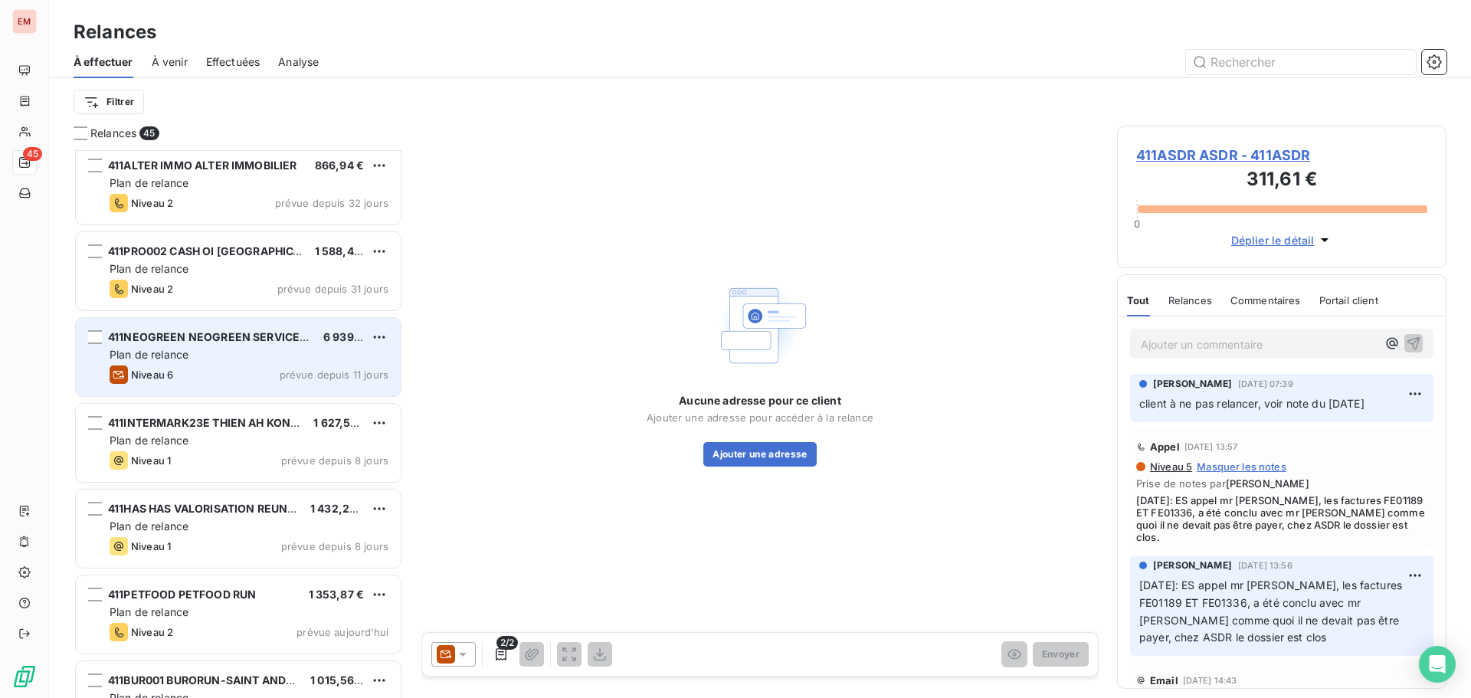
click at [166, 372] on span "Niveau 6" at bounding box center [152, 374] width 42 height 12
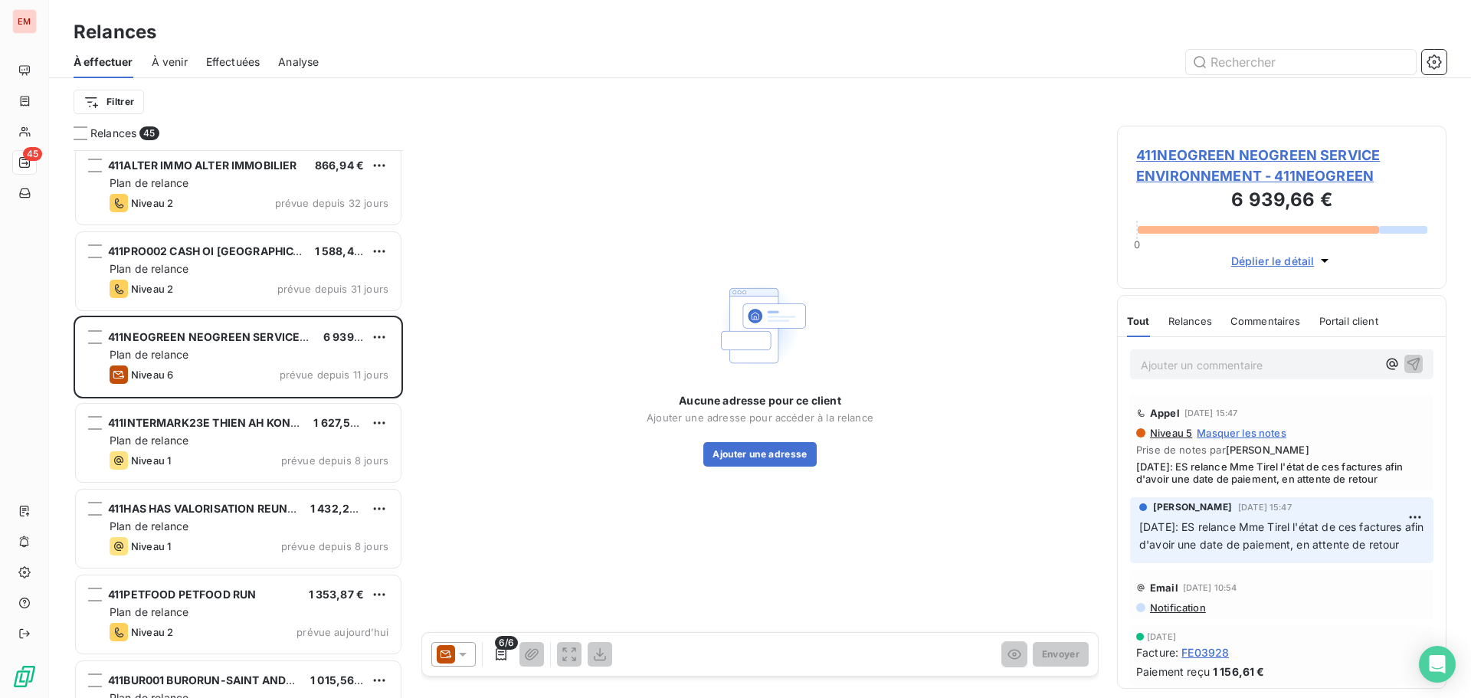
click at [457, 662] on div at bounding box center [453, 654] width 44 height 25
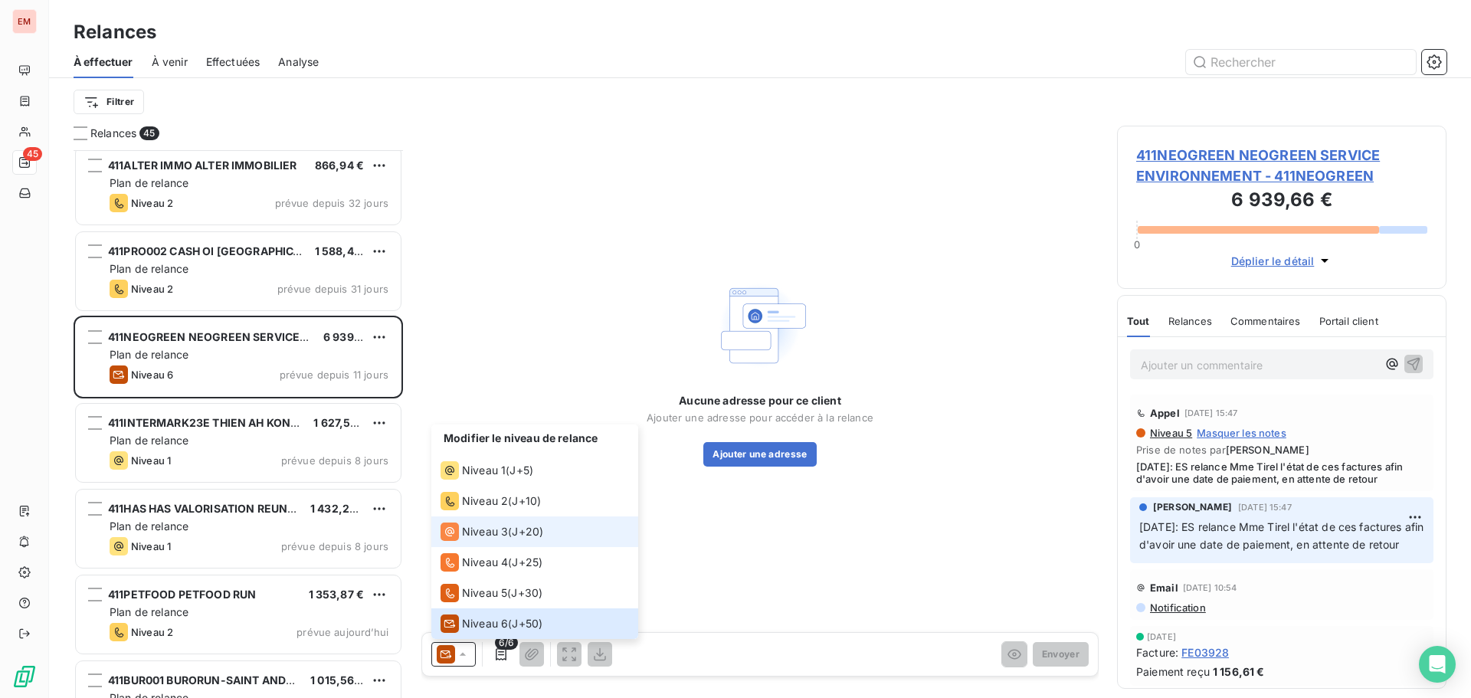
click at [487, 541] on li "Niveau 3 ( J+20 )" at bounding box center [534, 531] width 207 height 31
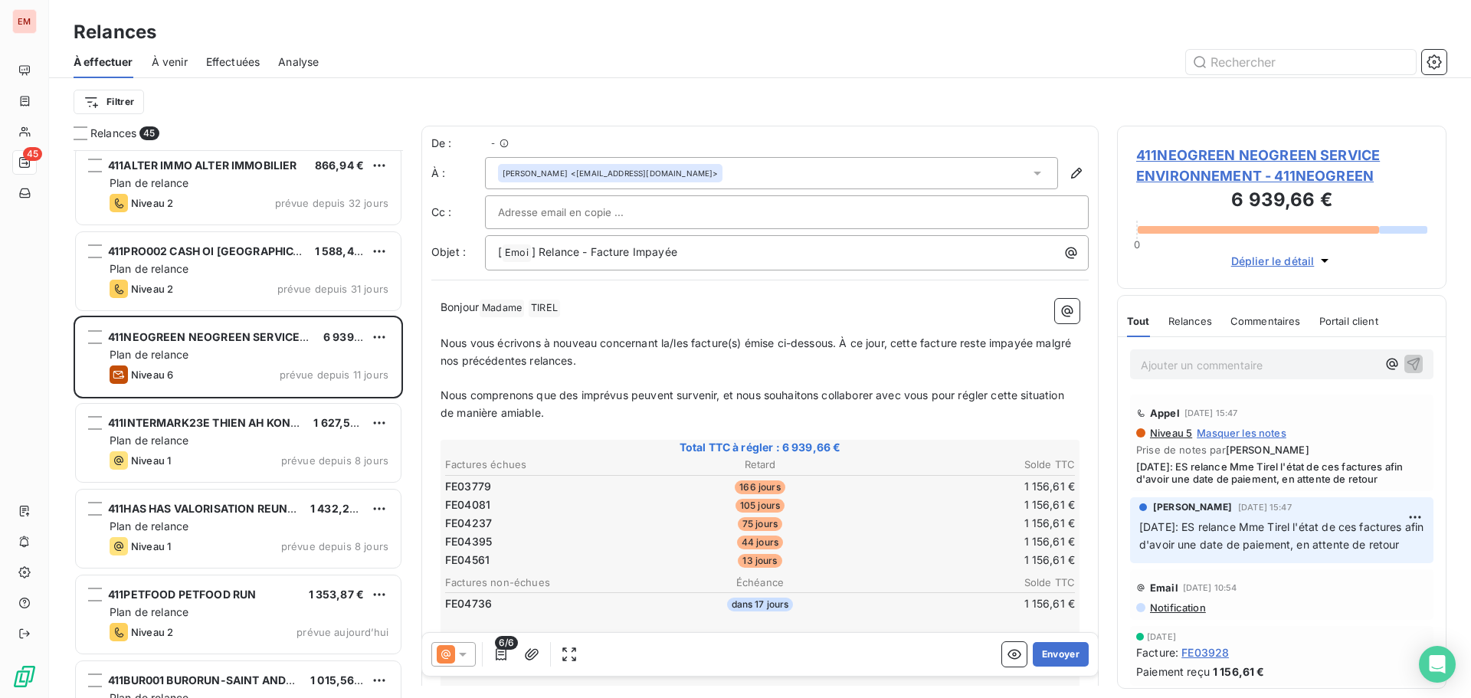
scroll to position [536, 318]
click at [451, 655] on icon at bounding box center [446, 654] width 18 height 18
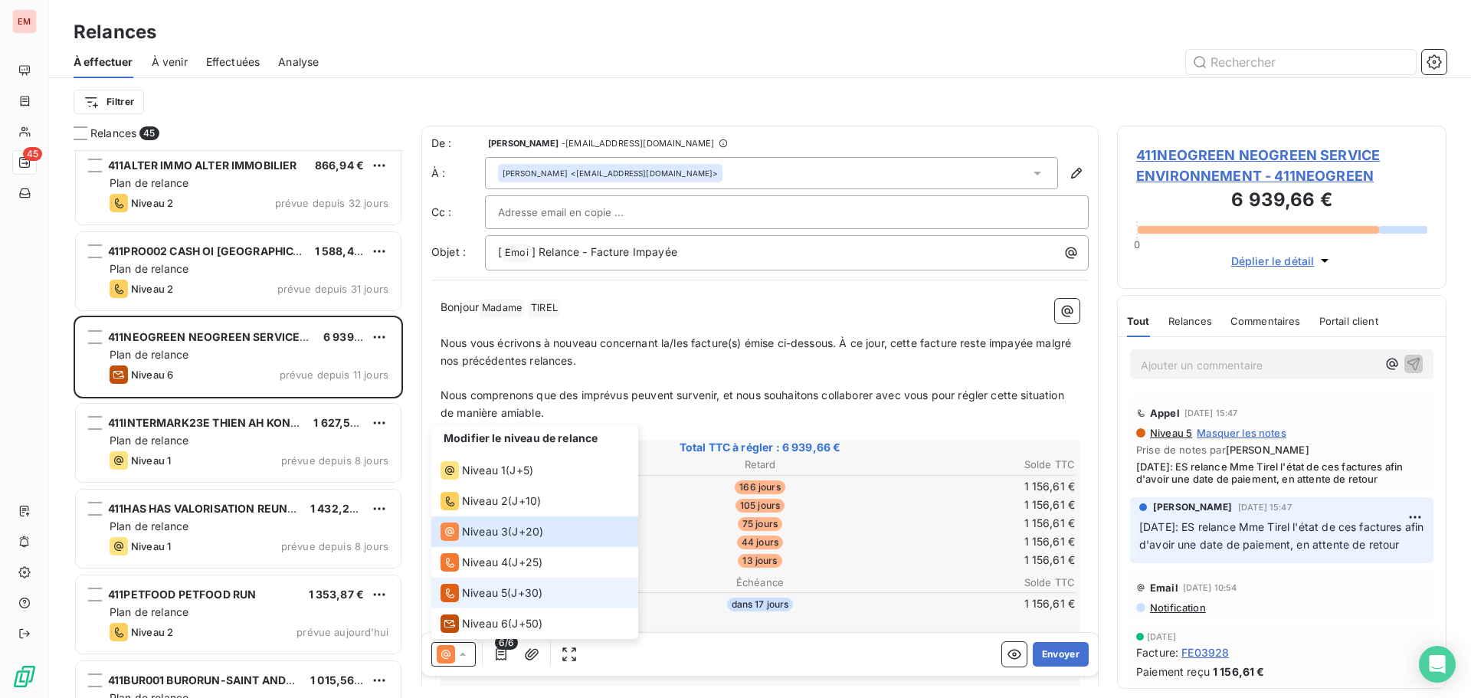
click at [448, 584] on icon at bounding box center [449, 593] width 18 height 18
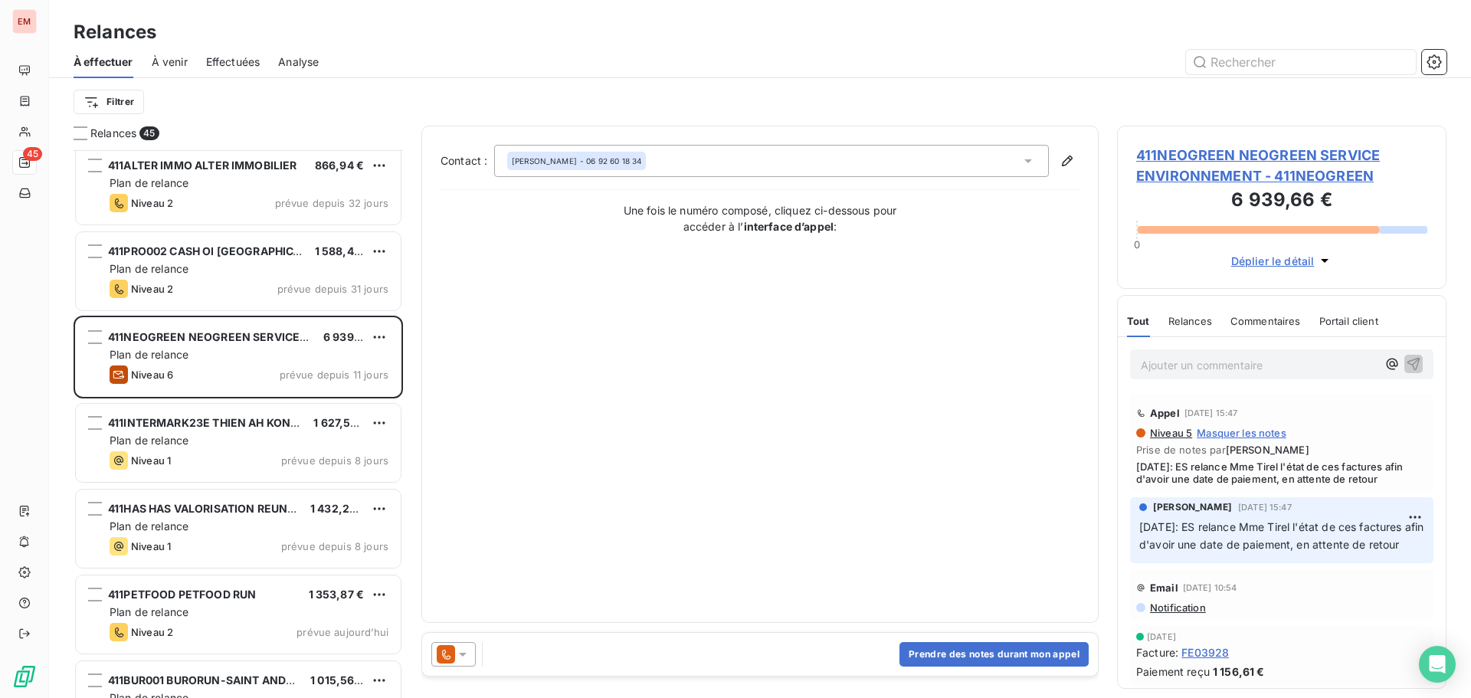
click at [1180, 368] on p "Ajouter un commentaire ﻿" at bounding box center [1259, 364] width 236 height 19
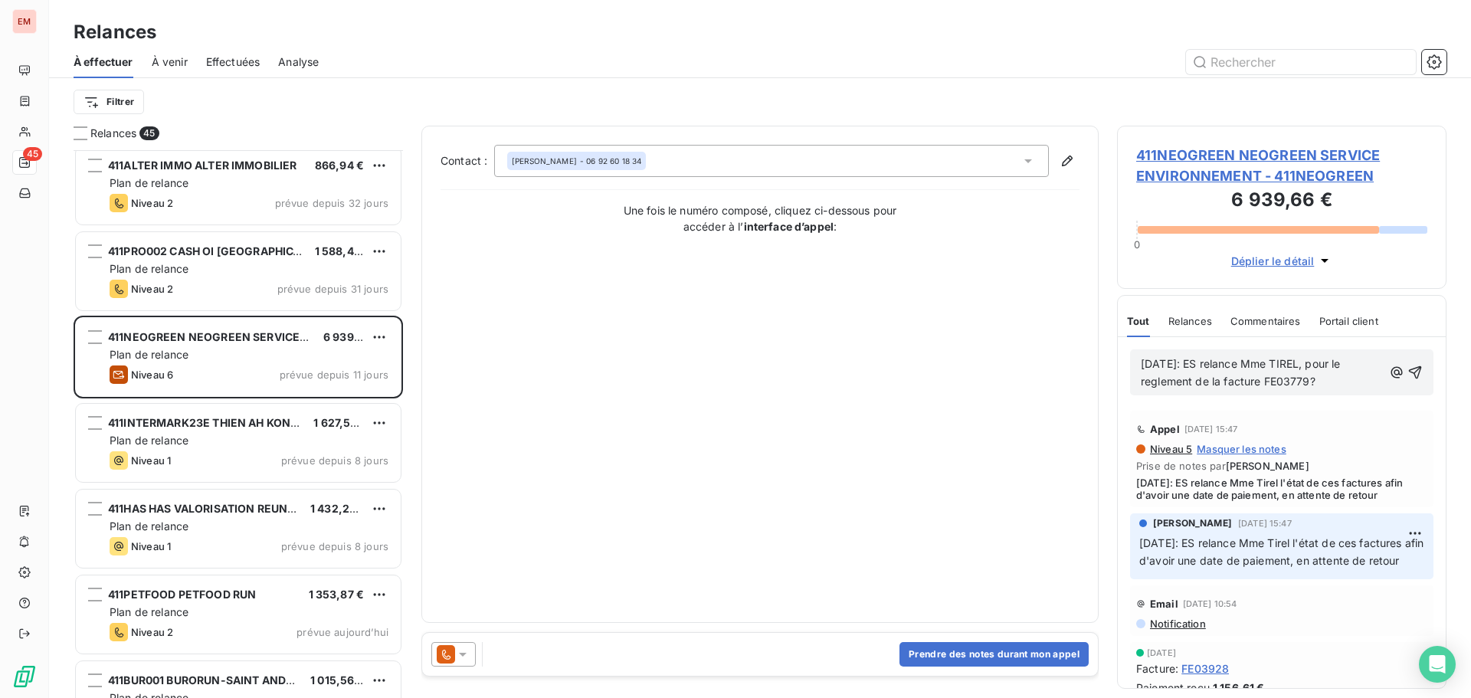
click at [1164, 370] on p "[DATE]: ES relance Mme TIREL, pour le reglement de la facture FE03779?" at bounding box center [1262, 372] width 242 height 35
click at [1164, 387] on span "[DATE]: ES relance Mme TIREL, pour le reglement de la facture FE03779?" at bounding box center [1242, 372] width 203 height 31
click at [1315, 385] on span "[DATE]: ES relance Mme TIREL, pour le règlement de la facture FE03779?" at bounding box center [1242, 372] width 203 height 31
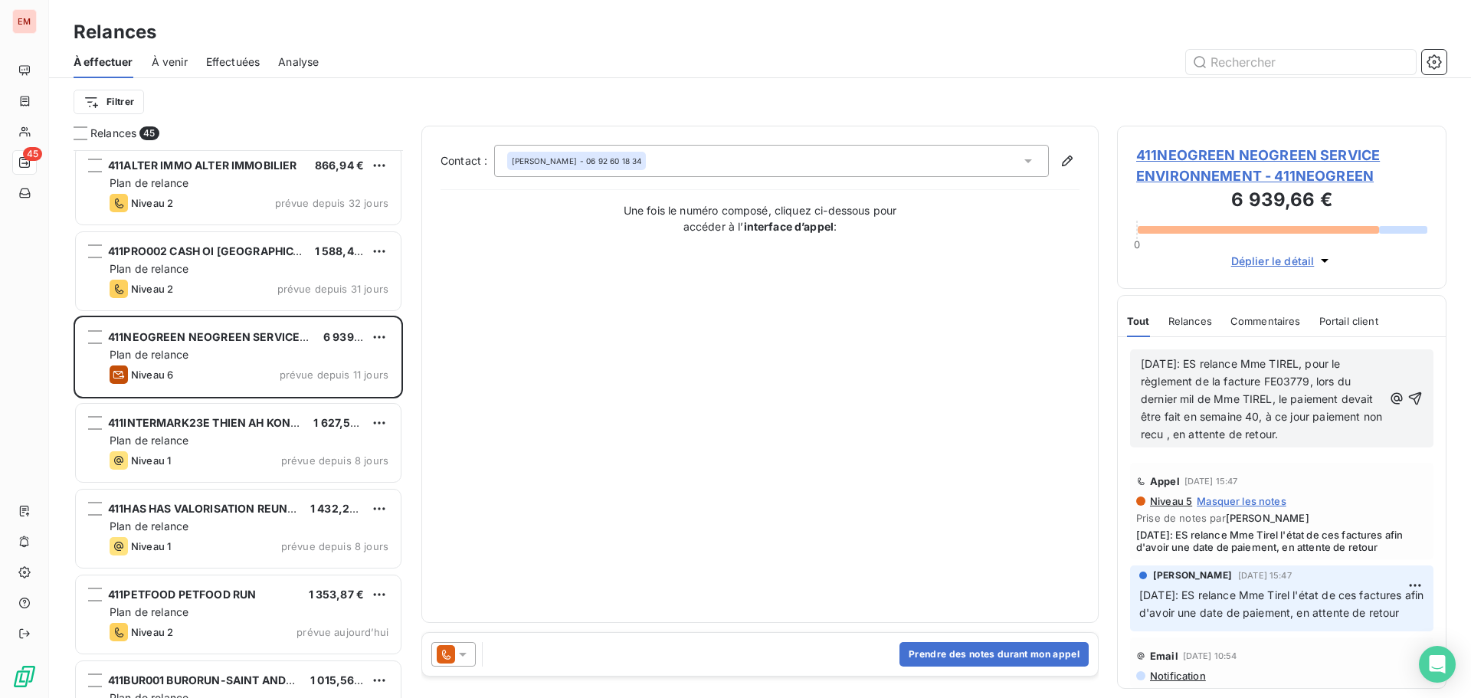
click at [1224, 427] on p "[DATE]: ES relance Mme TIREL, pour le règlement de la facture FE03779, lors du …" at bounding box center [1262, 398] width 242 height 87
click at [1223, 442] on p "[DATE]: ES relance Mme TIREL, pour le règlement de la facture FE03779, lors du …" at bounding box center [1262, 398] width 242 height 87
click at [1225, 434] on span "[DATE]: ES relance Mme TIREL, pour le règlement de la facture FE03779, lors du …" at bounding box center [1263, 398] width 244 height 83
click at [1383, 441] on div "[DATE]: ES relance Mme TIREL, pour le règlement de la facture FE03779, lors du …" at bounding box center [1282, 398] width 282 height 89
click at [1367, 433] on p "[DATE]: ES relance Mme TIREL, pour le règlement de la facture FE03779, lors du …" at bounding box center [1262, 398] width 242 height 87
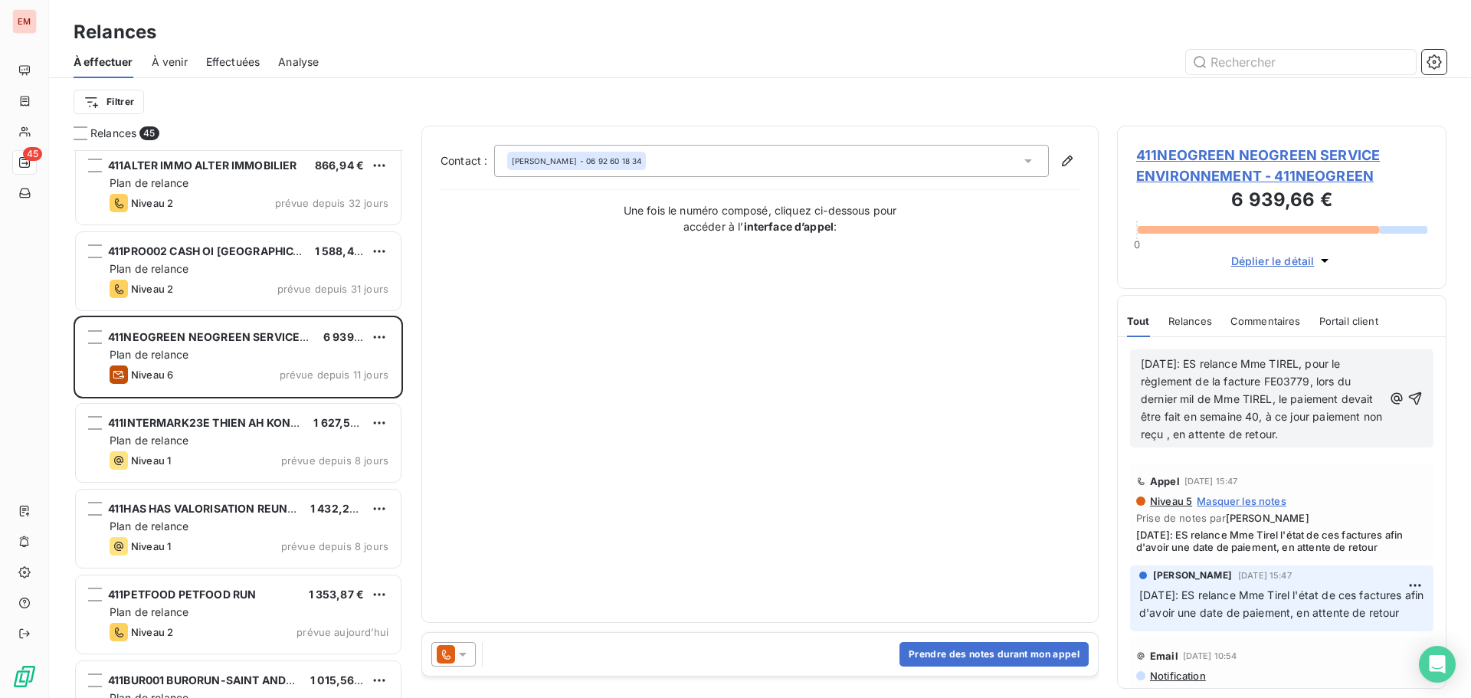
click at [1353, 432] on span "[DATE]: ES relance Mme TIREL, pour le règlement de la facture FE03779, lors du …" at bounding box center [1263, 398] width 244 height 83
click at [1308, 410] on span "[DATE]: ES relance Mme TIREL, pour le règlement de la facture FE03779, lors du …" at bounding box center [1263, 398] width 244 height 83
click at [1339, 414] on span "[DATE]: ES relance Mme TIREL, pour le règlement de la facture FE03779, lors du …" at bounding box center [1263, 398] width 244 height 83
click at [1355, 437] on p "[DATE]: ES relance Mme TIREL, pour le règlement de la facture FE03779, lors du …" at bounding box center [1262, 398] width 242 height 87
drag, startPoint x: 1367, startPoint y: 431, endPoint x: 1133, endPoint y: 364, distance: 243.2
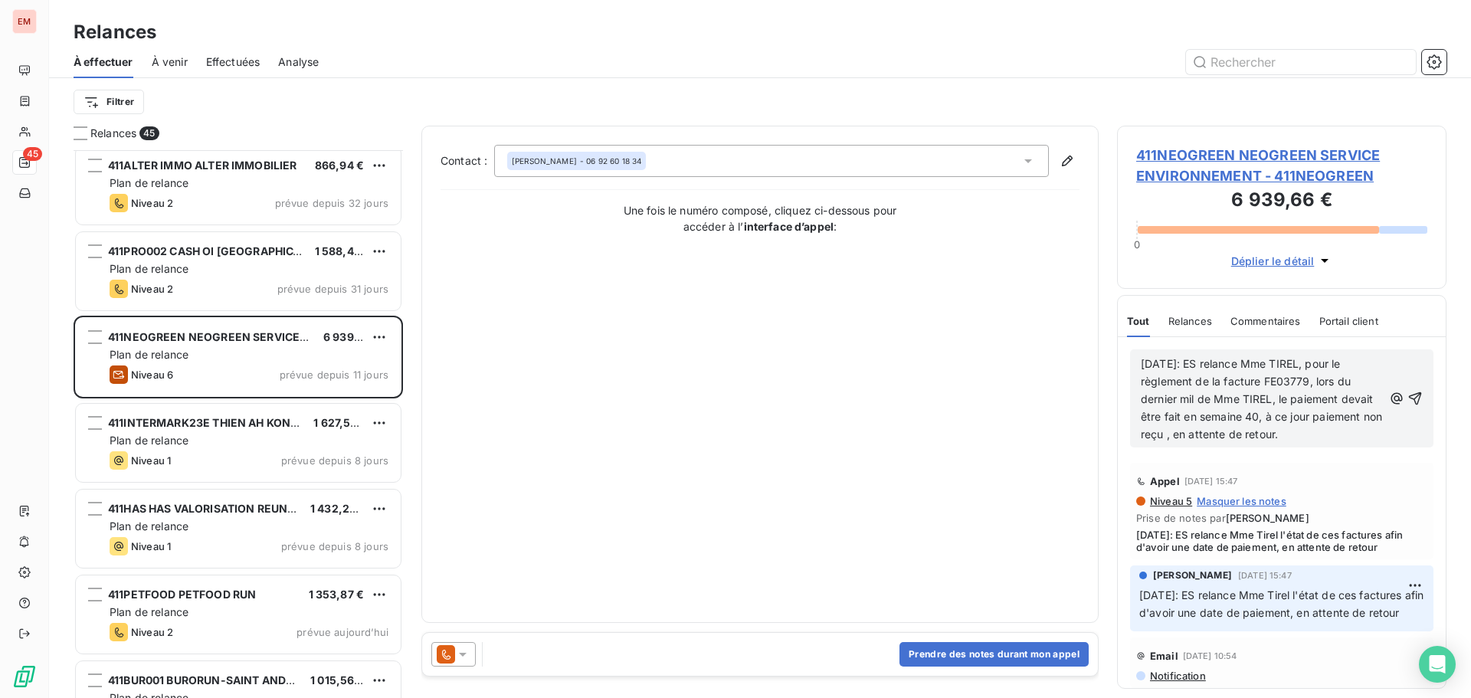
click at [1133, 364] on div "[DATE]: ES relance Mme TIREL, pour le règlement de la facture FE03779, lors du …" at bounding box center [1281, 398] width 303 height 98
copy span "[DATE]: ES relance Mme TIREL, pour le règlement de la facture FE03779, lors du …"
click at [1408, 402] on icon "button" at bounding box center [1414, 398] width 15 height 15
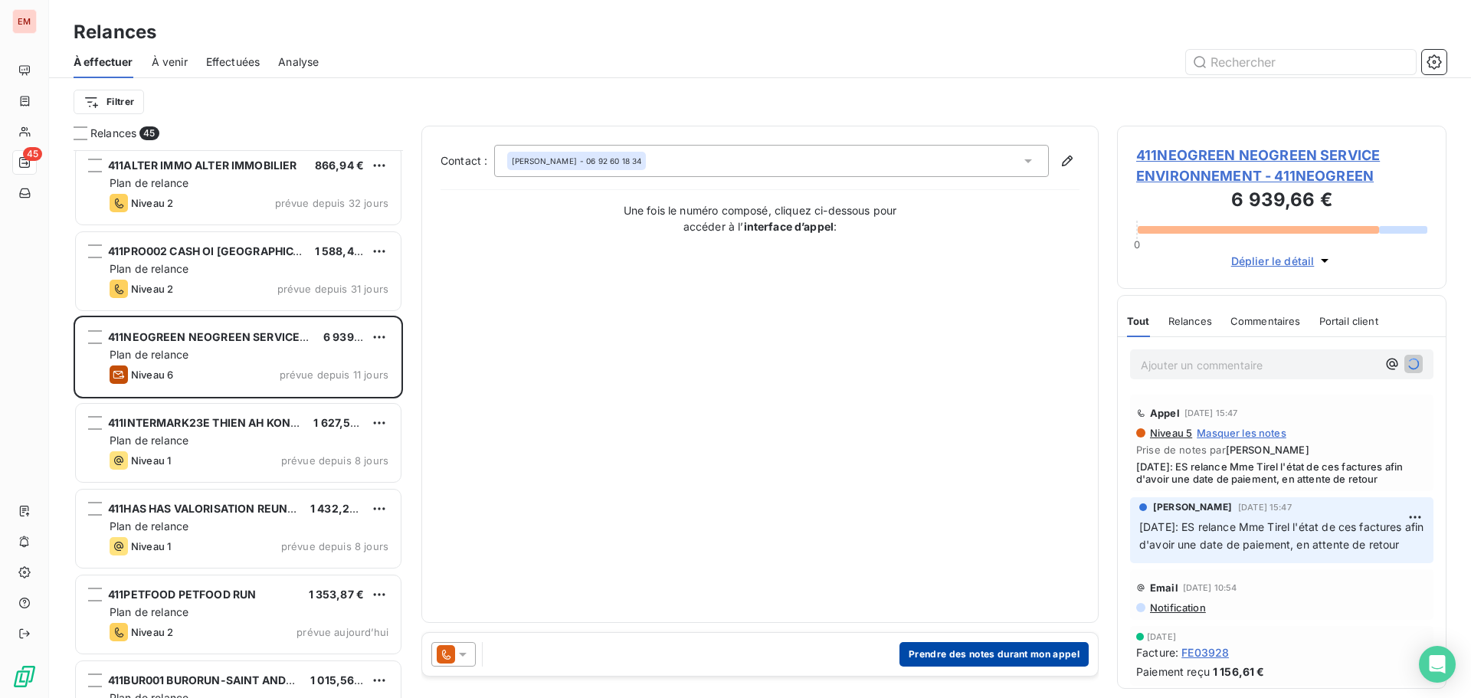
click at [958, 654] on button "Prendre des notes durant mon appel" at bounding box center [993, 654] width 189 height 25
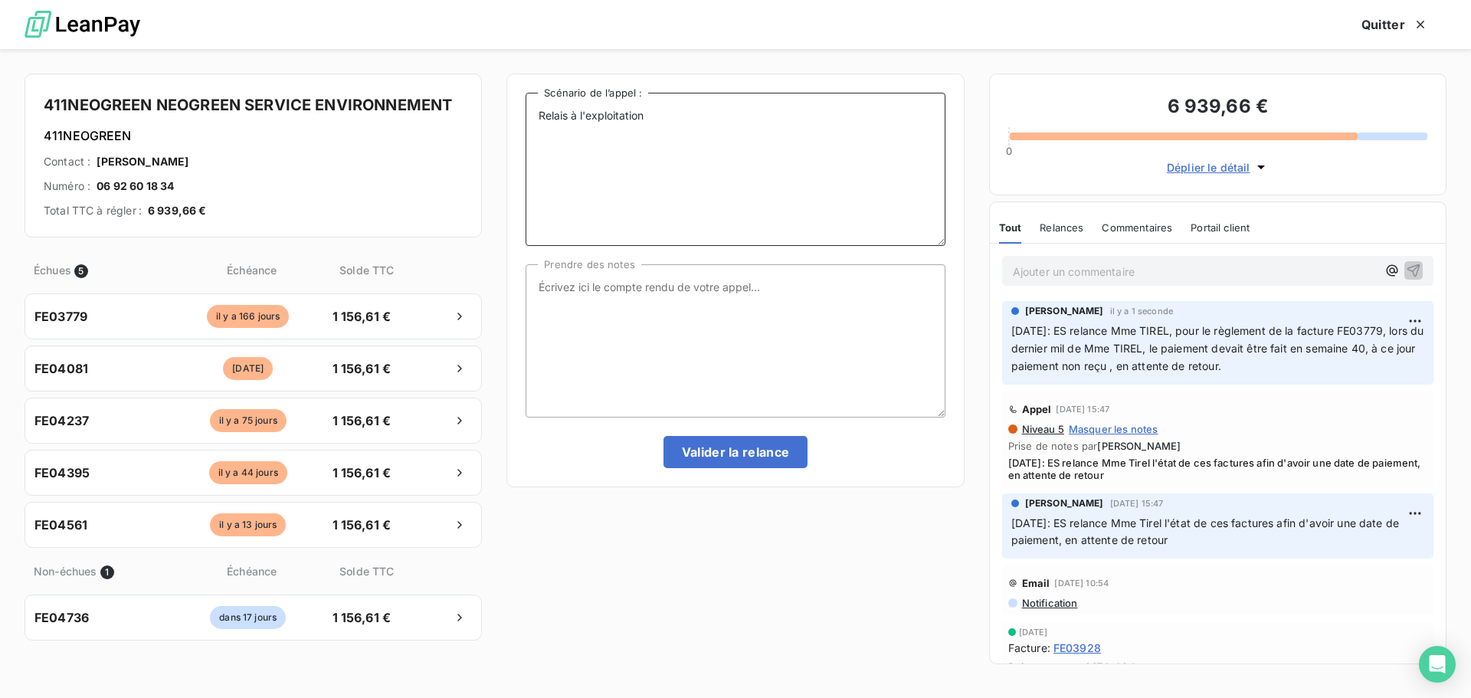
click at [730, 146] on textarea "Relais à l'exploitation" at bounding box center [734, 169] width 419 height 153
paste textarea "[DATE]: ES relance Mme TIREL, pour le règlement de la facture FE03779, lors du …"
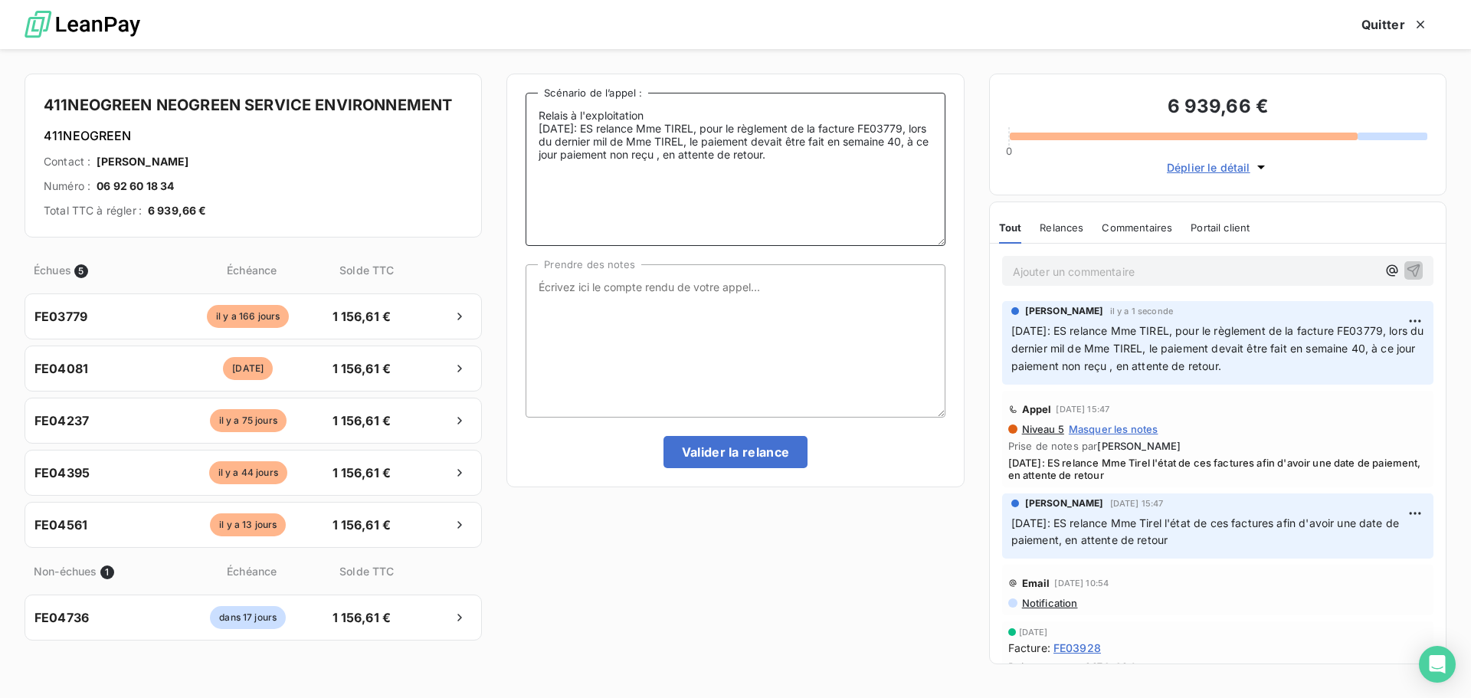
type textarea "Relais à l'exploitation [DATE]: ES relance Mme TIREL, pour le règlement de la f…"
click at [720, 315] on textarea "Prendre des notes" at bounding box center [734, 340] width 419 height 153
paste textarea "[DATE]: ES relance Mme TIREL, pour le règlement de la facture FE03779, lors du …"
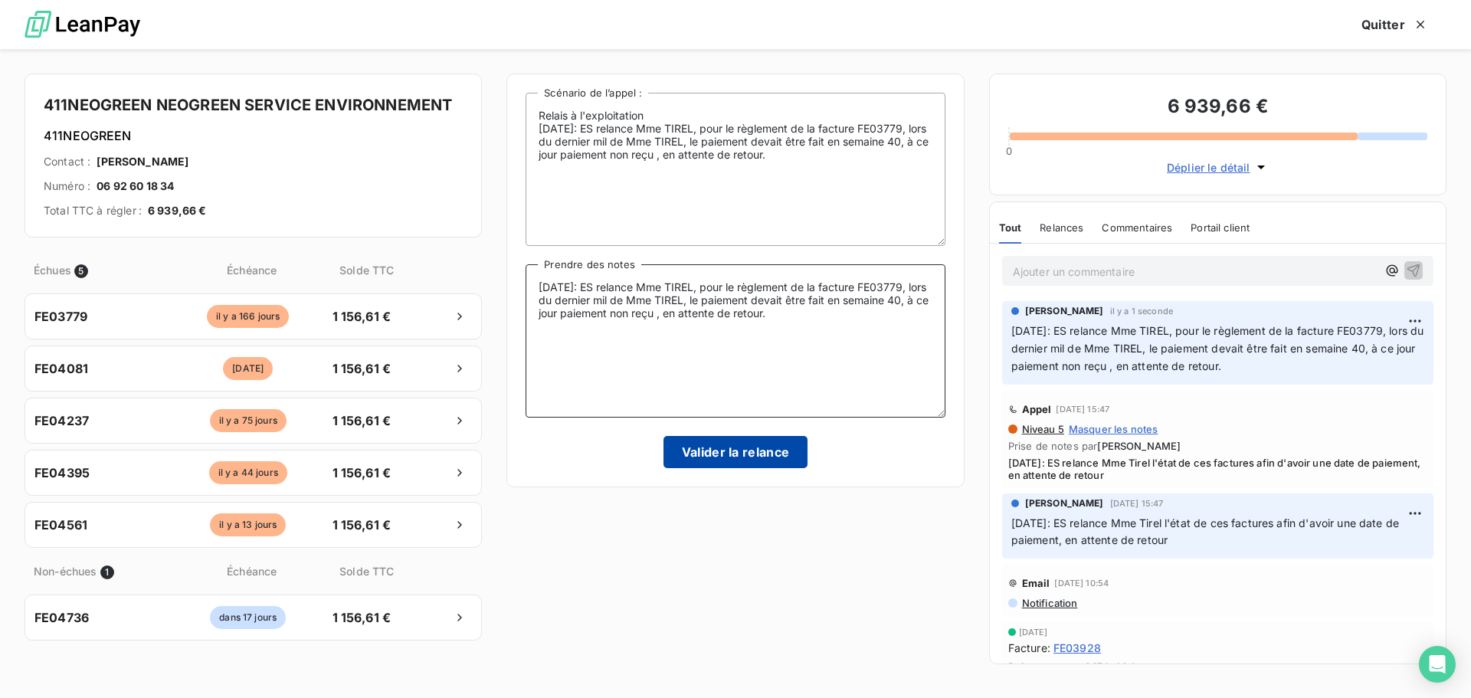
type textarea "[DATE]: ES relance Mme TIREL, pour le règlement de la facture FE03779, lors du …"
click at [754, 463] on button "Valider la relance" at bounding box center [735, 452] width 145 height 32
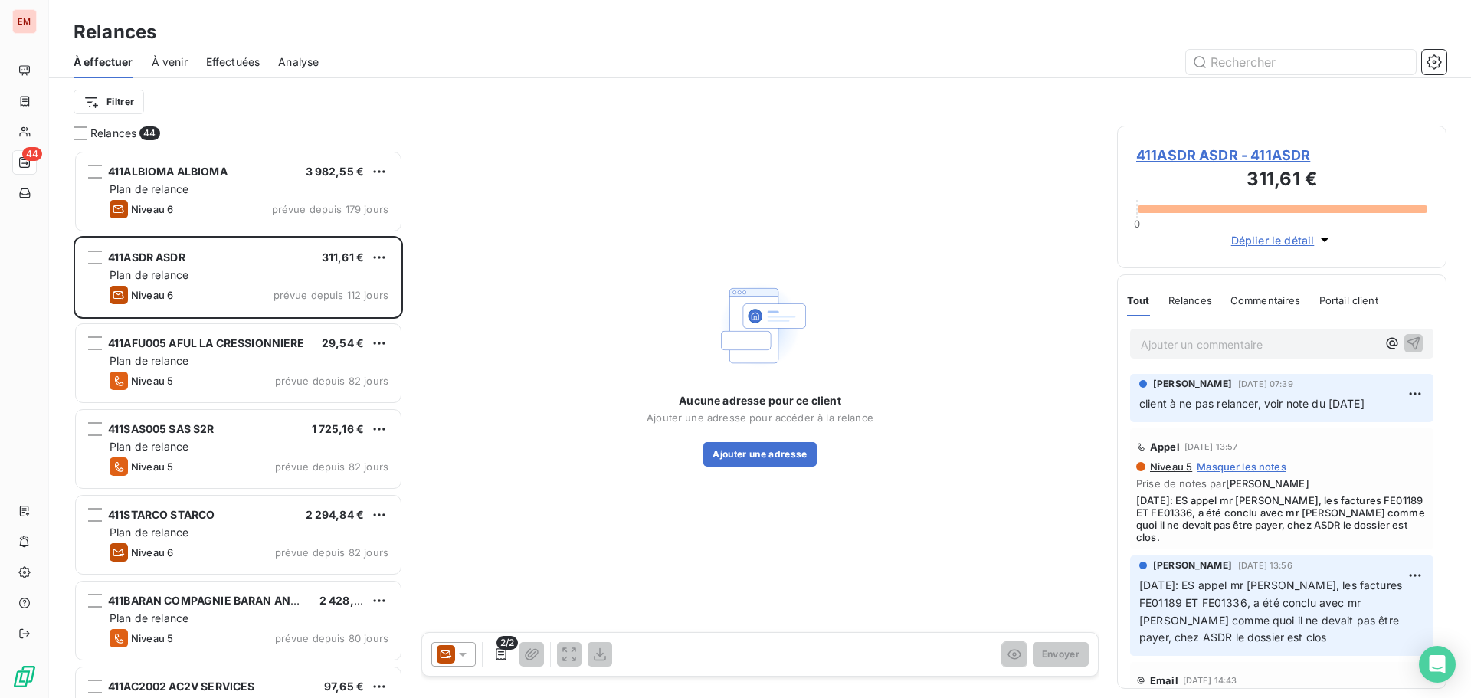
click at [193, 61] on div "À effectuer À venir Effectuées Analyse" at bounding box center [760, 62] width 1422 height 32
click at [211, 55] on span "Effectuées" at bounding box center [233, 61] width 54 height 15
click at [244, 55] on span "Effectuées" at bounding box center [233, 61] width 54 height 15
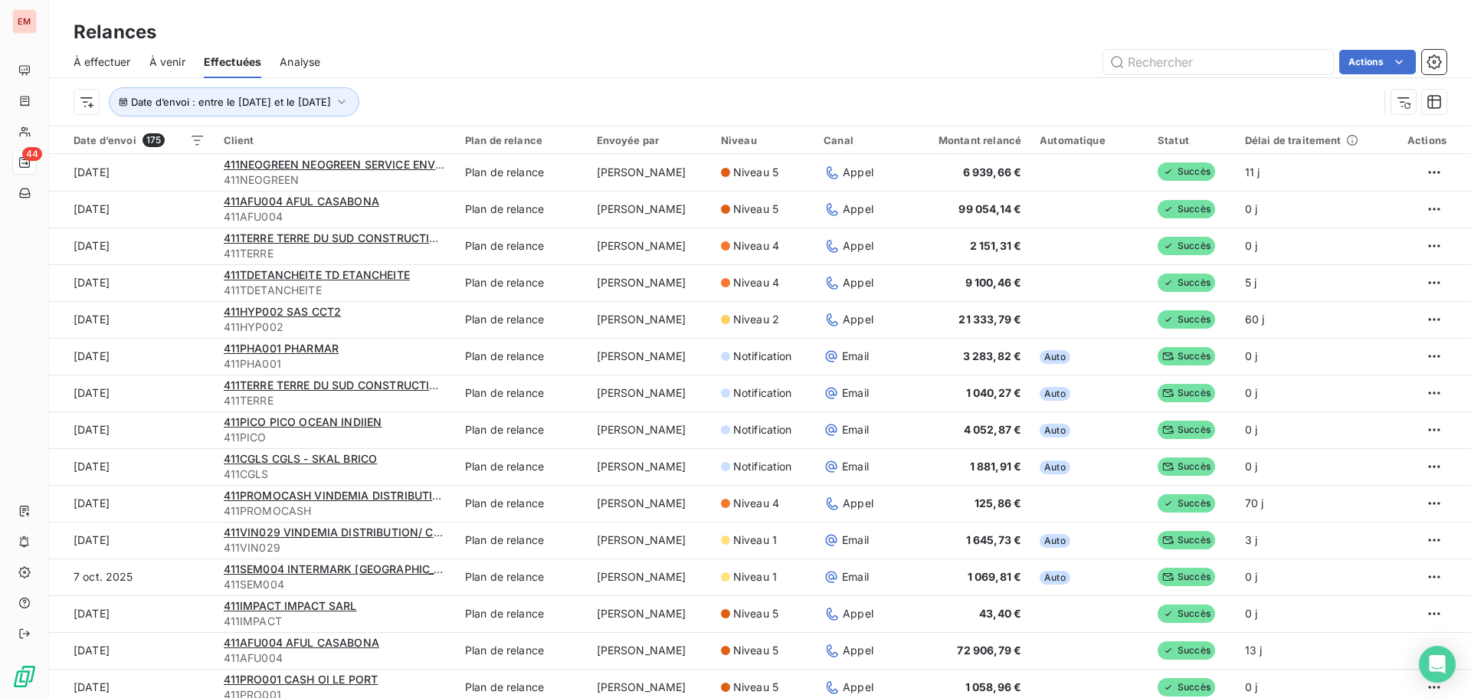
click at [169, 63] on span "À venir" at bounding box center [167, 61] width 36 height 15
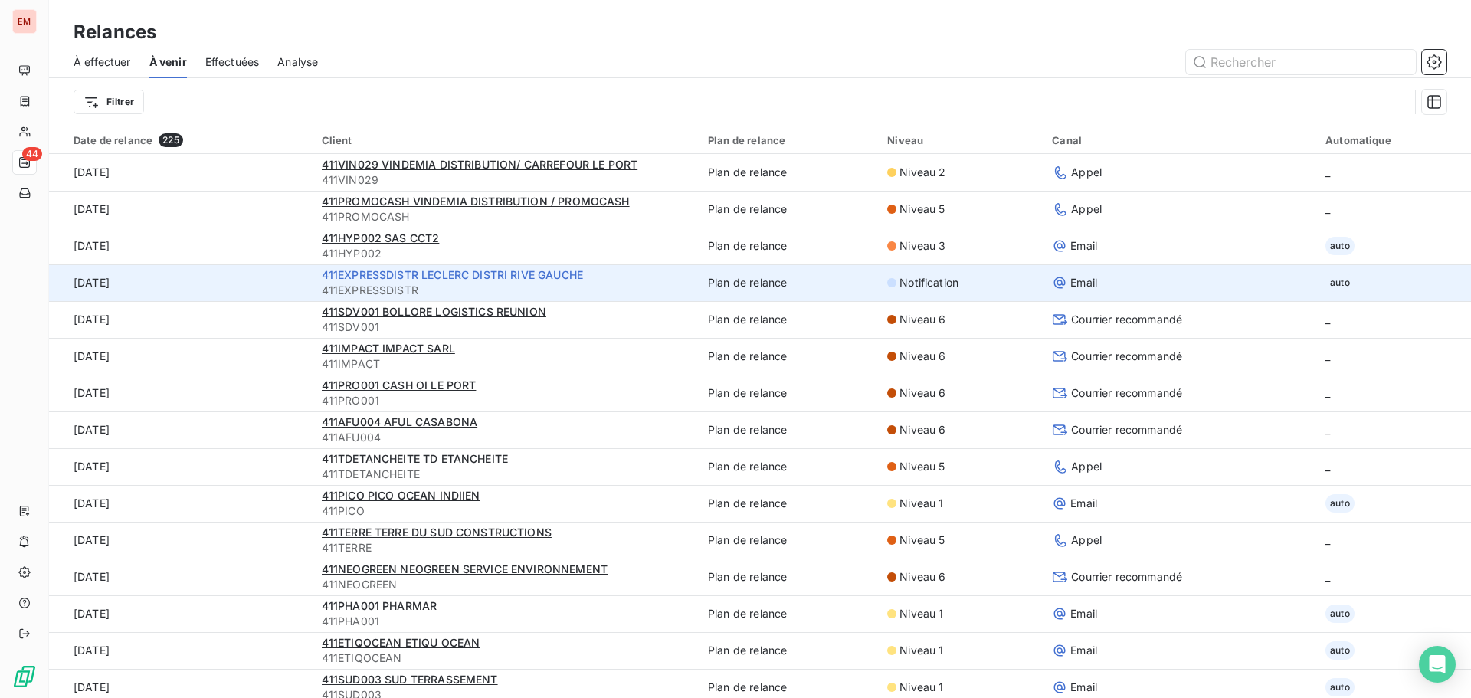
click at [470, 274] on span "411EXPRESSDISTR LECLERC DISTRI RIVE GAUCHE" at bounding box center [452, 274] width 261 height 13
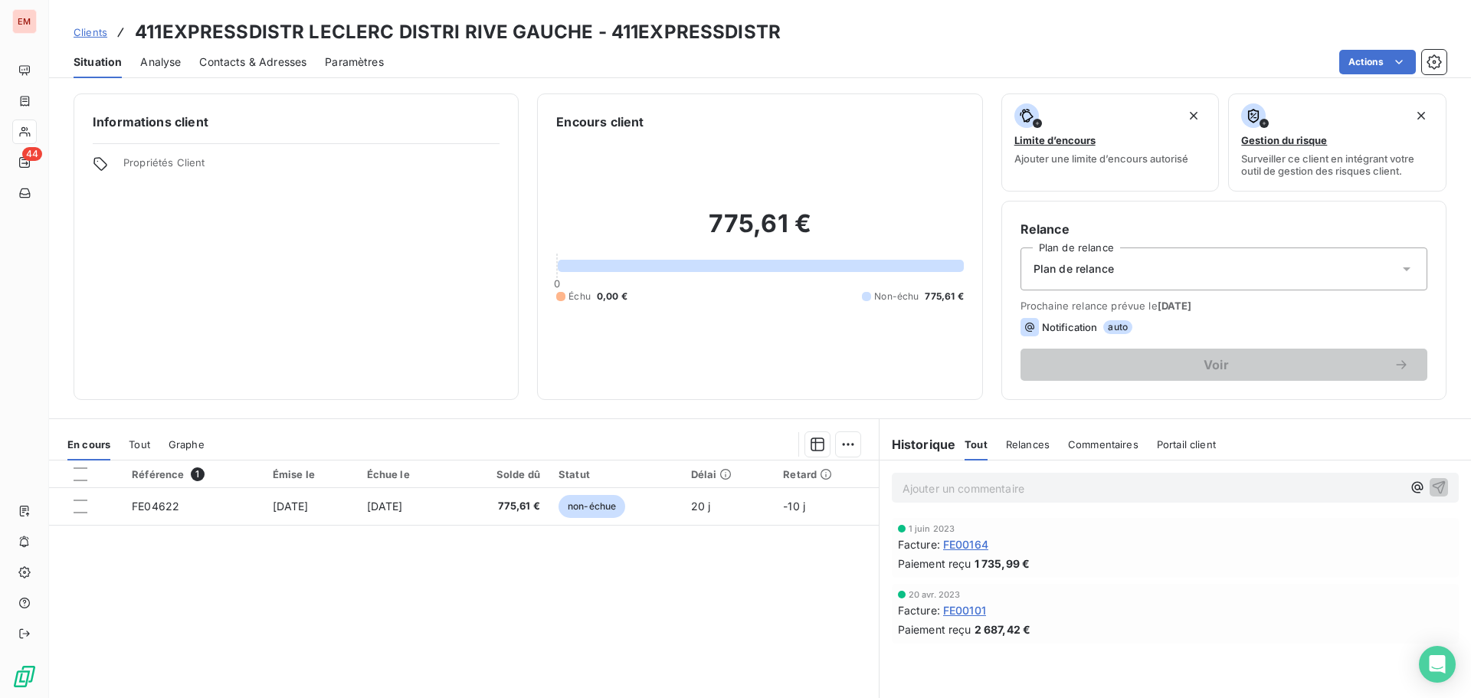
click at [925, 294] on span "775,61 €" at bounding box center [944, 297] width 38 height 14
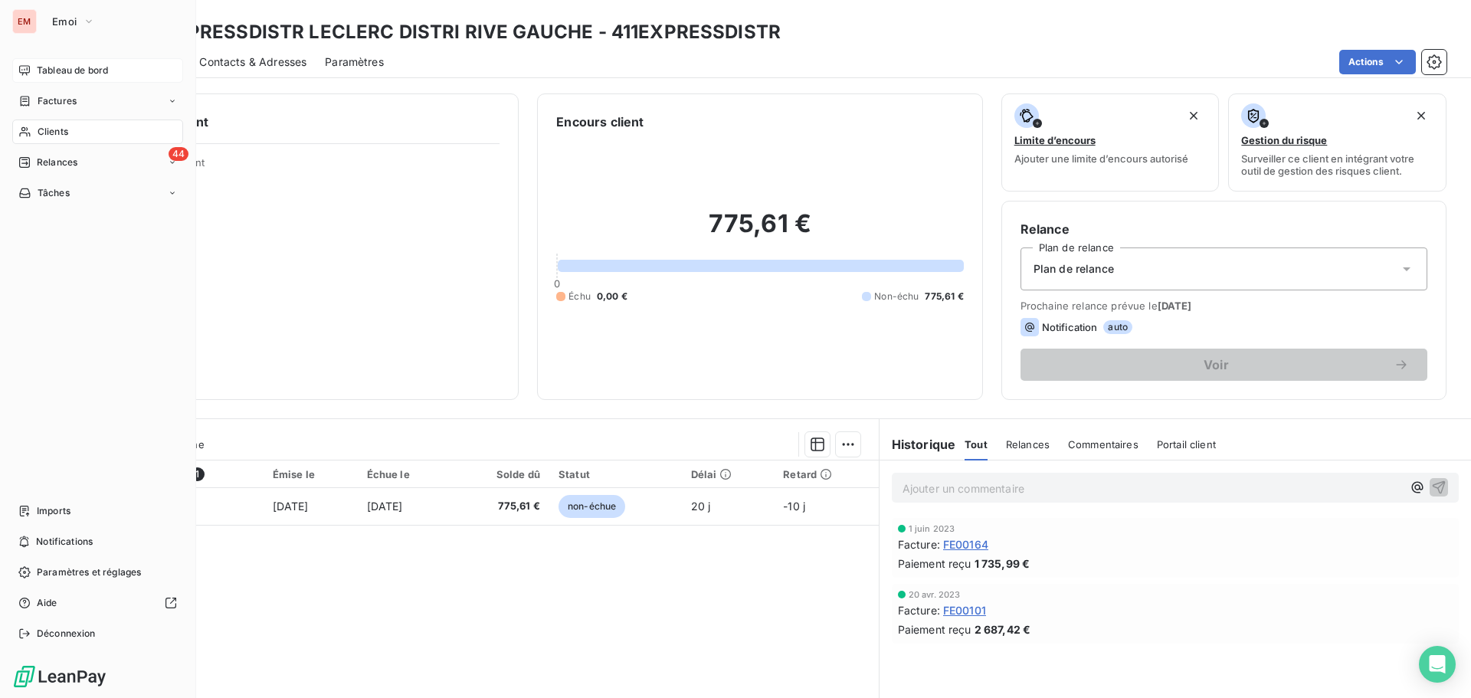
click at [25, 69] on icon at bounding box center [24, 70] width 12 height 12
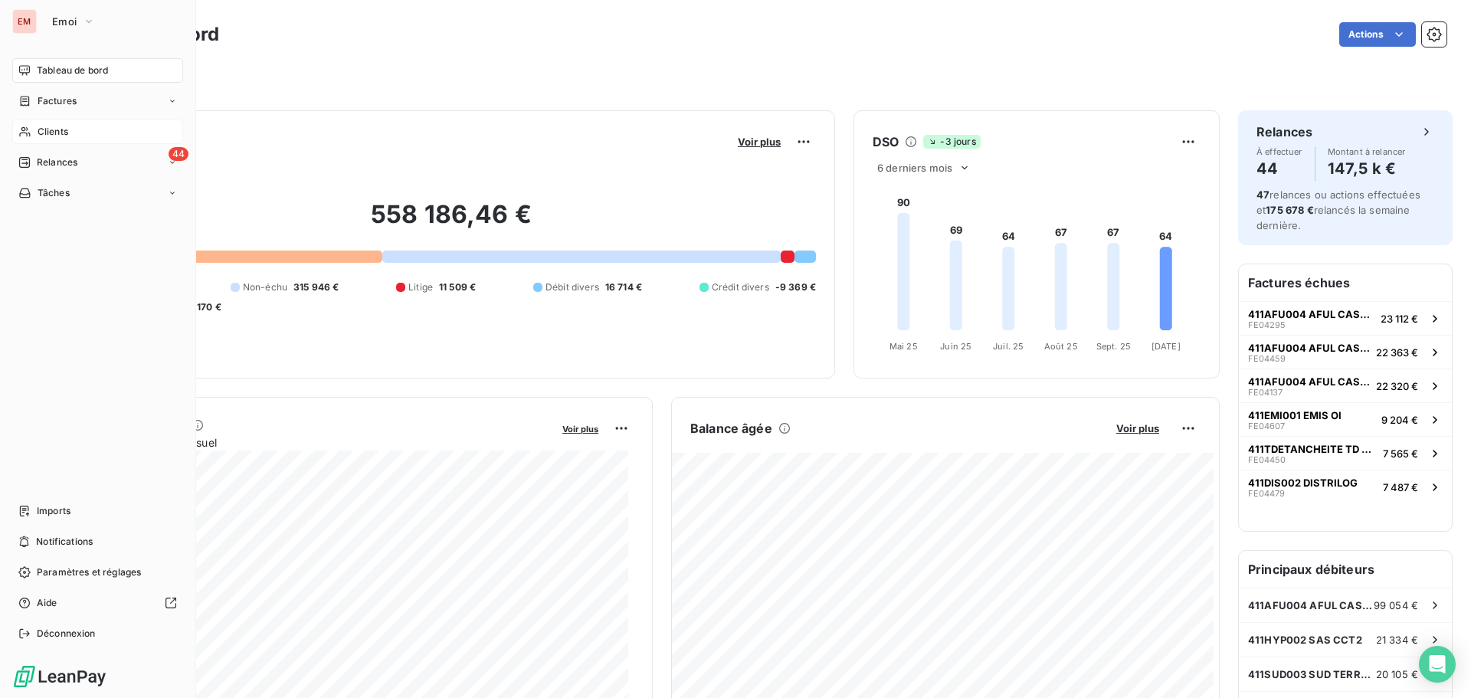
click at [66, 122] on div "Clients" at bounding box center [97, 131] width 171 height 25
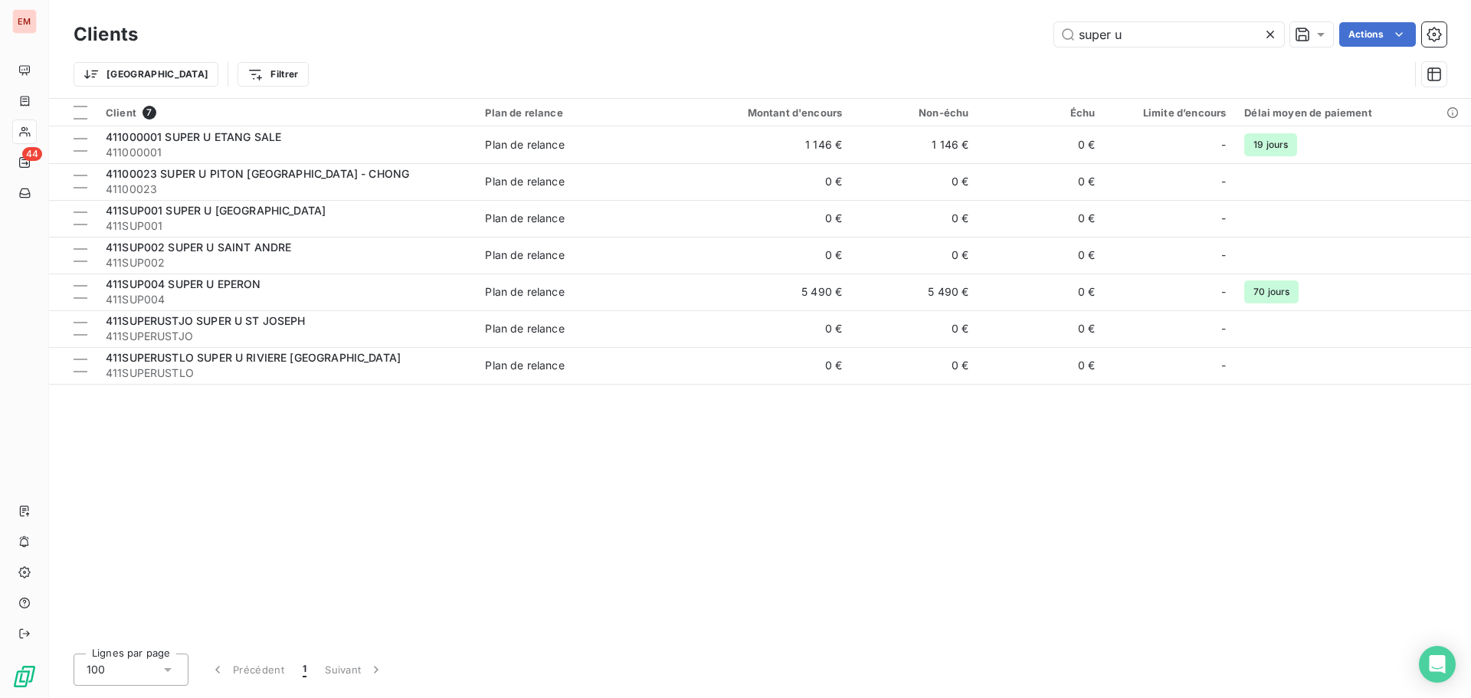
drag, startPoint x: 1130, startPoint y: 30, endPoint x: 997, endPoint y: 42, distance: 133.1
click at [997, 42] on div "super u Actions" at bounding box center [801, 34] width 1290 height 25
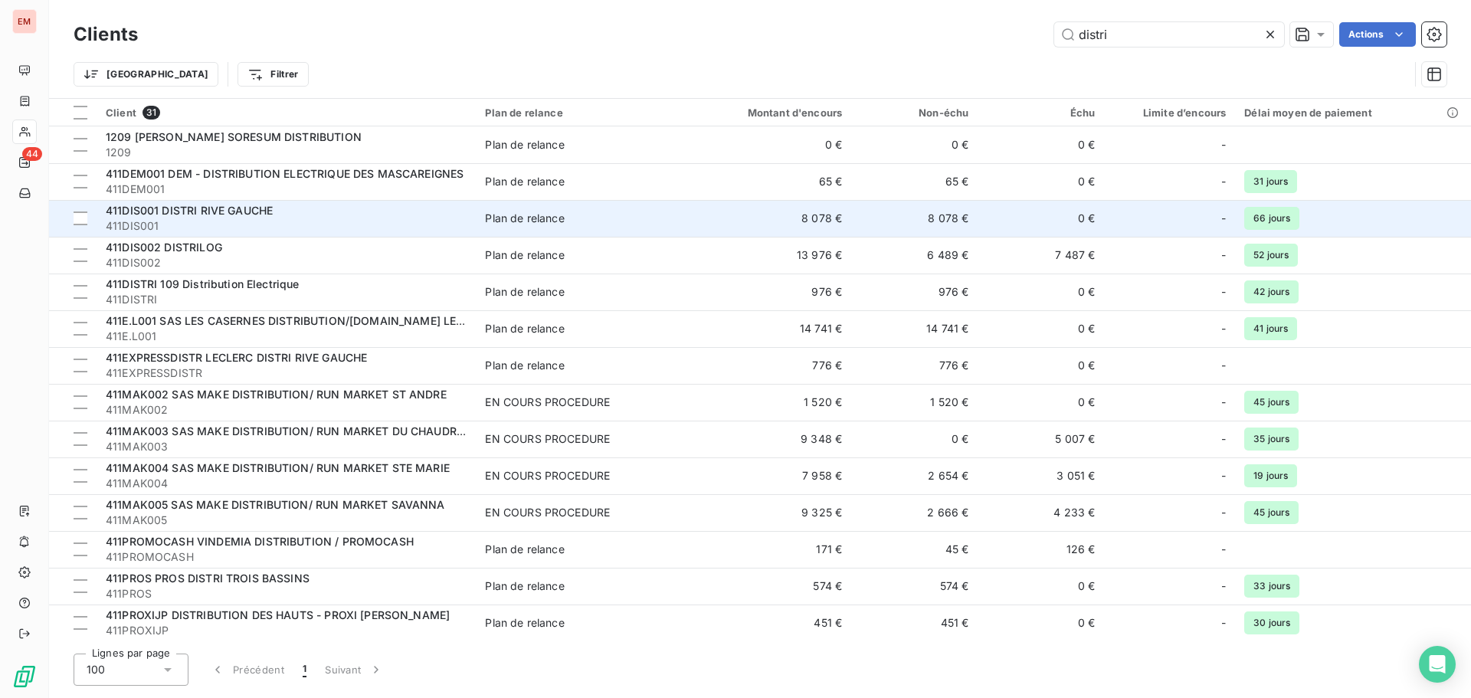
type input "distri"
click at [218, 209] on span "411DIS001 DISTRI RIVE GAUCHE" at bounding box center [189, 210] width 167 height 13
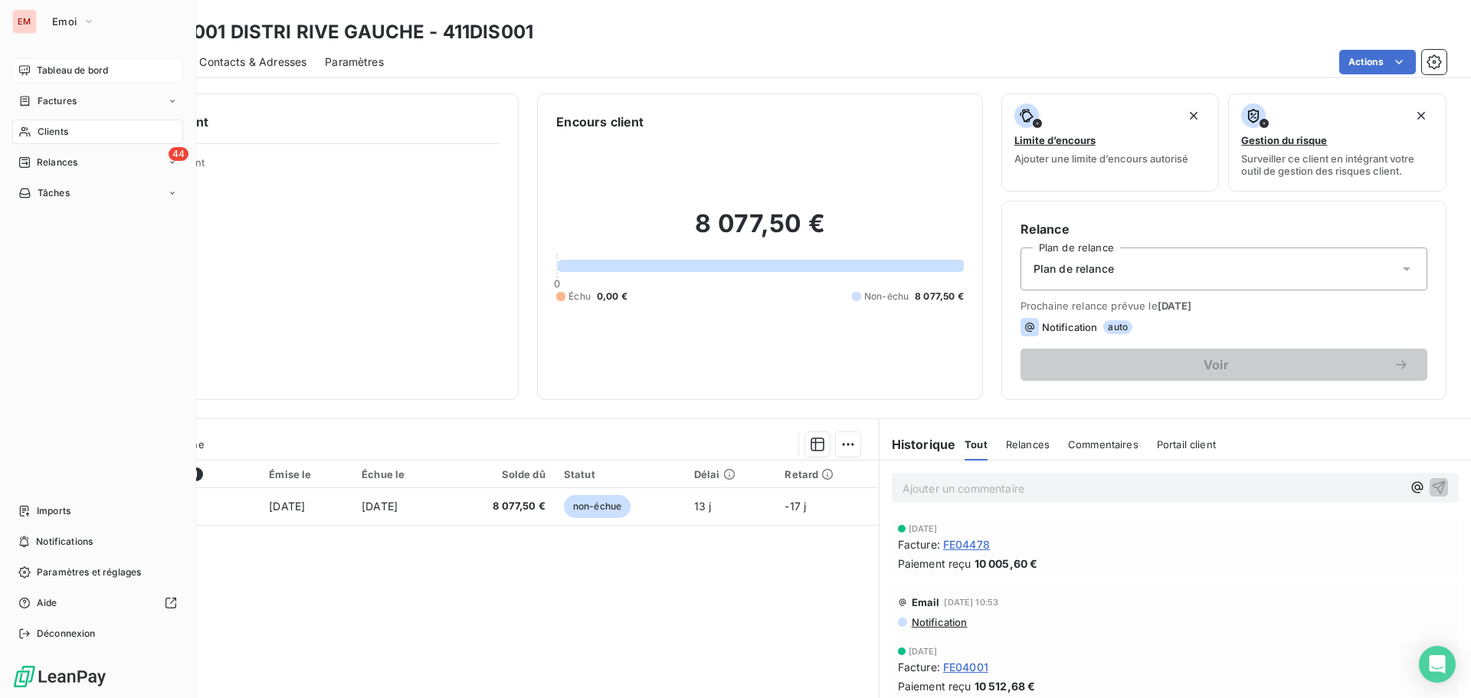
click at [30, 75] on icon at bounding box center [24, 70] width 12 height 12
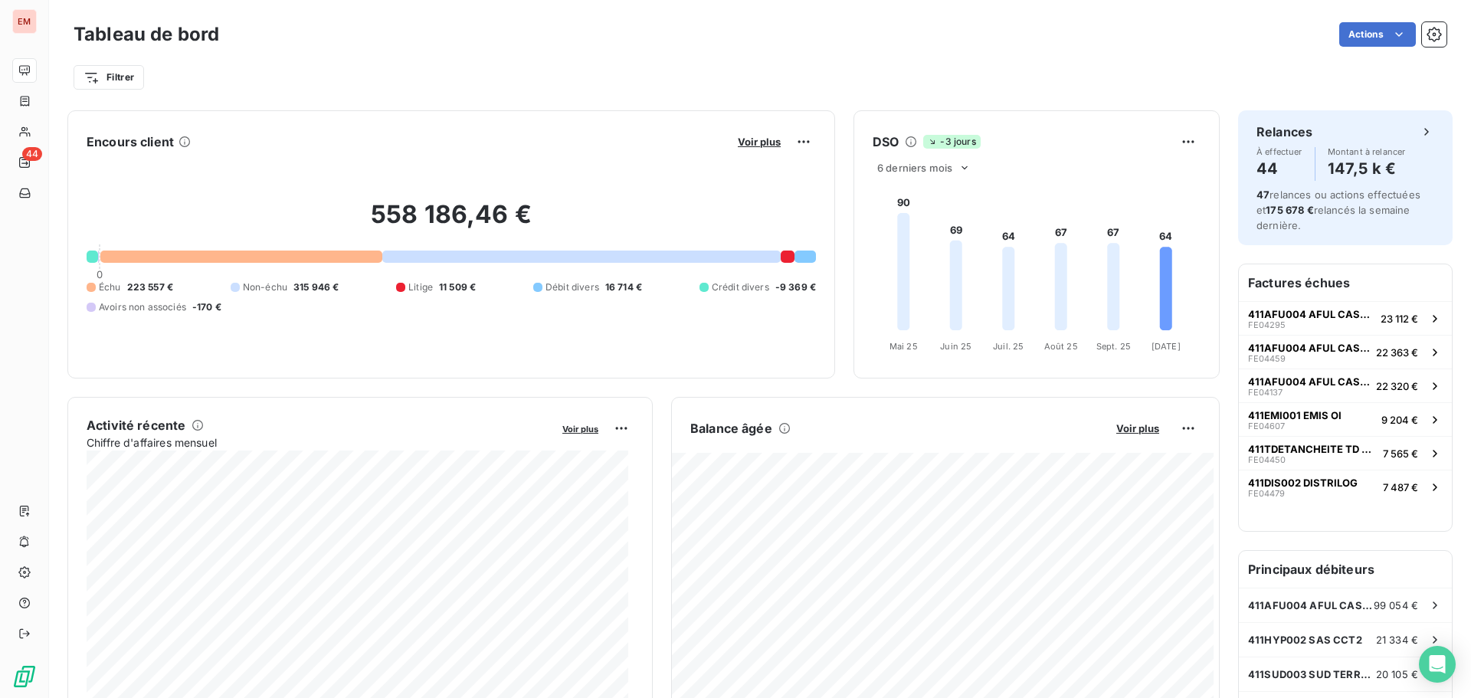
click at [509, 44] on div "Actions" at bounding box center [841, 34] width 1209 height 25
click at [403, 74] on div "Filtrer" at bounding box center [760, 77] width 1373 height 29
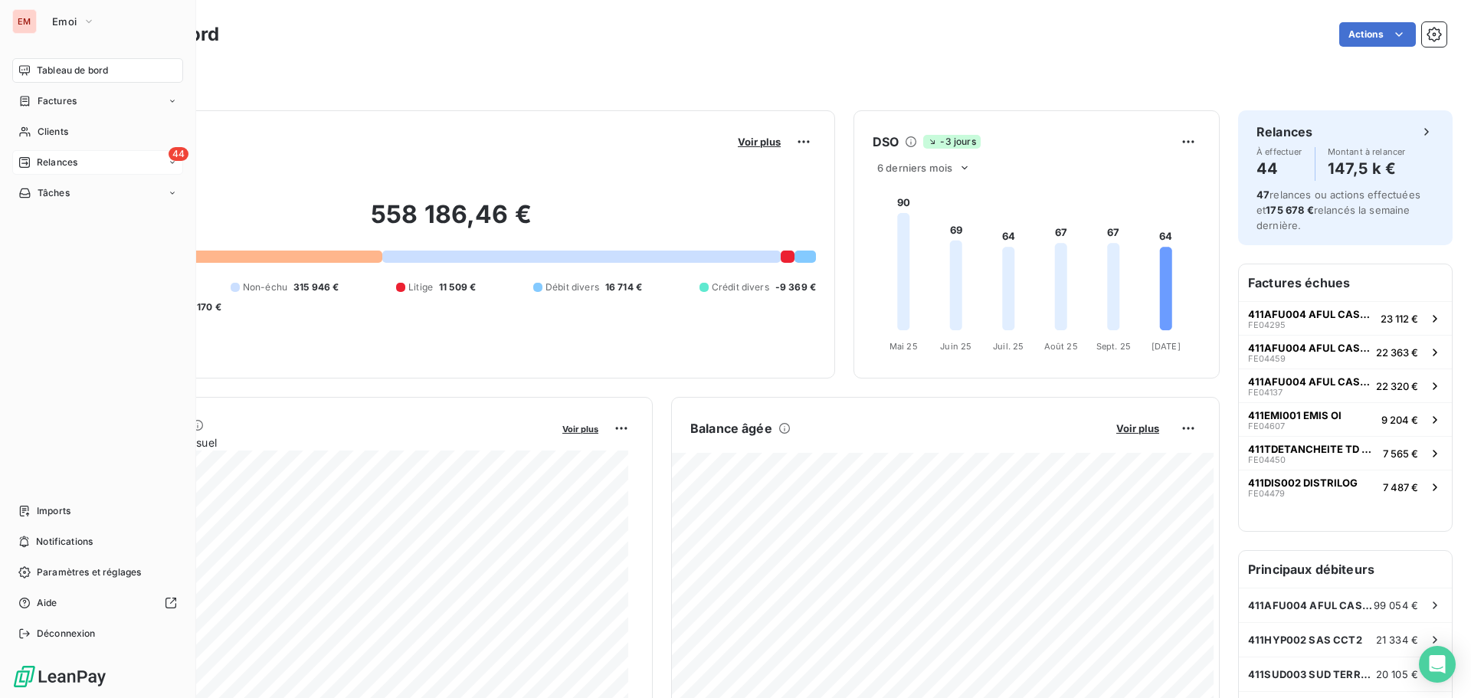
click at [50, 171] on div "44 Relances" at bounding box center [97, 162] width 171 height 25
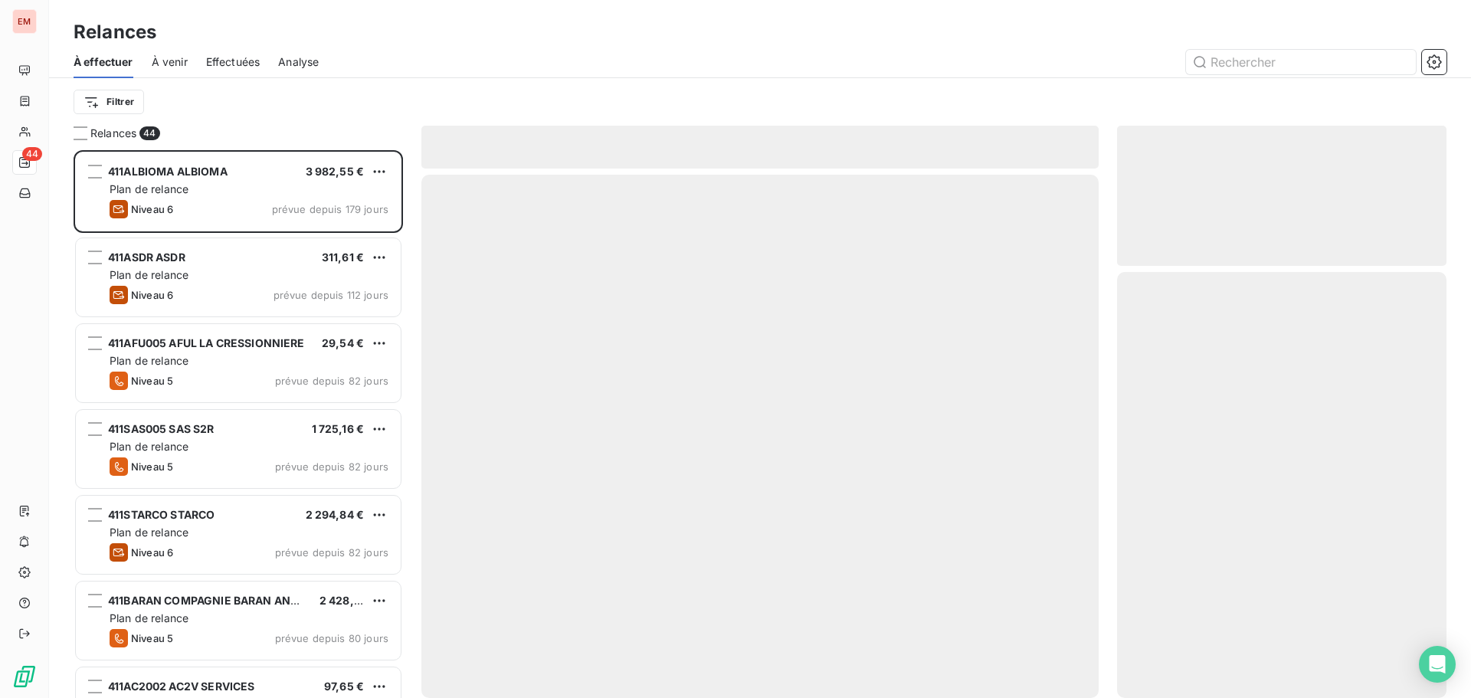
scroll to position [536, 318]
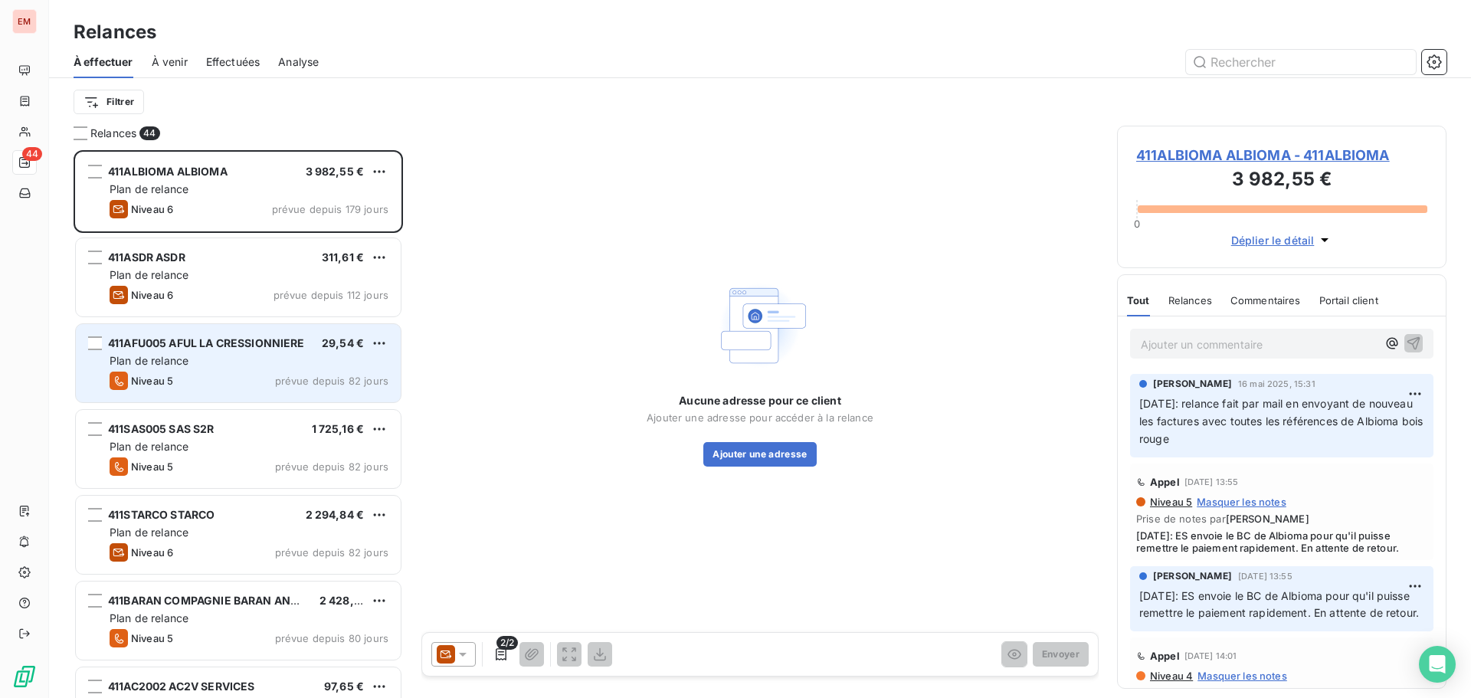
click at [269, 354] on div "Plan de relance" at bounding box center [249, 360] width 279 height 15
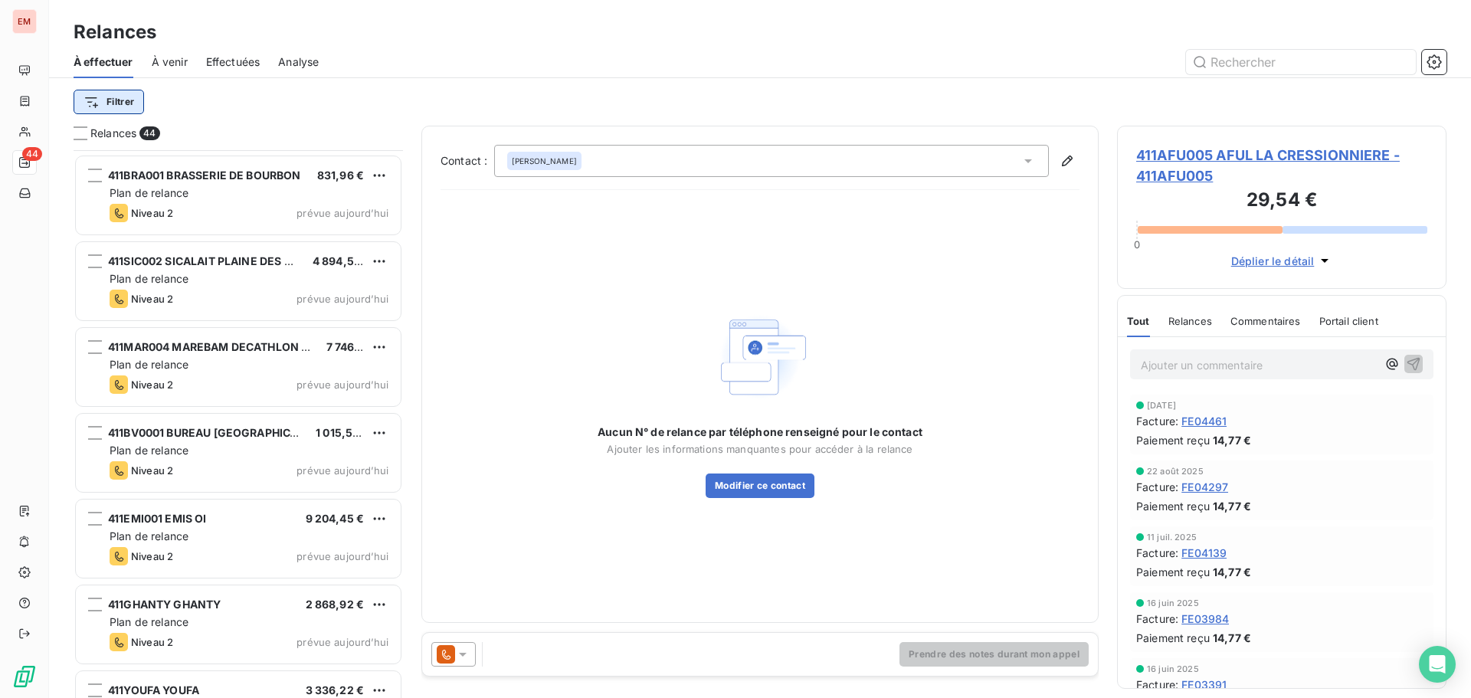
scroll to position [3228, 0]
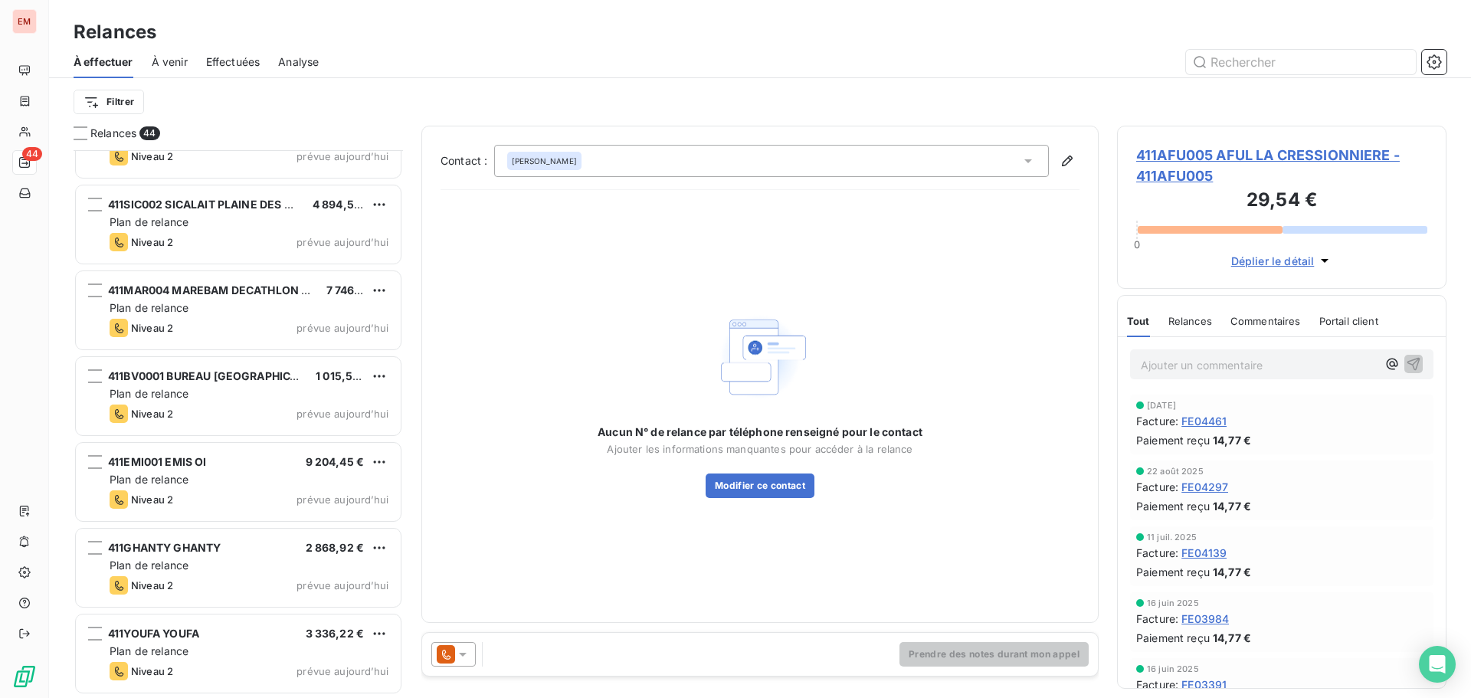
click at [129, 124] on div "Filtrer" at bounding box center [760, 101] width 1373 height 47
click at [128, 136] on span "Relances" at bounding box center [113, 133] width 46 height 15
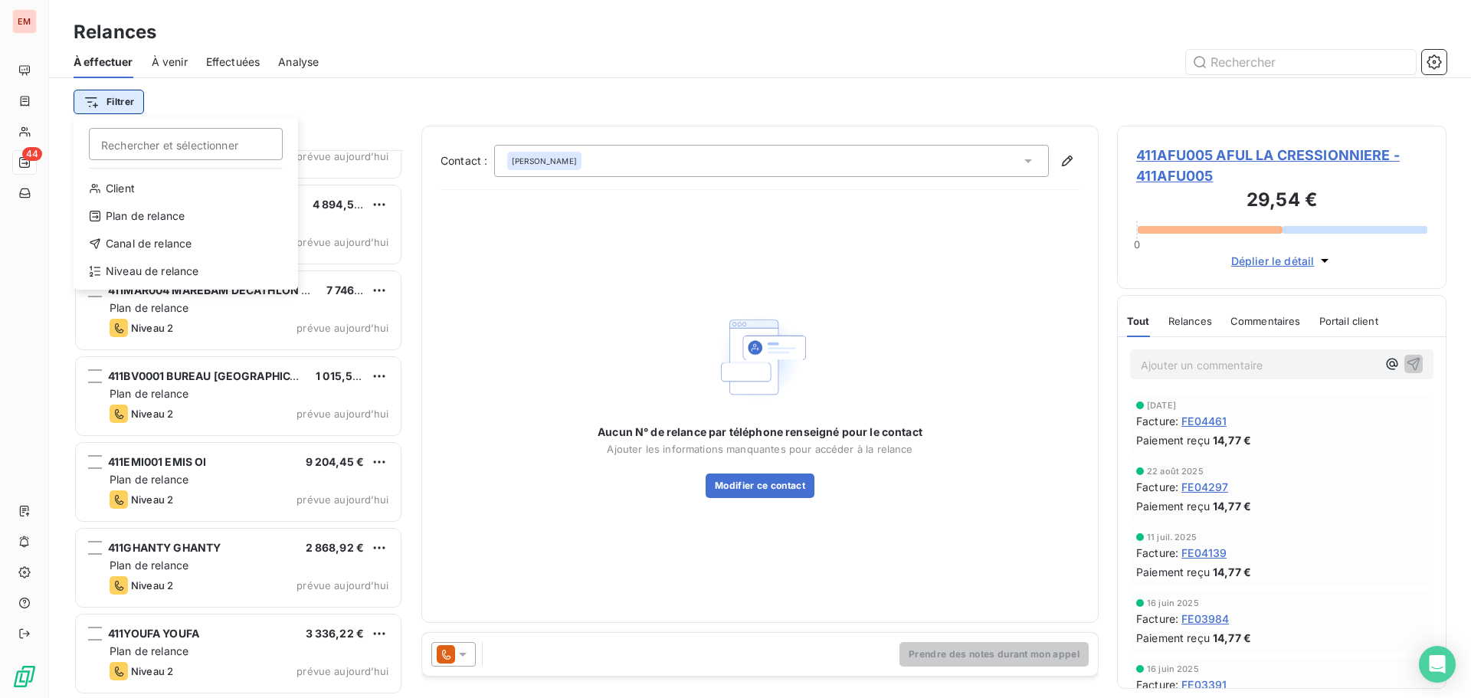
click at [115, 107] on html "EM 44 Relances À effectuer À venir Effectuées Analyse Filtrer Rechercher et sél…" at bounding box center [735, 349] width 1471 height 698
click at [132, 269] on div "Niveau de relance" at bounding box center [186, 271] width 212 height 25
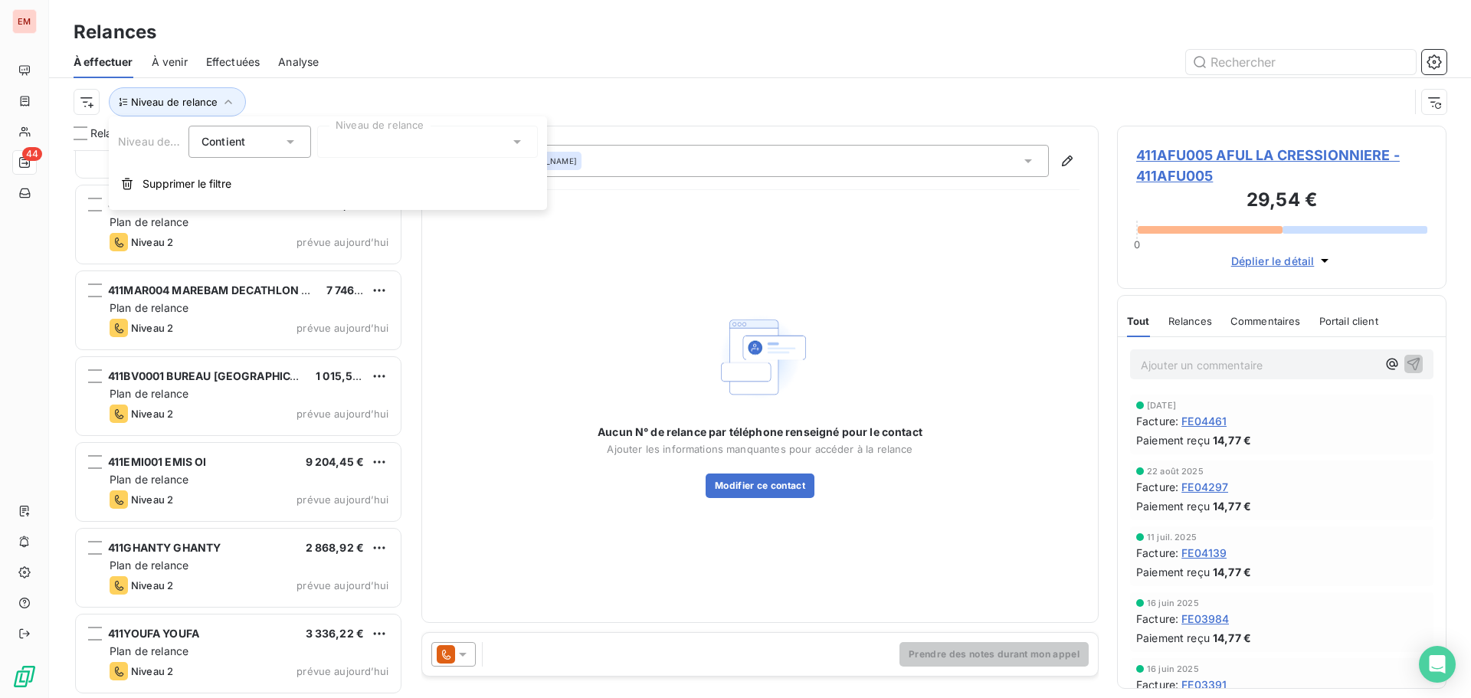
drag, startPoint x: 224, startPoint y: 145, endPoint x: 265, endPoint y: 147, distance: 41.4
click at [224, 145] on span "Contient" at bounding box center [223, 141] width 44 height 13
drag, startPoint x: 258, startPoint y: 142, endPoint x: 322, endPoint y: 155, distance: 64.7
click at [263, 145] on div "Contient" at bounding box center [241, 141] width 81 height 21
click at [369, 153] on div at bounding box center [427, 142] width 221 height 32
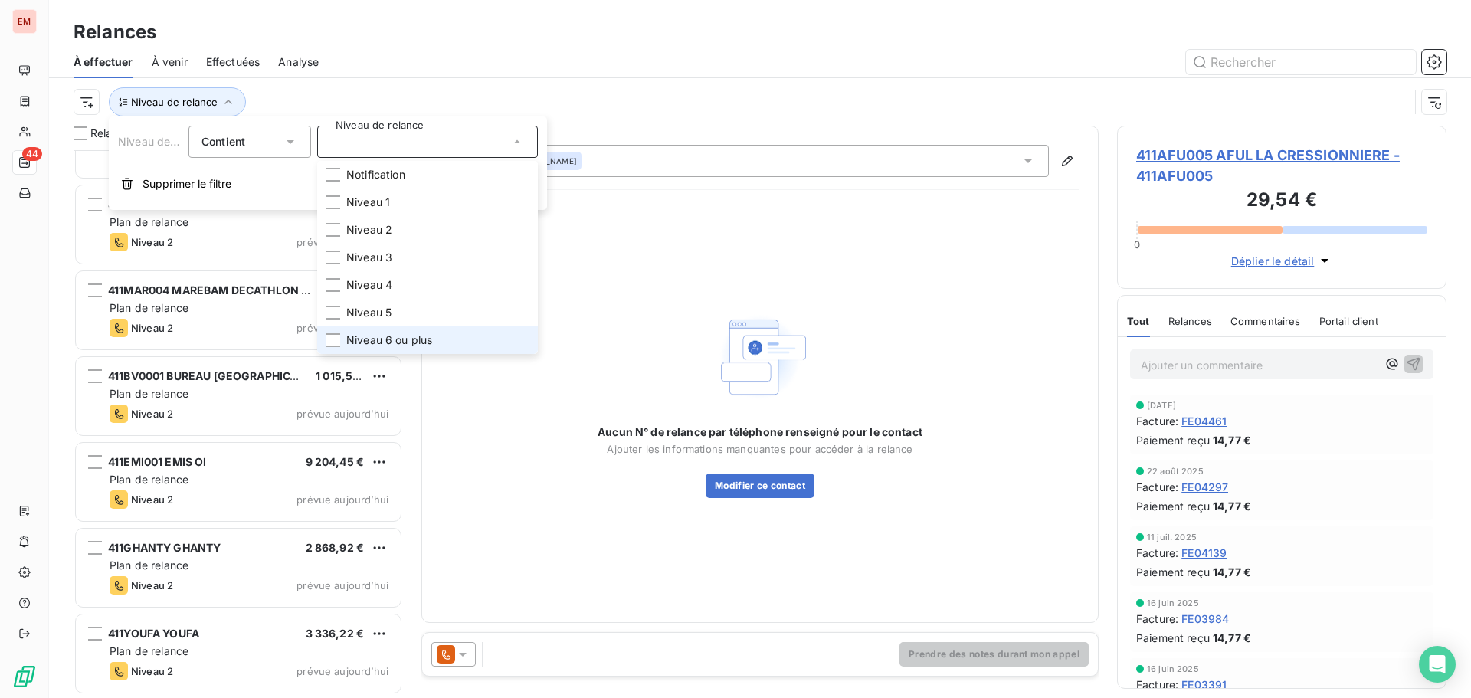
click at [369, 337] on span "Niveau 6 ou plus" at bounding box center [389, 339] width 86 height 15
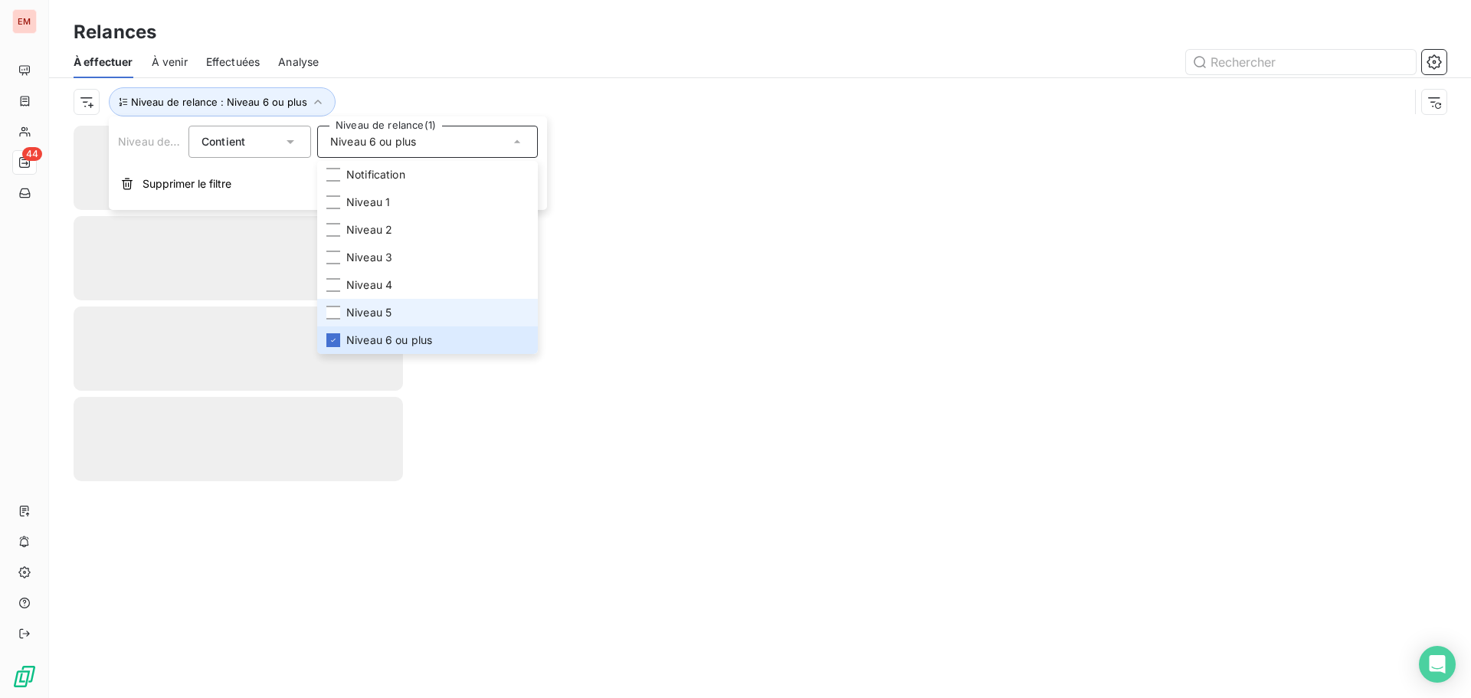
click at [365, 315] on span "Niveau 5" at bounding box center [368, 312] width 45 height 15
click at [363, 290] on span "Niveau 4" at bounding box center [369, 284] width 46 height 15
click at [530, 98] on div "Niveau de relance : Niveau 6 ou plus , ..." at bounding box center [741, 101] width 1335 height 29
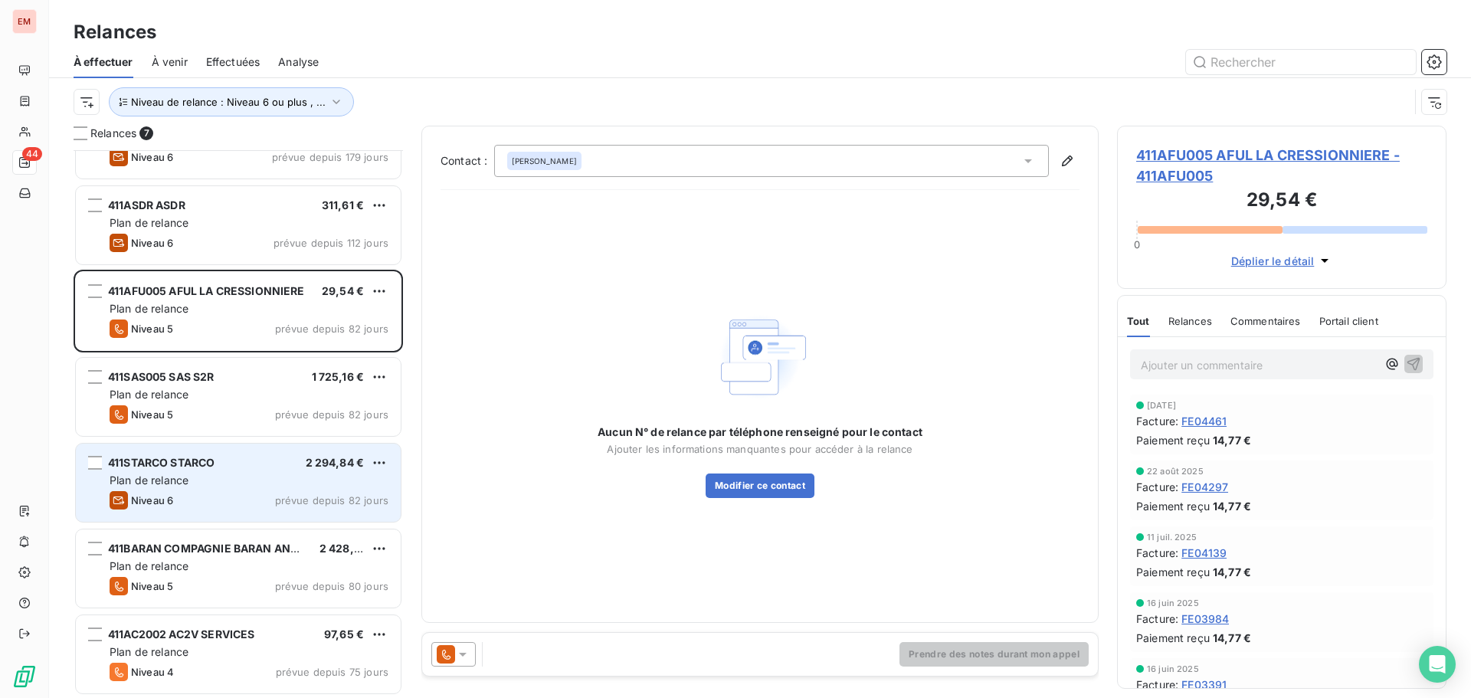
scroll to position [54, 0]
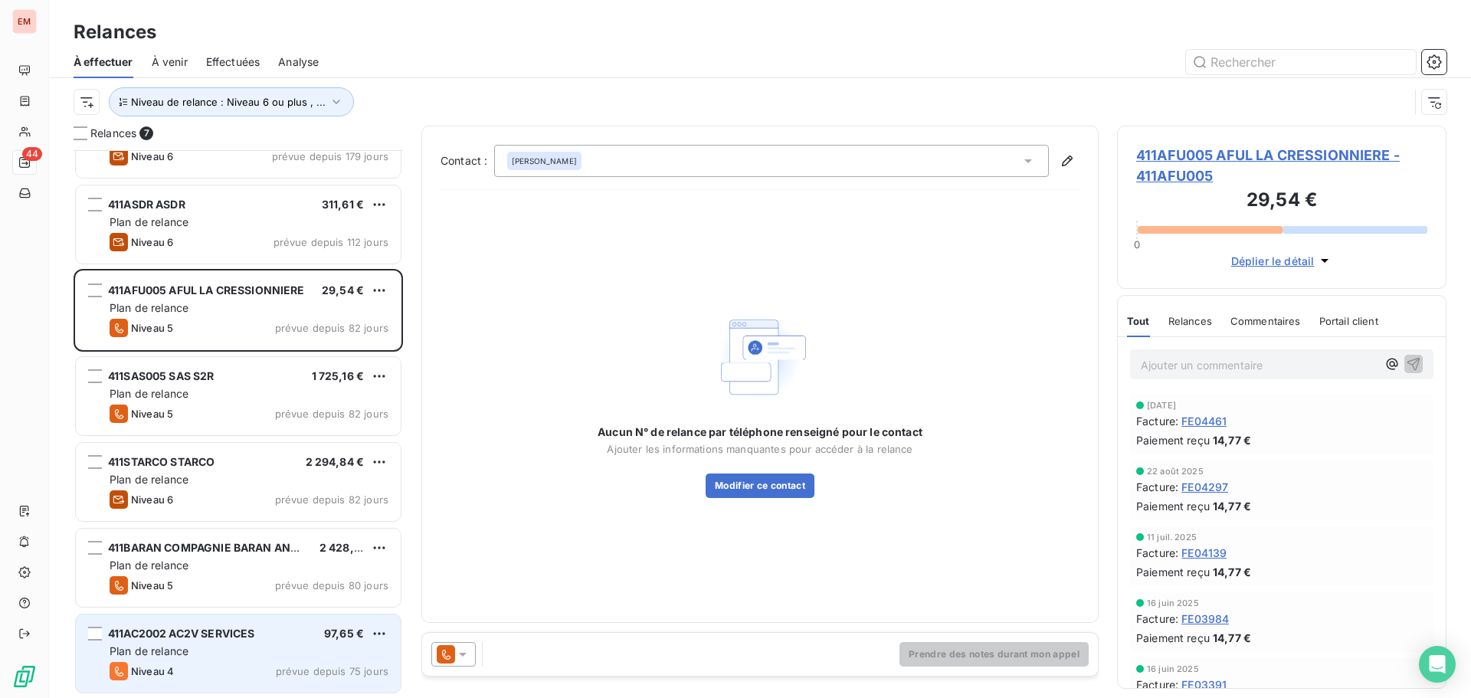
click at [206, 622] on div "411AC2002 AC2V SERVICES 97,65 € Plan de relance Niveau 4 prévue depuis 75 jours" at bounding box center [238, 653] width 325 height 78
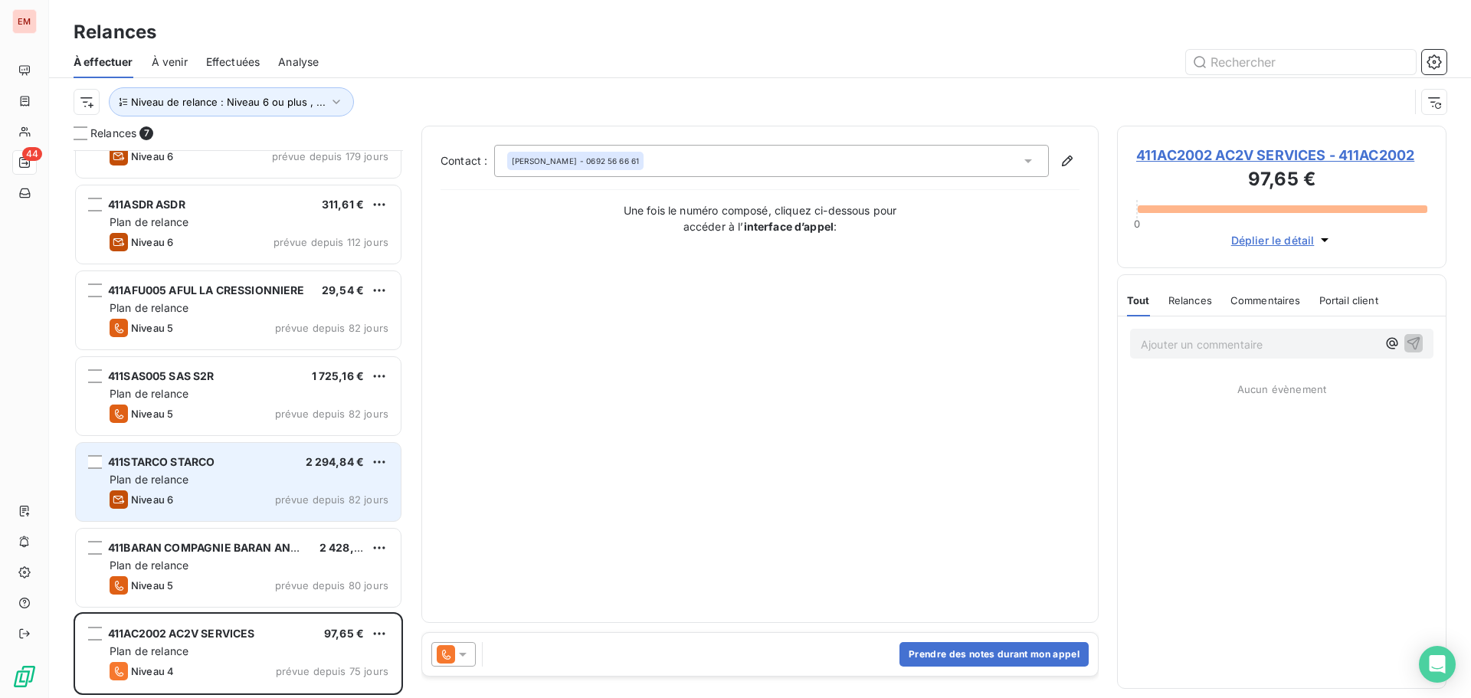
click at [195, 493] on div "Niveau 6 prévue depuis 82 jours" at bounding box center [249, 499] width 279 height 18
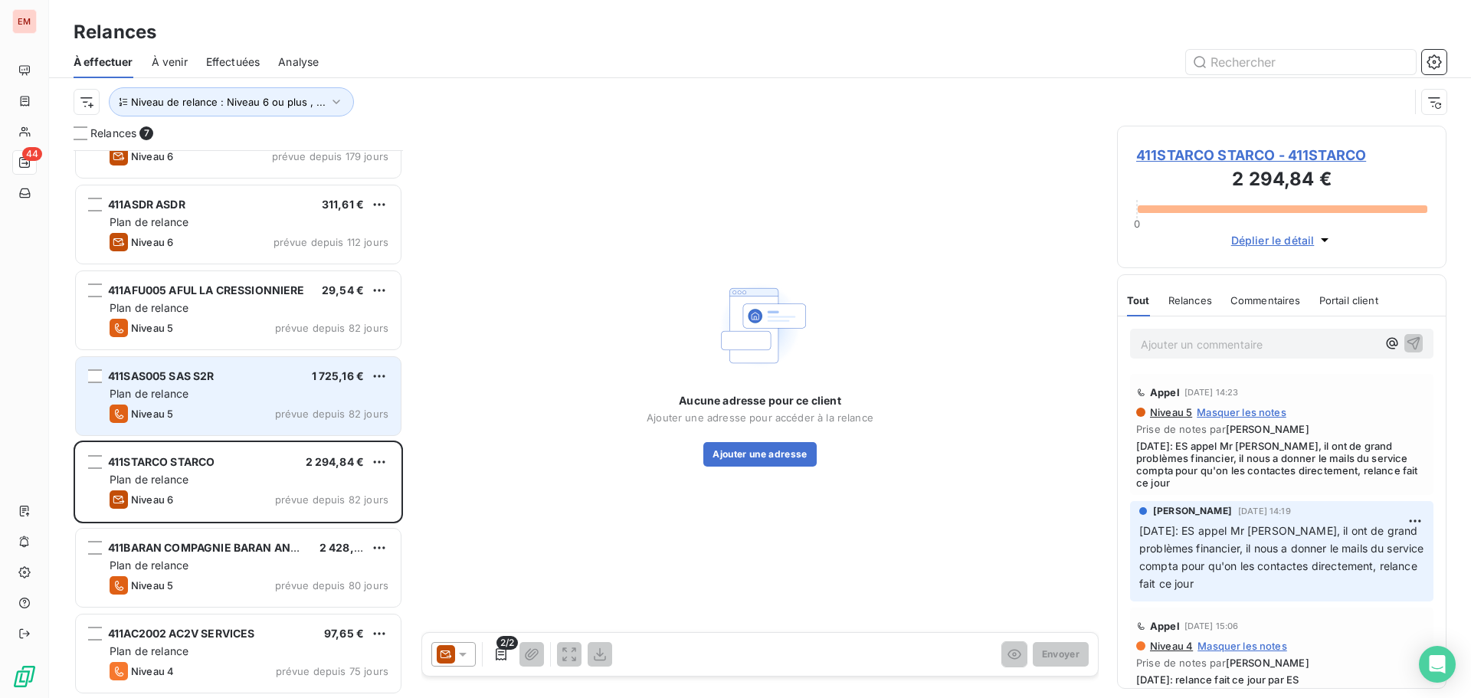
click at [198, 408] on div "Niveau 5 prévue depuis 82 jours" at bounding box center [249, 413] width 279 height 18
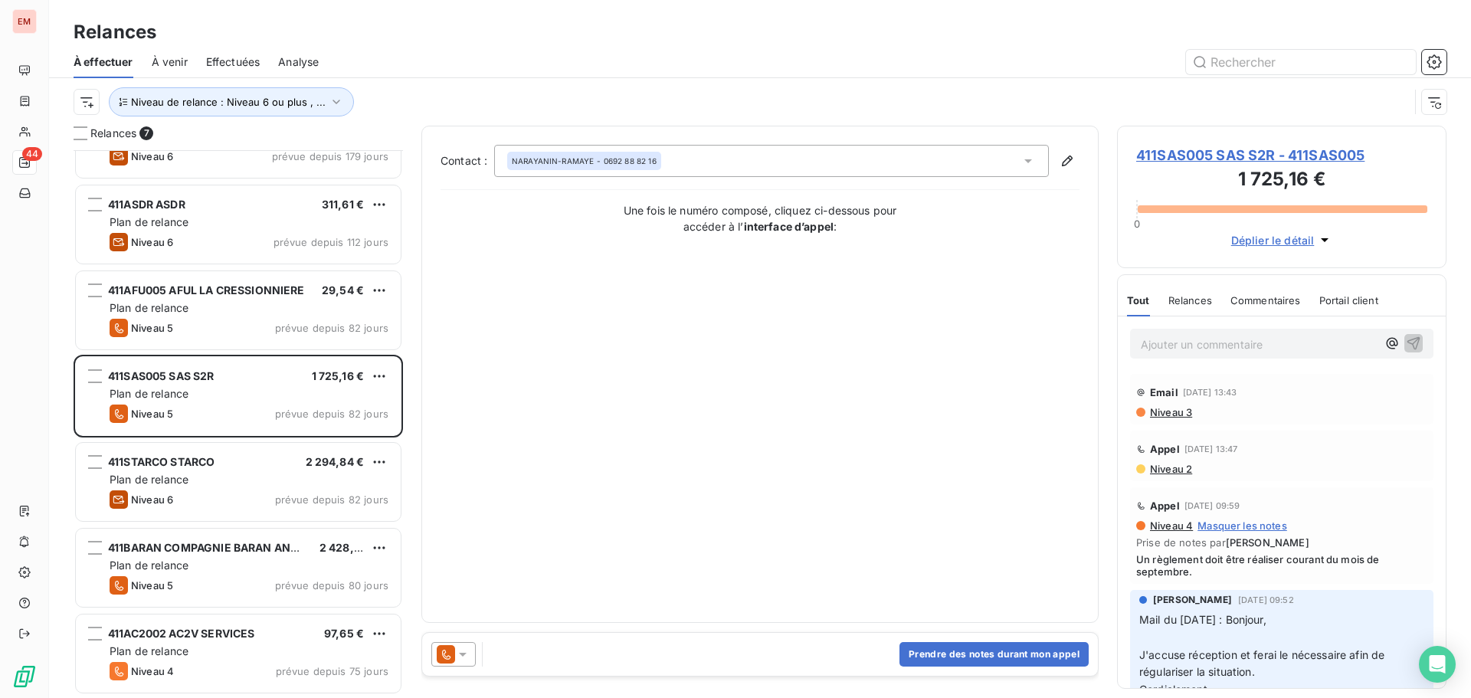
scroll to position [383, 0]
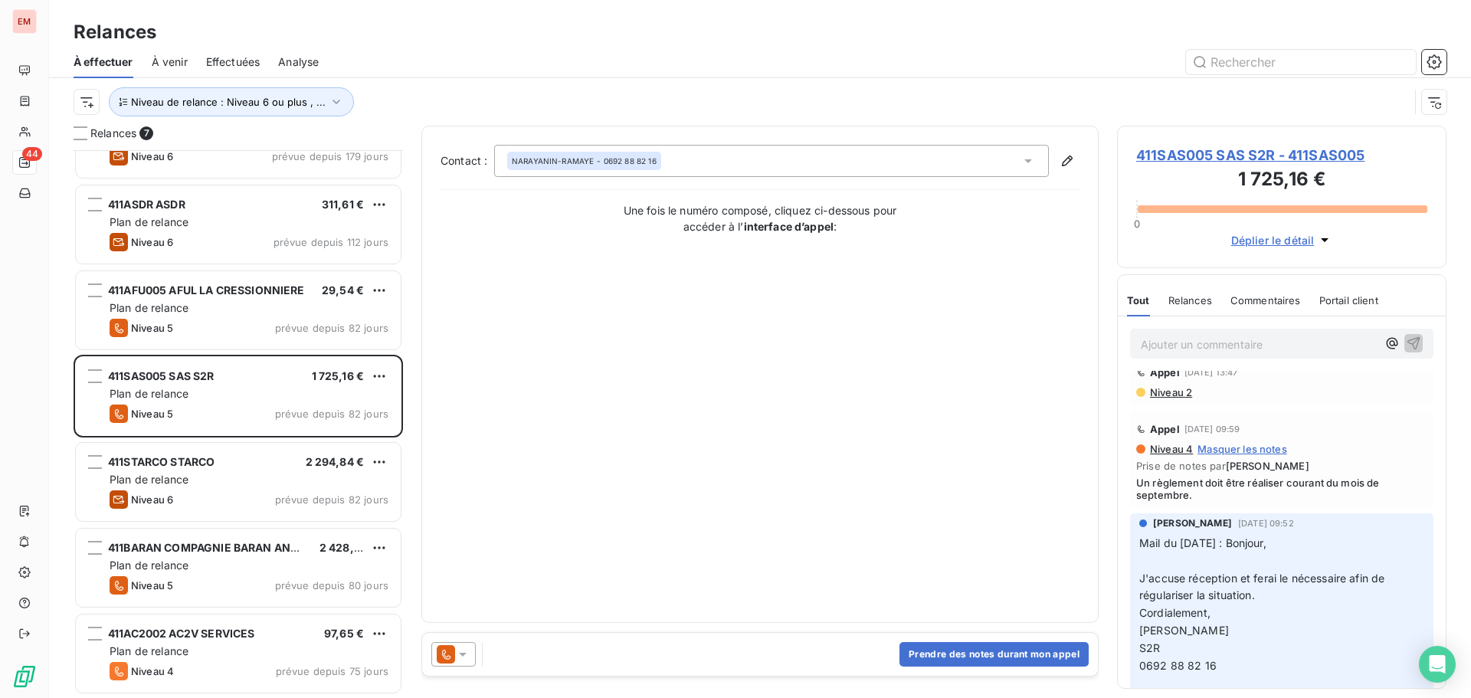
click at [452, 647] on icon at bounding box center [446, 654] width 18 height 18
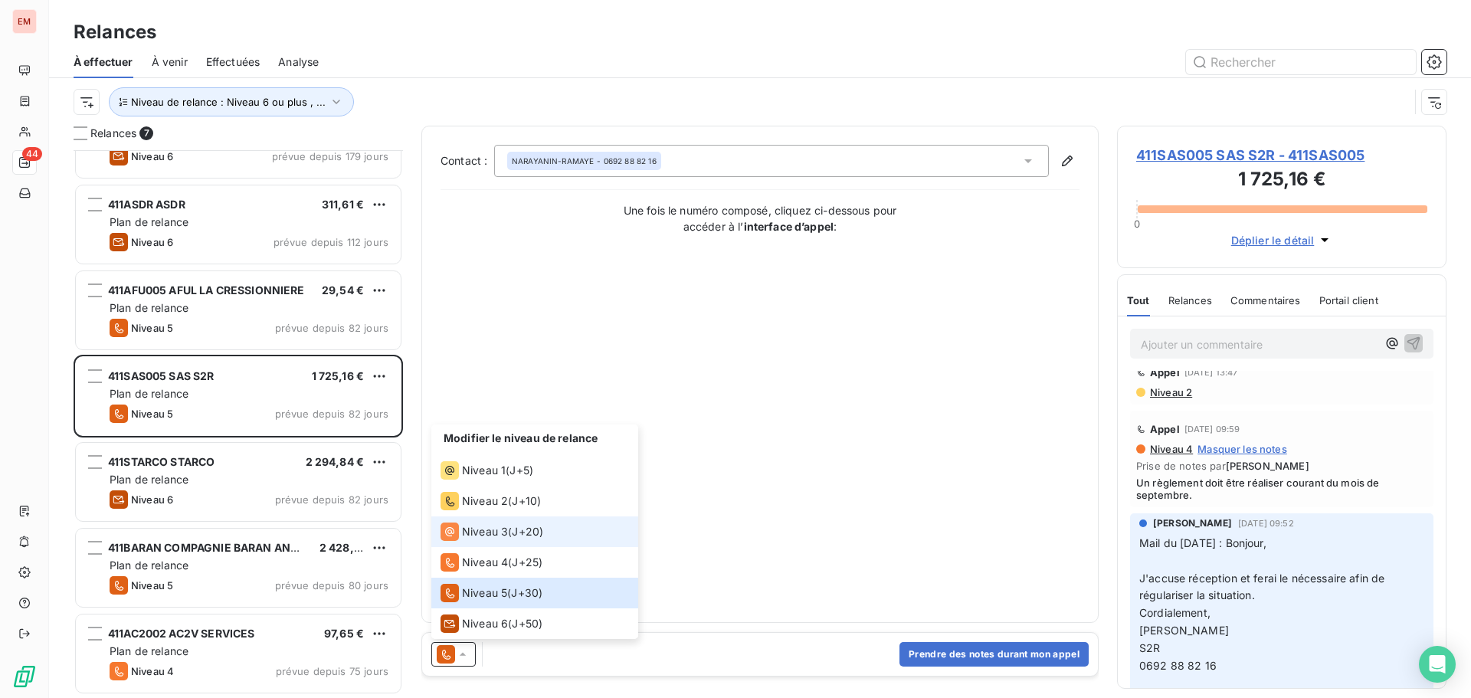
click at [492, 532] on span "Niveau 3" at bounding box center [485, 531] width 46 height 15
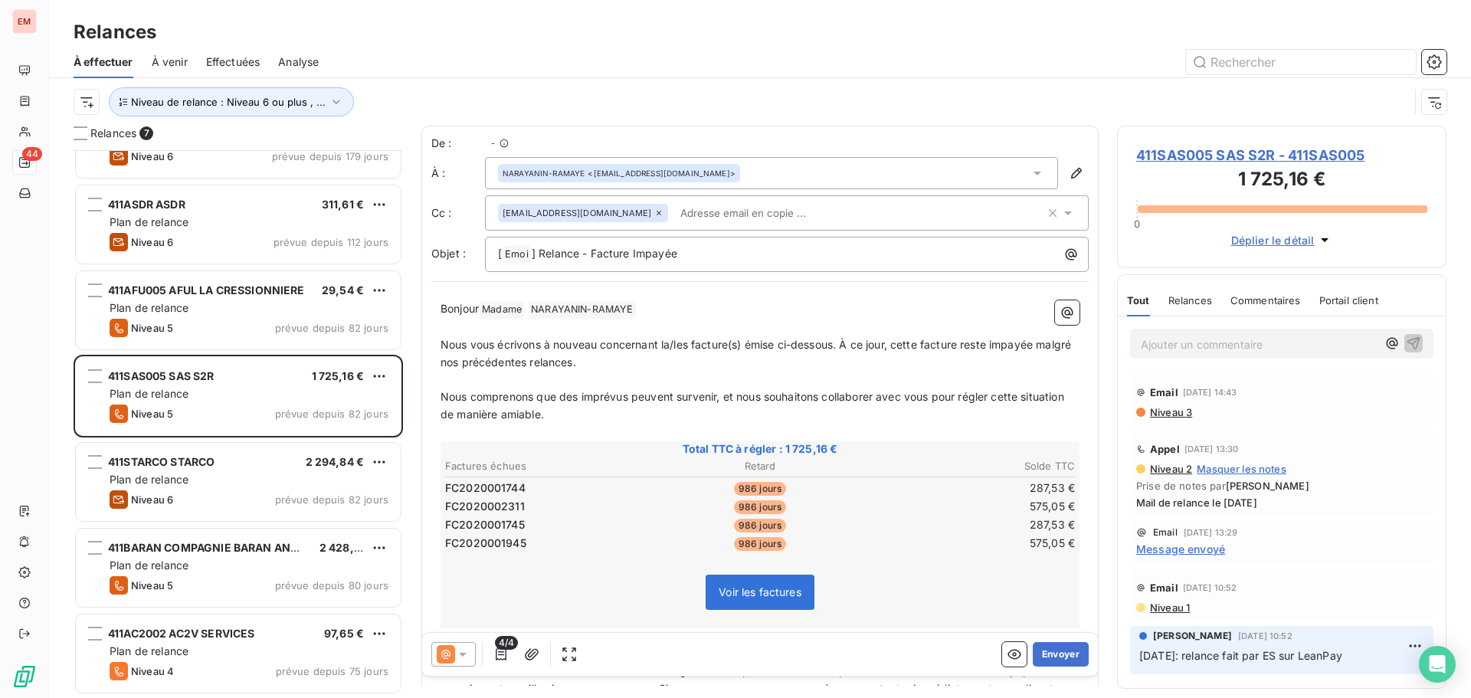
scroll to position [536, 318]
drag, startPoint x: 549, startPoint y: 493, endPoint x: 447, endPoint y: 496, distance: 102.7
click at [447, 496] on td "FC2020001744" at bounding box center [548, 488] width 209 height 17
click at [489, 479] on tbody "FC2020001744 986 jours 287,53 € FC2020002311 986 jours 575,05 € FC2020001745 98…" at bounding box center [759, 514] width 631 height 76
click at [535, 484] on td "FC2020001744" at bounding box center [548, 488] width 209 height 17
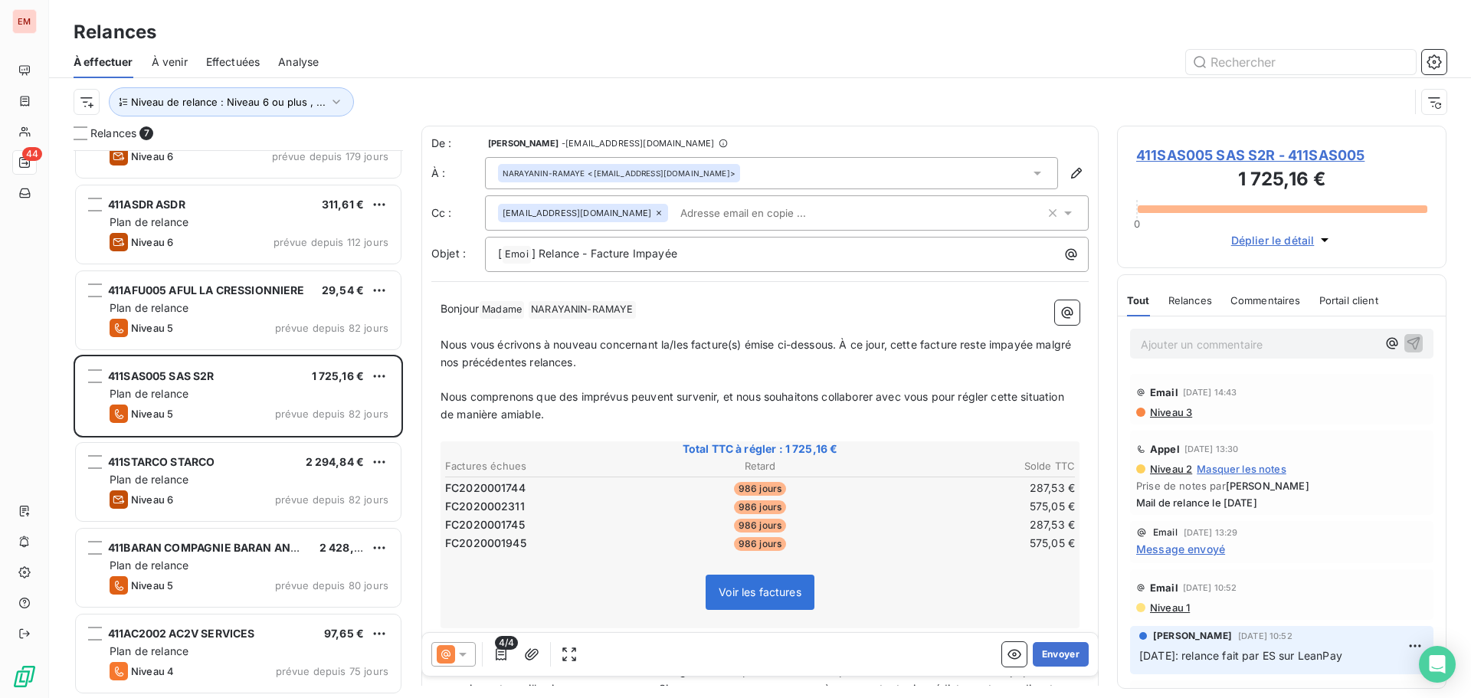
click at [539, 484] on td "FC2020001744" at bounding box center [548, 488] width 209 height 17
click at [538, 488] on td "FC2020001744" at bounding box center [548, 488] width 209 height 17
drag, startPoint x: 538, startPoint y: 488, endPoint x: 486, endPoint y: 486, distance: 51.4
click at [486, 486] on td "FC2020001744" at bounding box center [548, 488] width 209 height 17
drag, startPoint x: 535, startPoint y: 540, endPoint x: 486, endPoint y: 549, distance: 49.1
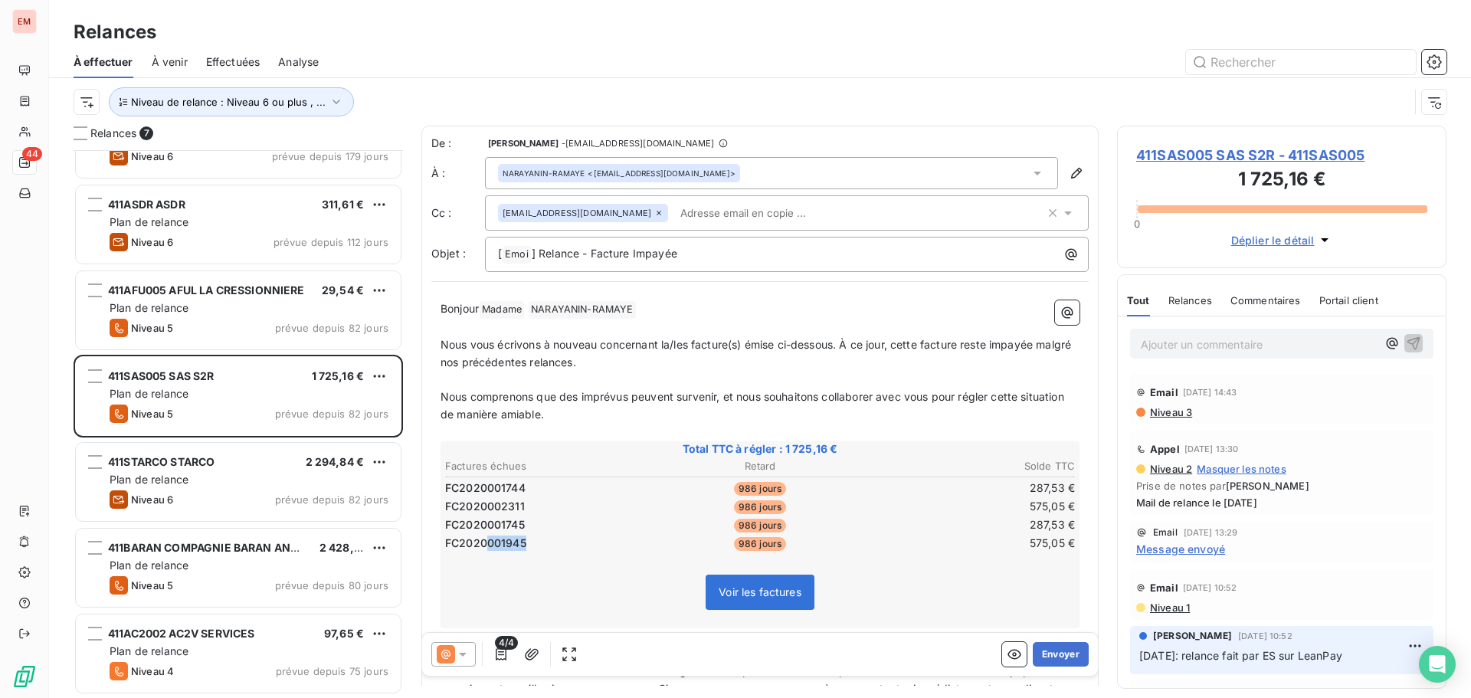
click at [486, 549] on td "FC2020001945" at bounding box center [548, 543] width 209 height 17
click at [484, 565] on div "Voir les factures" at bounding box center [760, 595] width 634 height 66
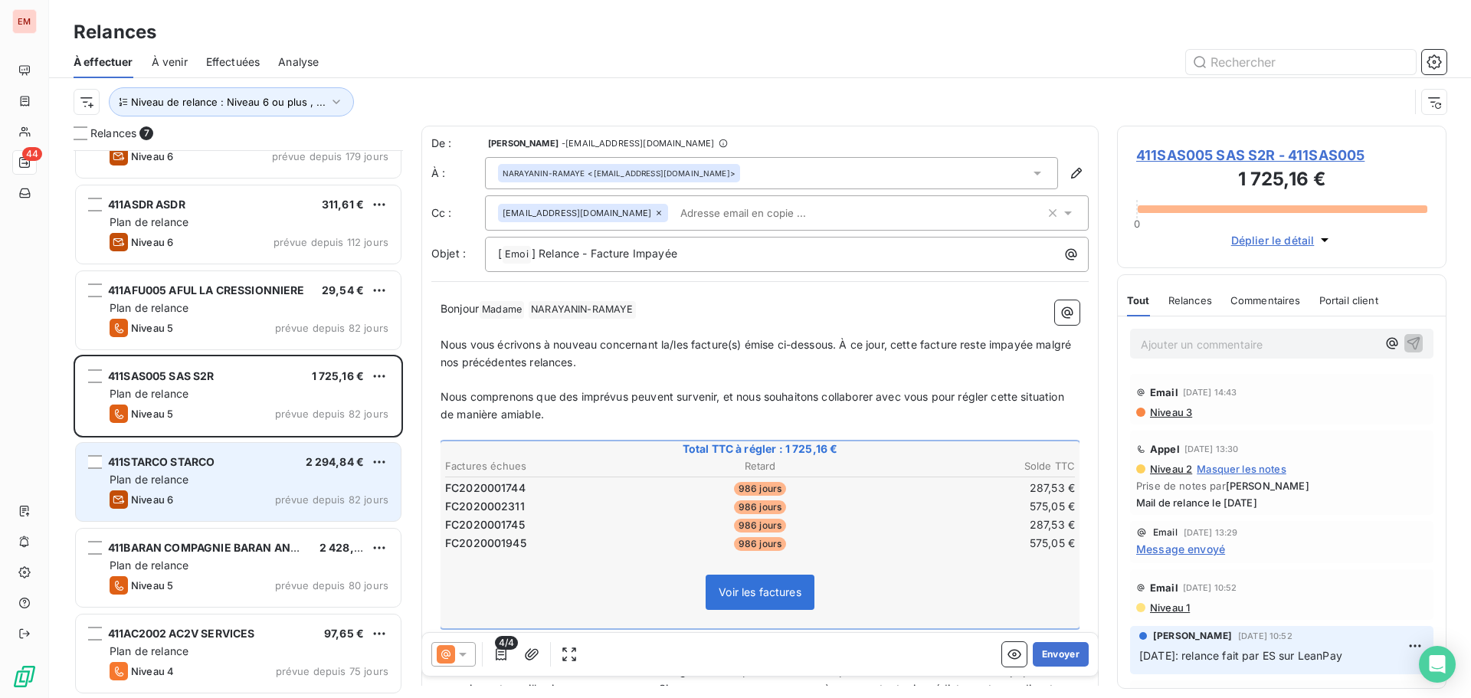
click at [168, 496] on span "Niveau 6" at bounding box center [152, 499] width 42 height 12
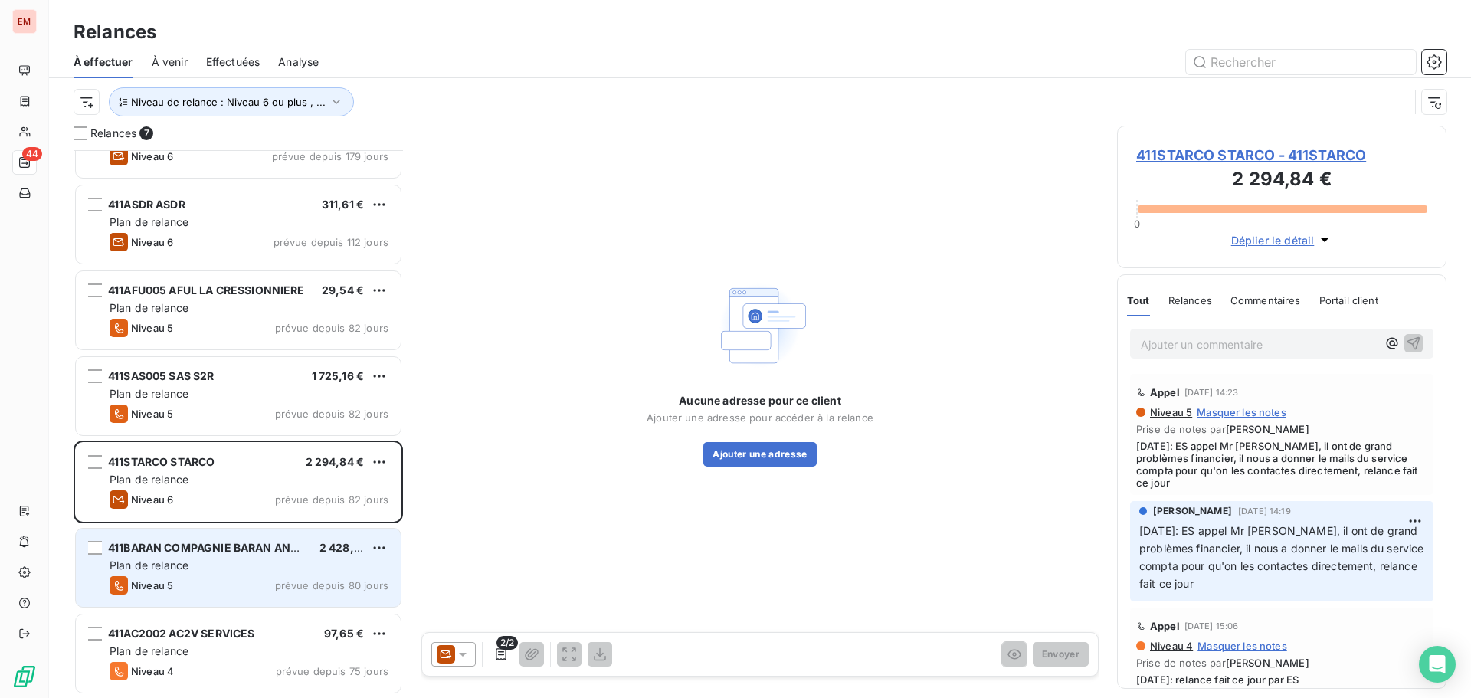
click at [212, 568] on div "Plan de relance" at bounding box center [249, 565] width 279 height 15
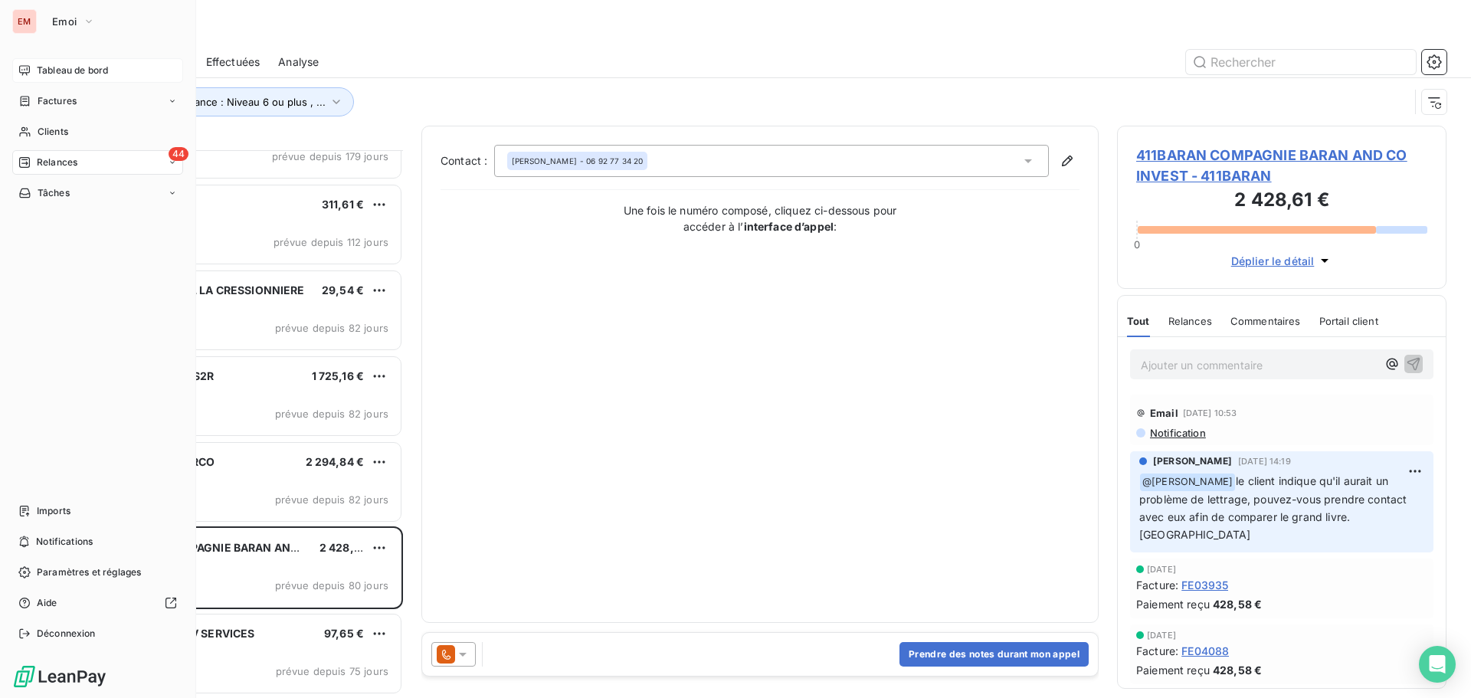
click at [70, 77] on div "Tableau de bord" at bounding box center [97, 70] width 171 height 25
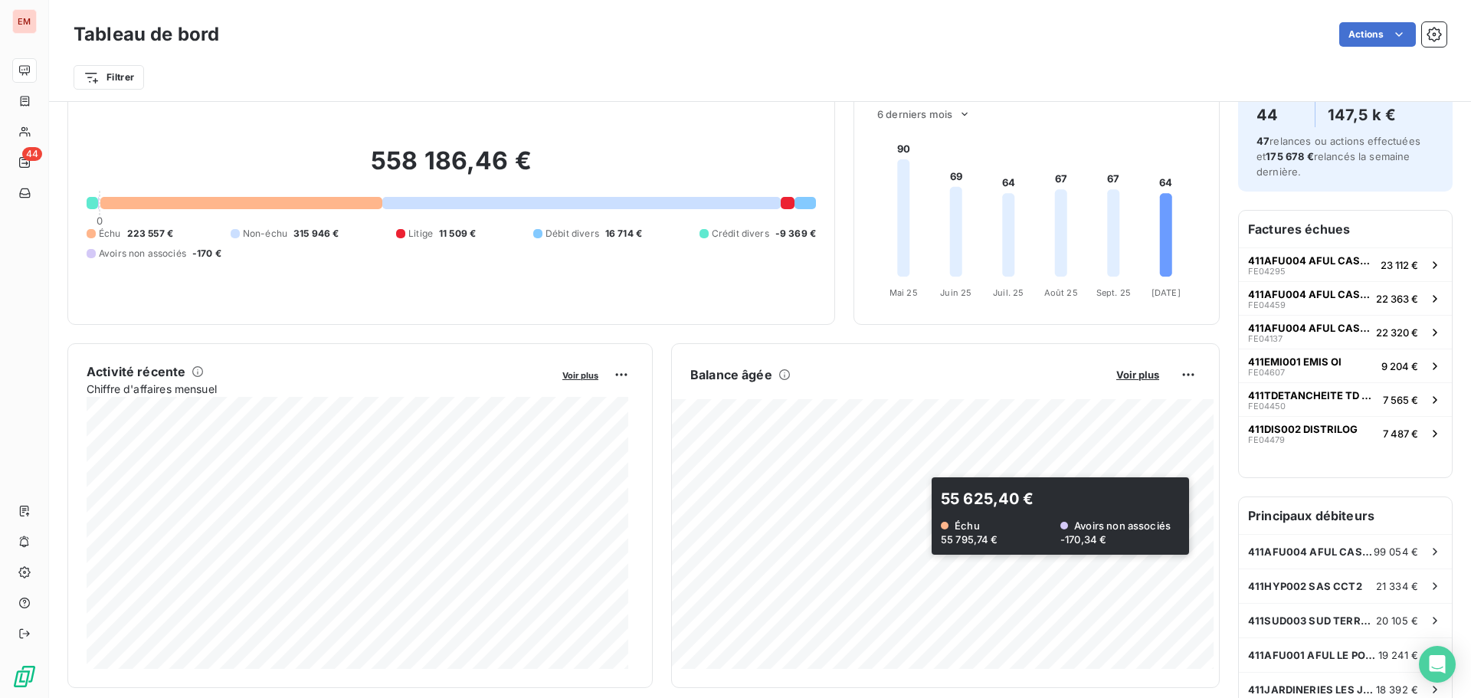
scroll to position [77, 0]
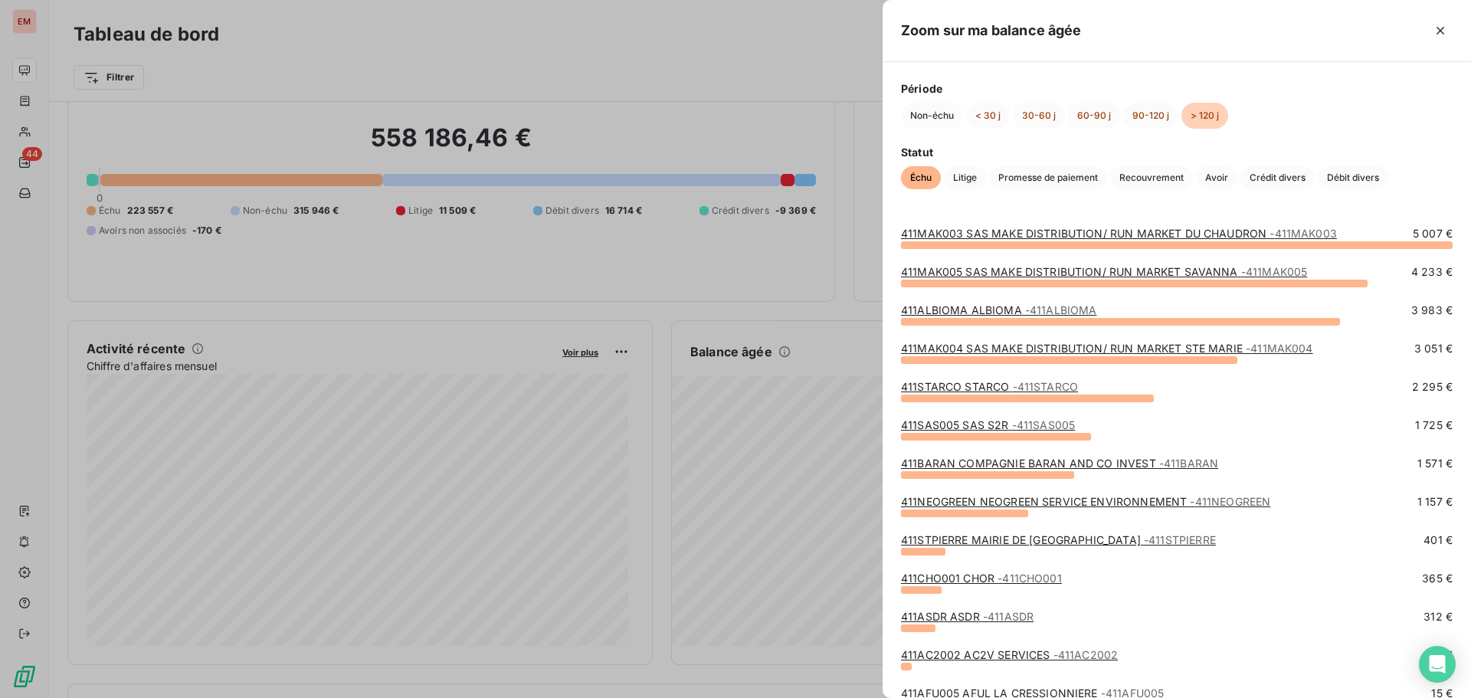
click at [1055, 238] on link "411MAK003 SAS MAKE DISTRIBUTION/ RUN MARKET DU CHAUDRON - 411MAK003" at bounding box center [1119, 233] width 436 height 13
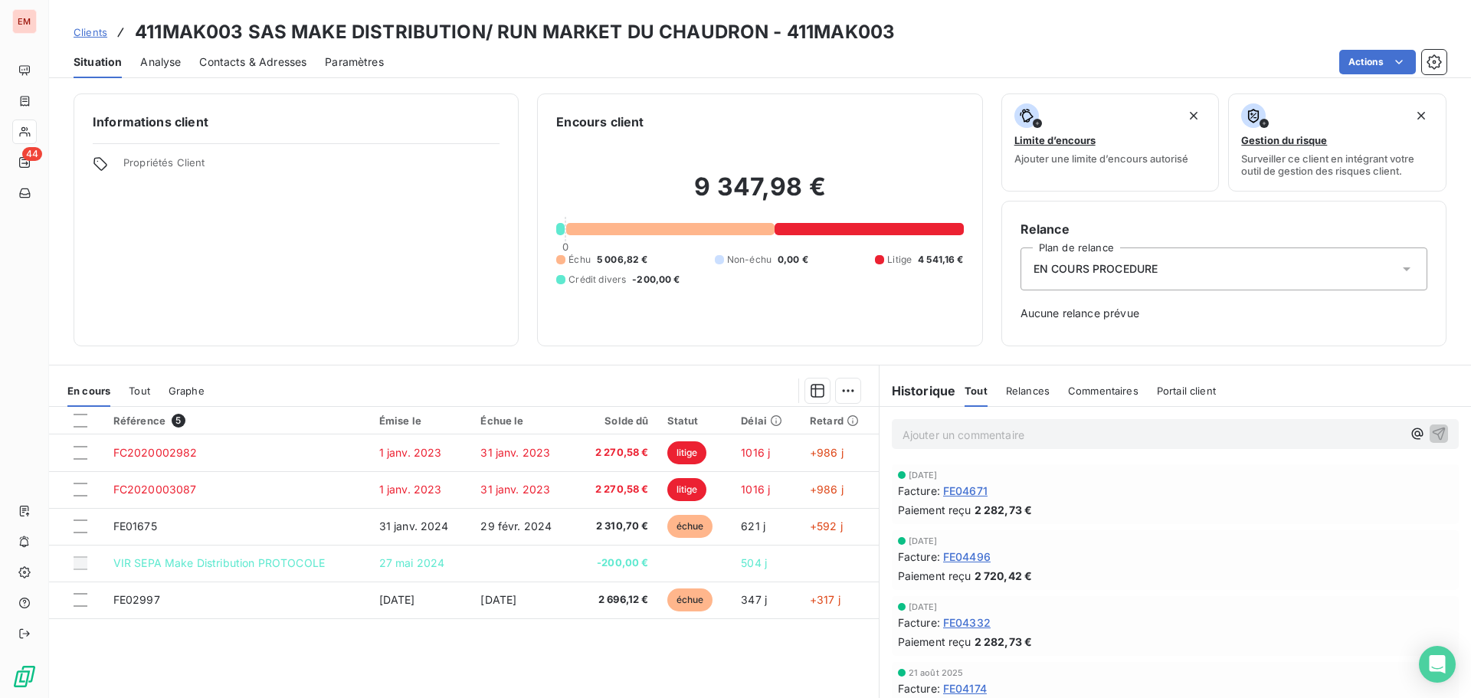
scroll to position [77, 0]
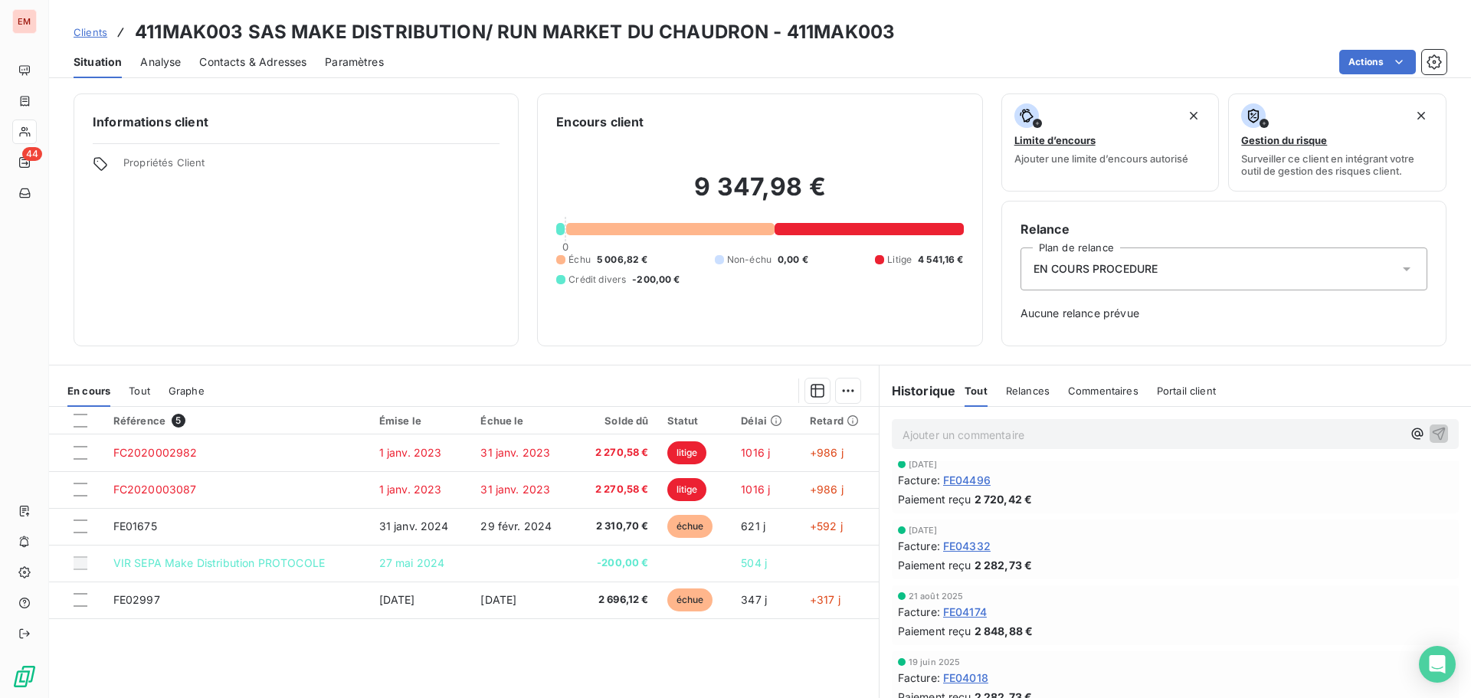
click at [621, 261] on span "5 006,82 €" at bounding box center [622, 260] width 51 height 14
click at [626, 276] on div "Crédit divers -200,00 €" at bounding box center [617, 280] width 123 height 14
click at [741, 259] on span "Non-échu" at bounding box center [749, 260] width 44 height 14
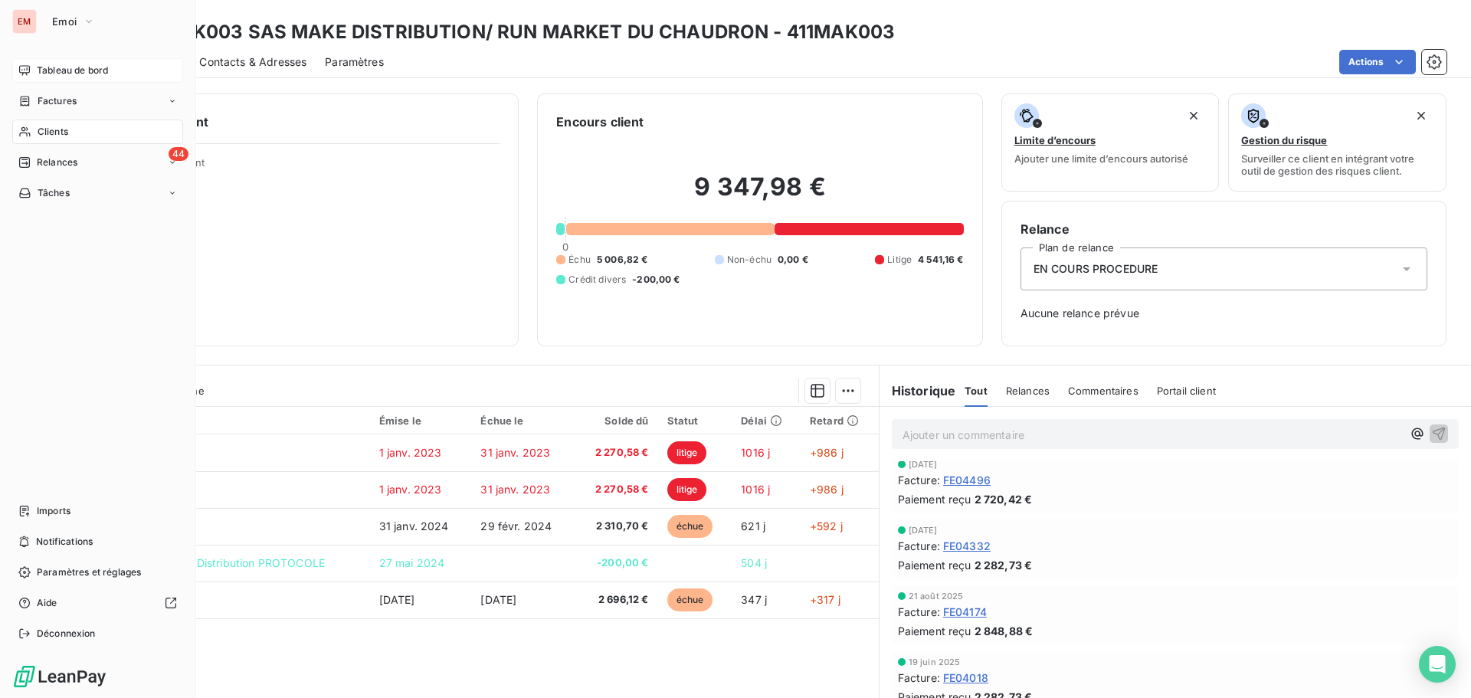
click at [31, 70] on div "Tableau de bord" at bounding box center [97, 70] width 171 height 25
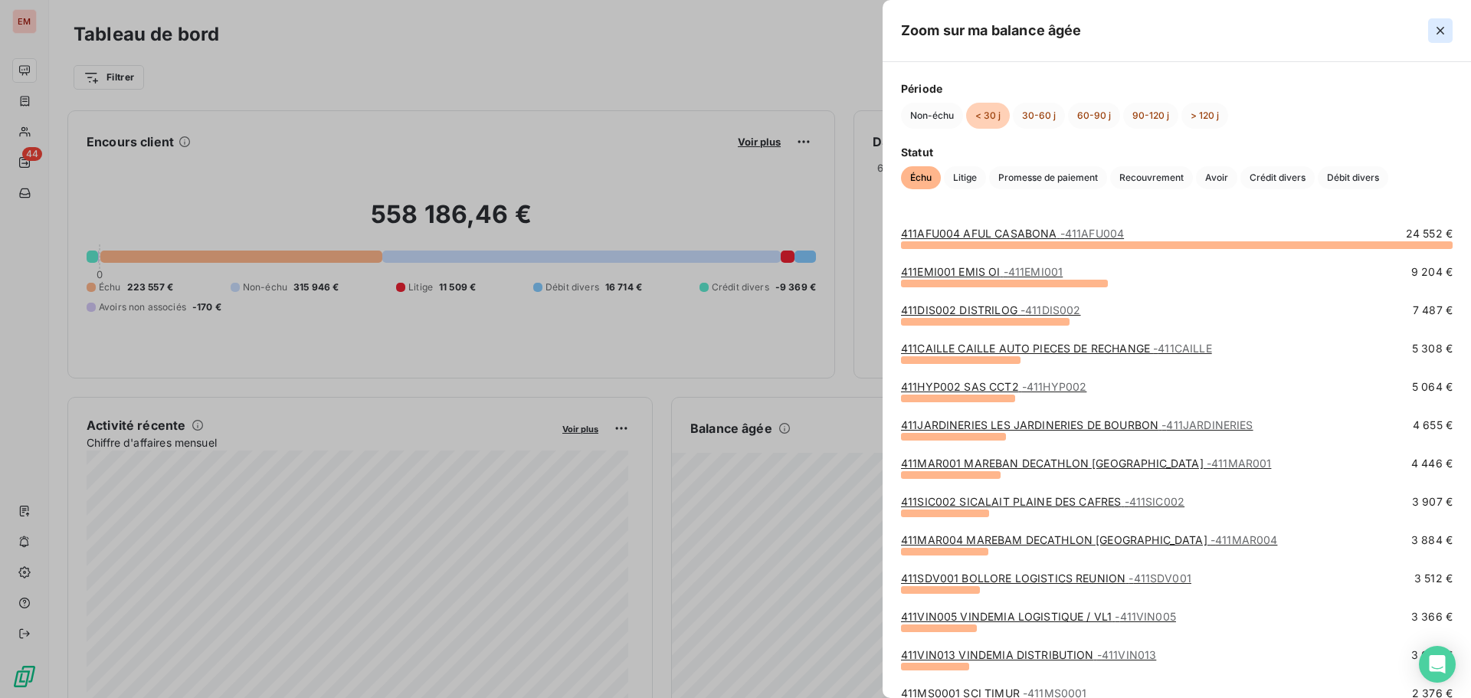
click at [1442, 21] on button "button" at bounding box center [1440, 30] width 25 height 25
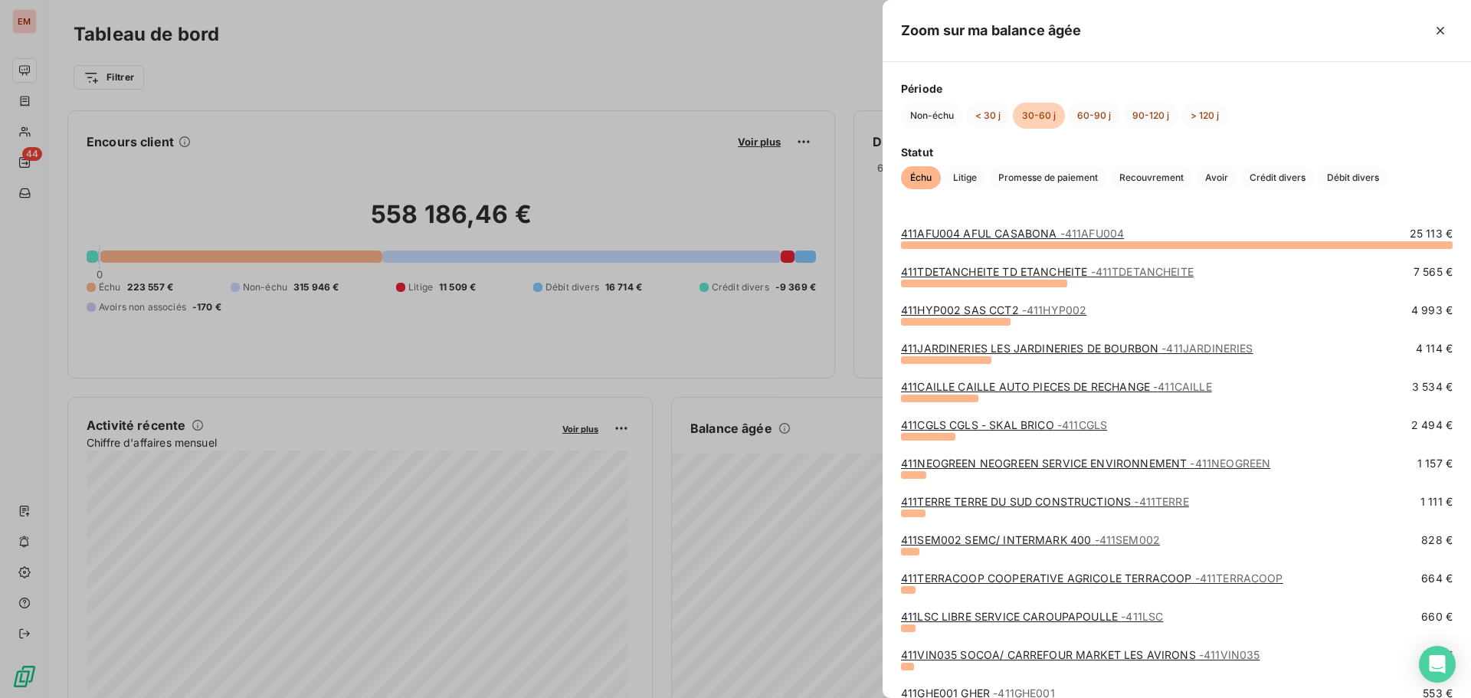
click at [821, 376] on div at bounding box center [735, 349] width 1471 height 698
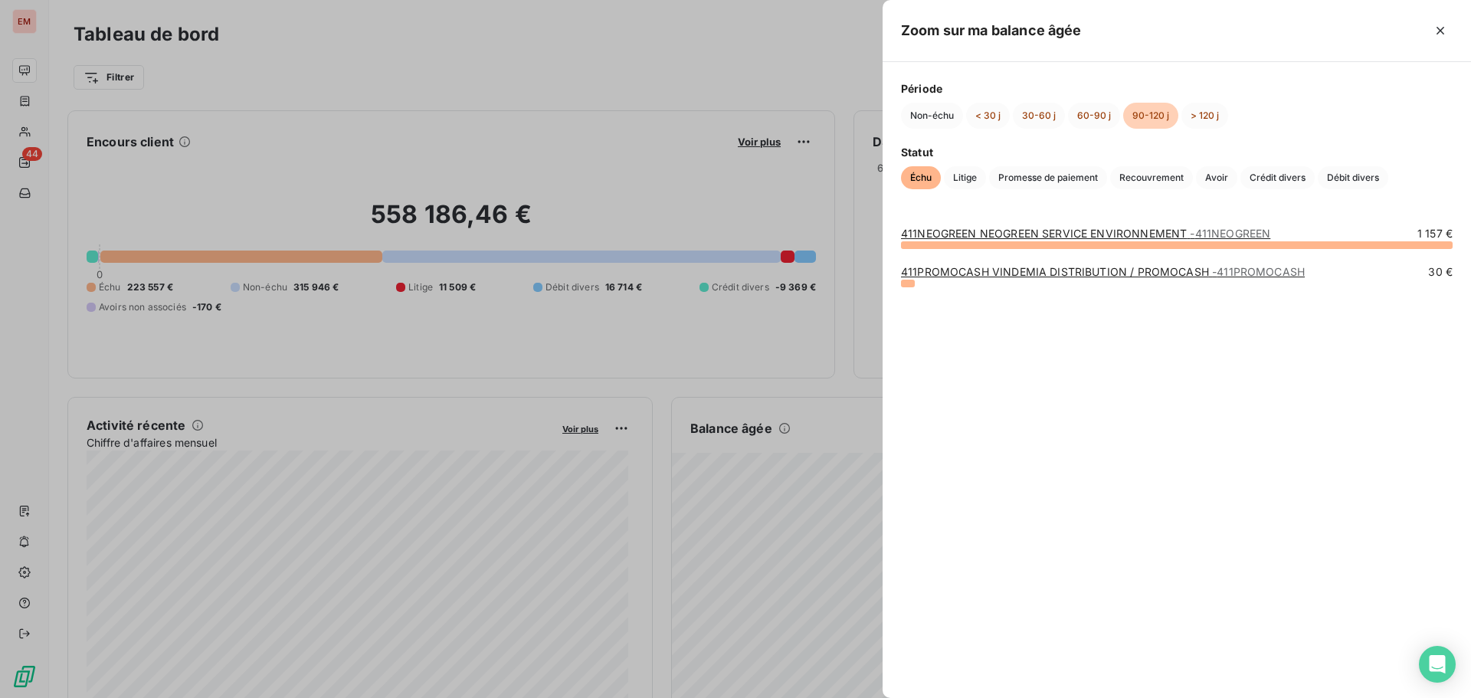
click at [807, 384] on div at bounding box center [735, 349] width 1471 height 698
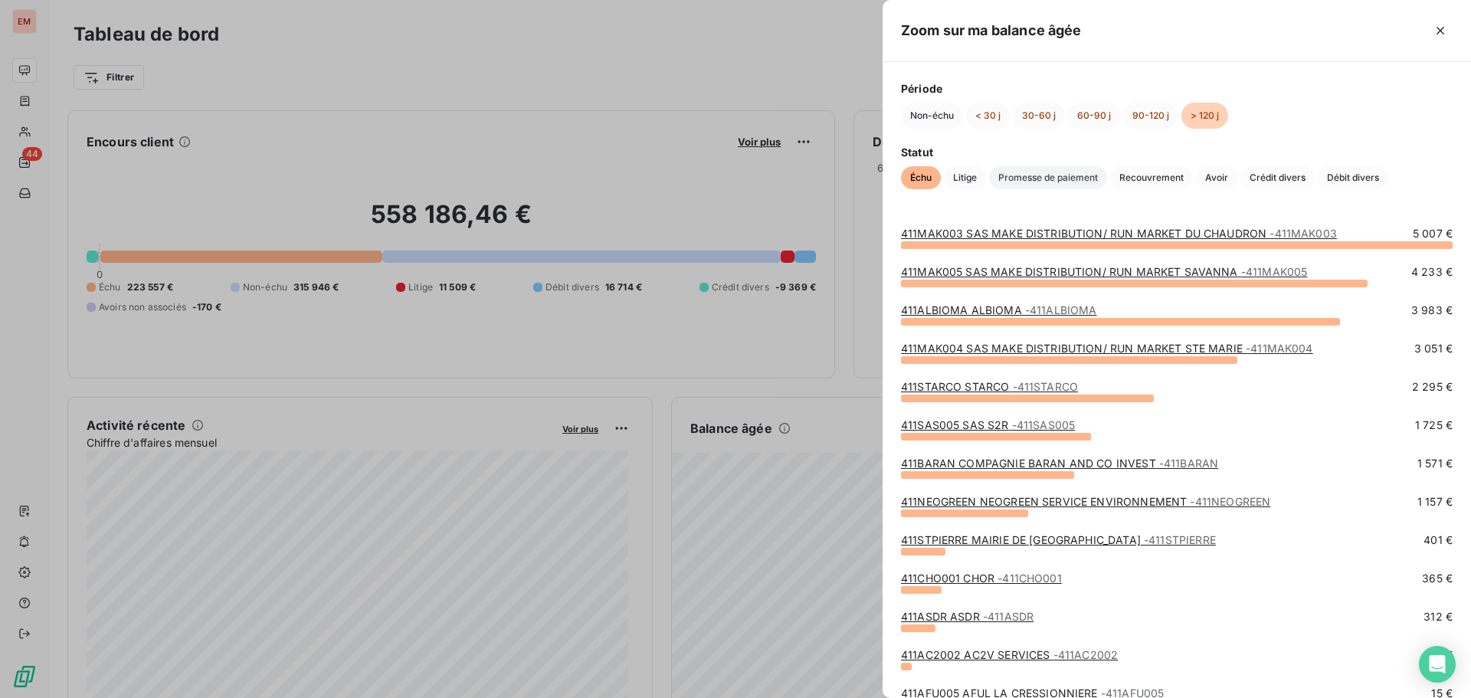
click at [1033, 177] on span "Promesse de paiement" at bounding box center [1048, 177] width 118 height 23
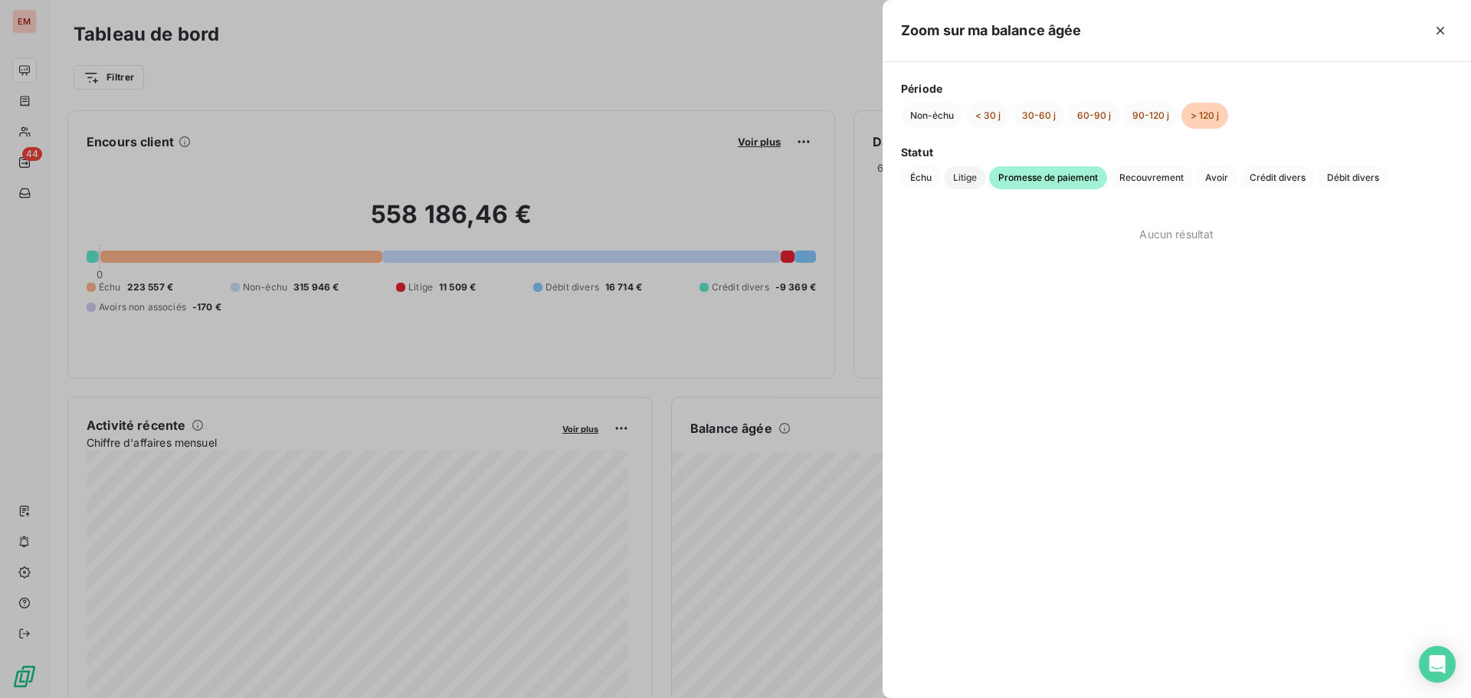
click at [970, 181] on span "Litige" at bounding box center [965, 177] width 42 height 23
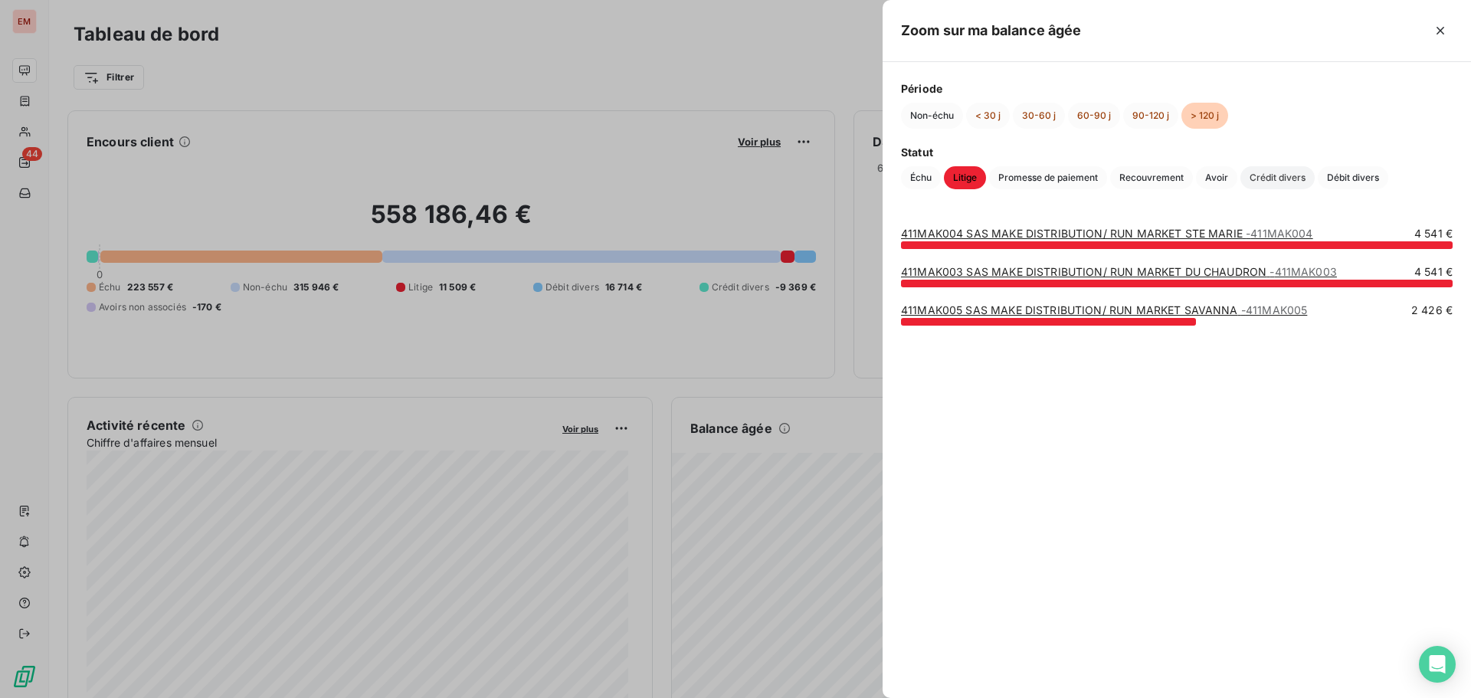
click at [1306, 175] on span "Crédit divers" at bounding box center [1277, 177] width 74 height 23
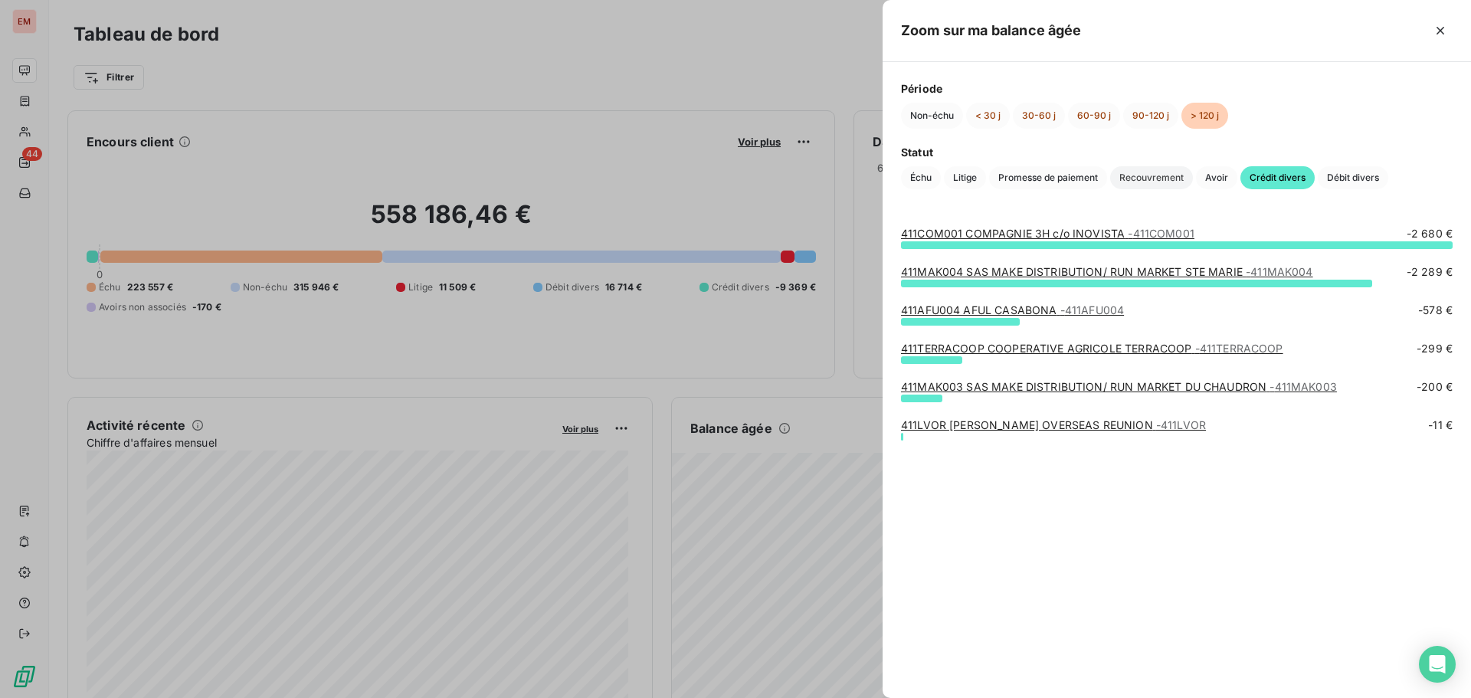
click at [1160, 180] on span "Recouvrement" at bounding box center [1151, 177] width 83 height 23
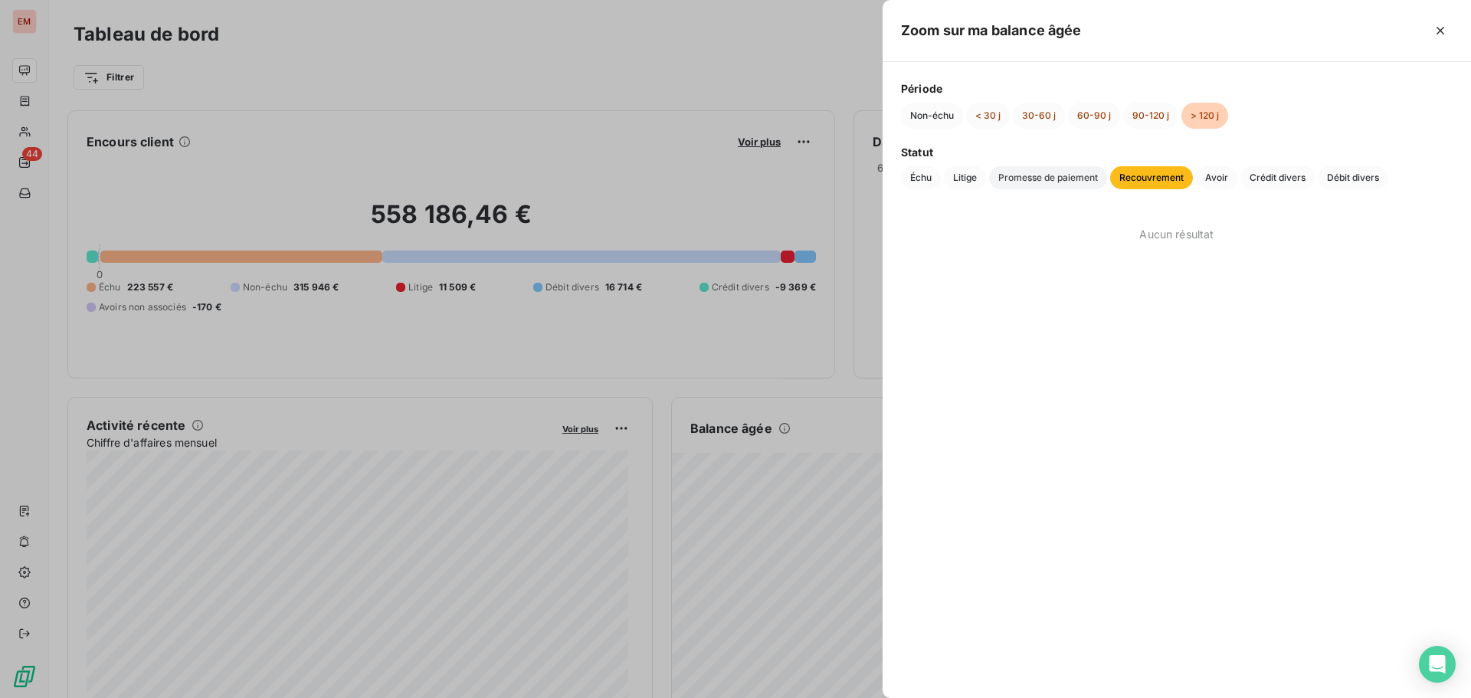
click at [1059, 186] on span "Promesse de paiement" at bounding box center [1048, 177] width 118 height 23
click at [810, 172] on div at bounding box center [735, 349] width 1471 height 698
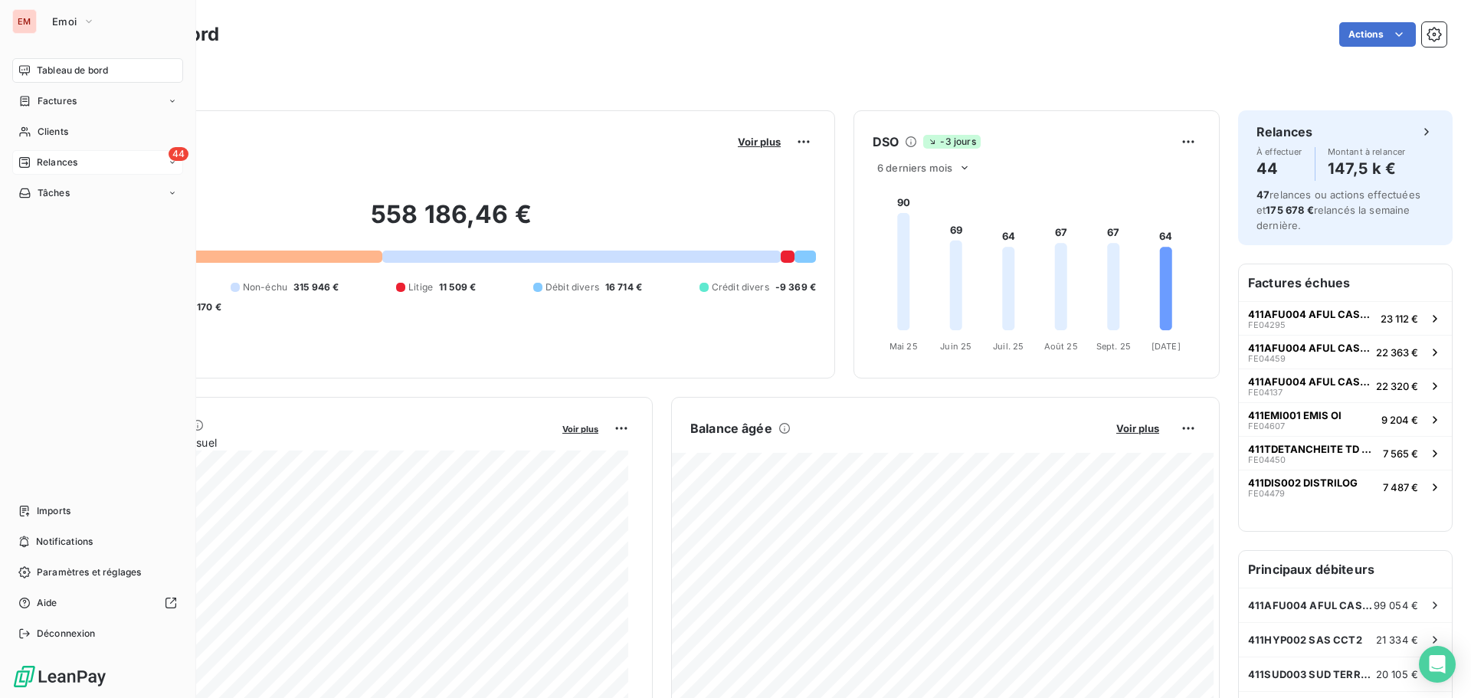
click at [33, 150] on div "44 Relances" at bounding box center [97, 162] width 171 height 25
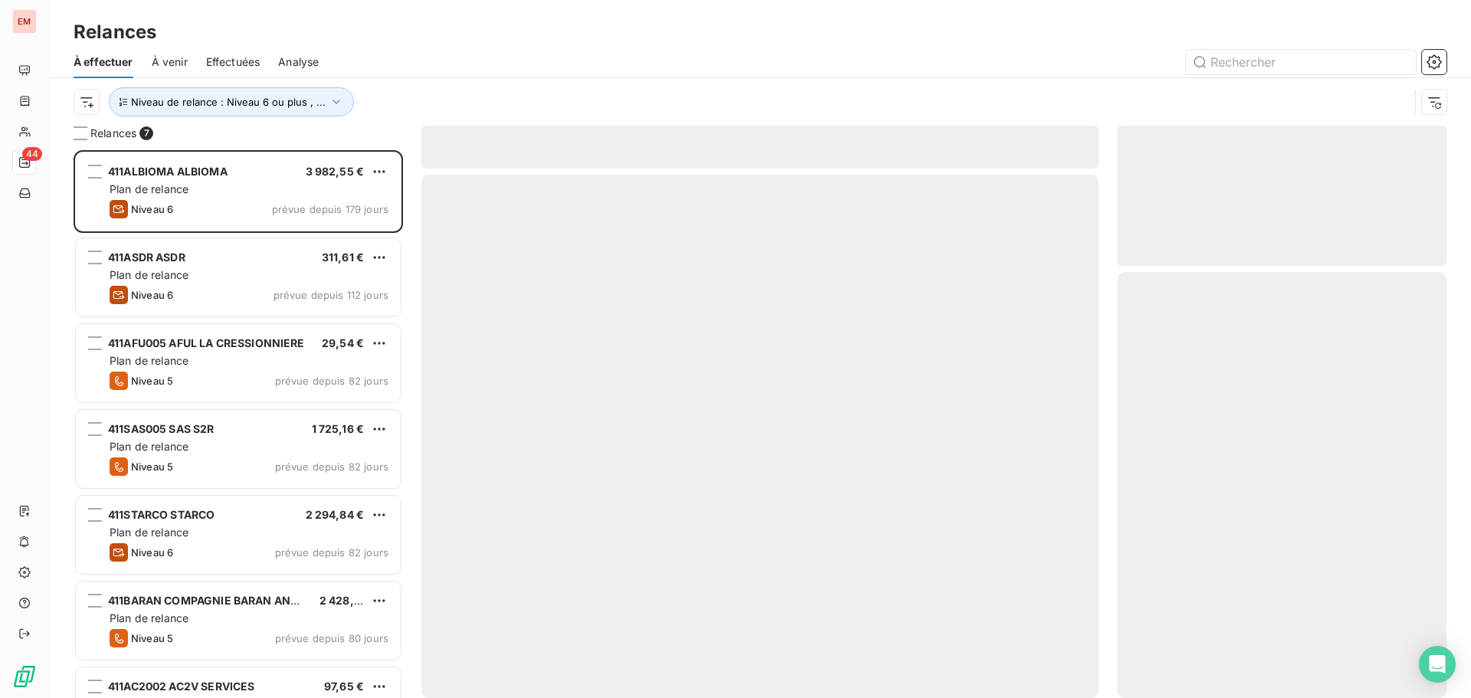
scroll to position [536, 318]
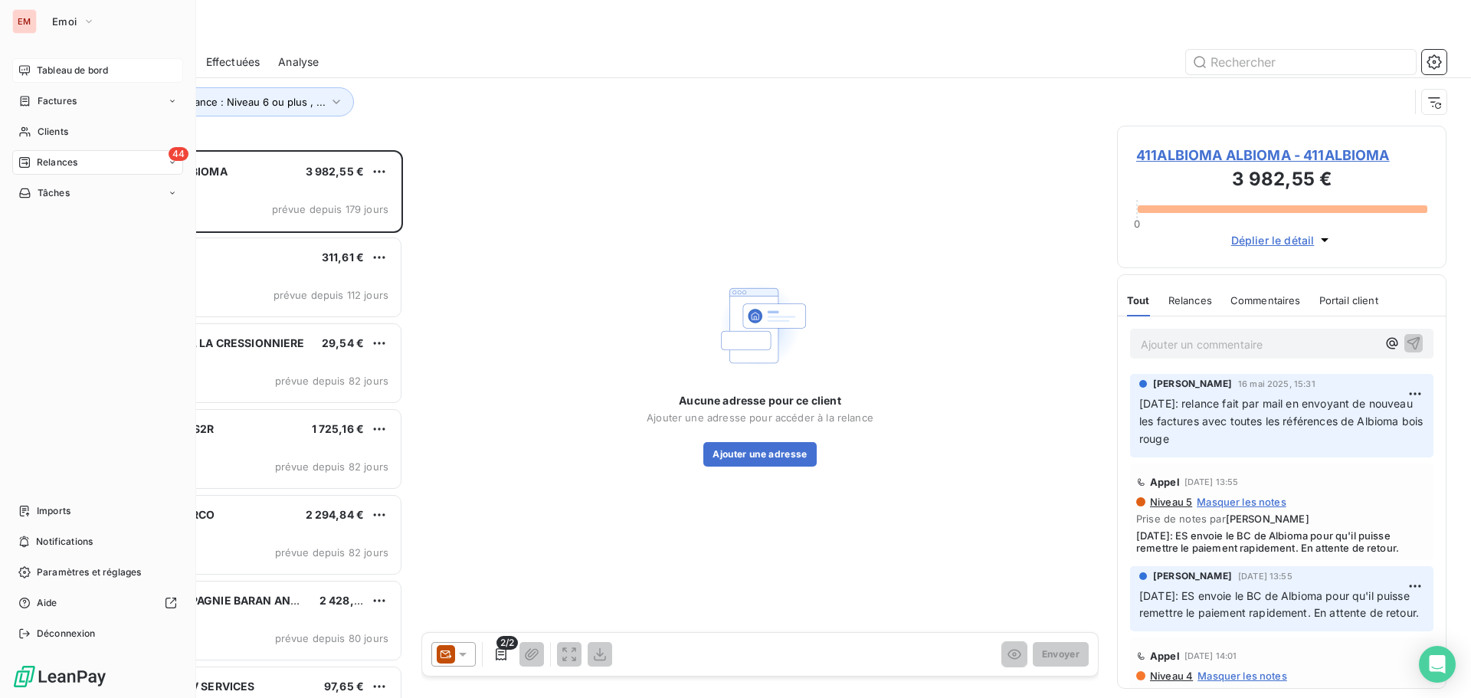
click at [21, 74] on icon at bounding box center [24, 70] width 12 height 12
